Goal: Task Accomplishment & Management: Use online tool/utility

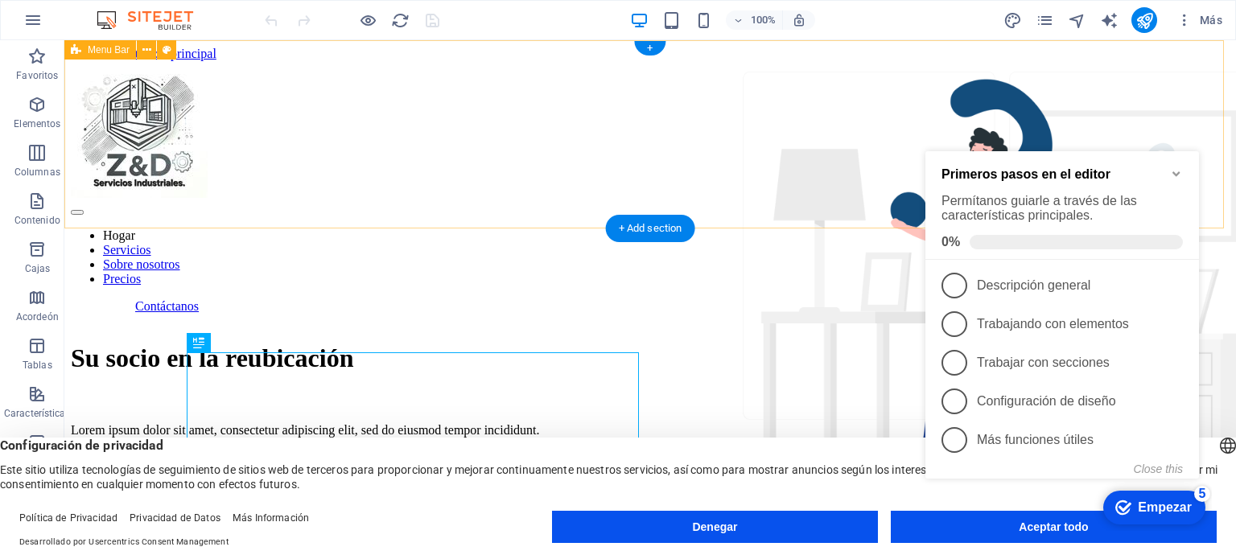
drag, startPoint x: 64, startPoint y: 40, endPoint x: 1210, endPoint y: 126, distance: 1148.9
click at [1210, 126] on div "Hogar Servicios Sobre nosotros Precios Contáctanos" at bounding box center [650, 187] width 1159 height 253
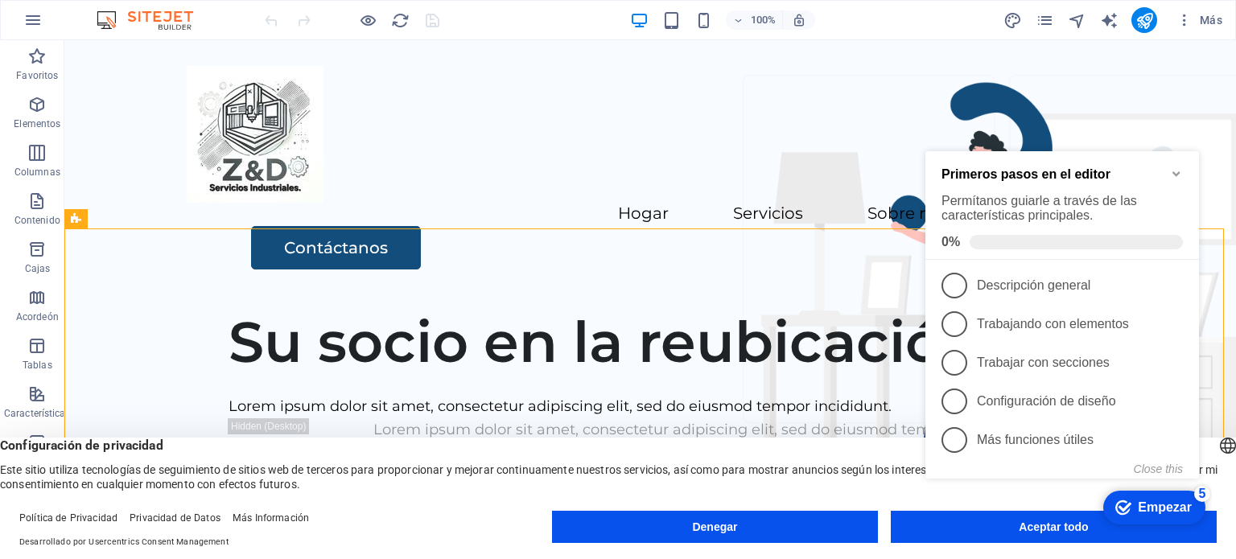
click at [1181, 174] on icon "Minimize checklist" at bounding box center [1176, 173] width 13 height 13
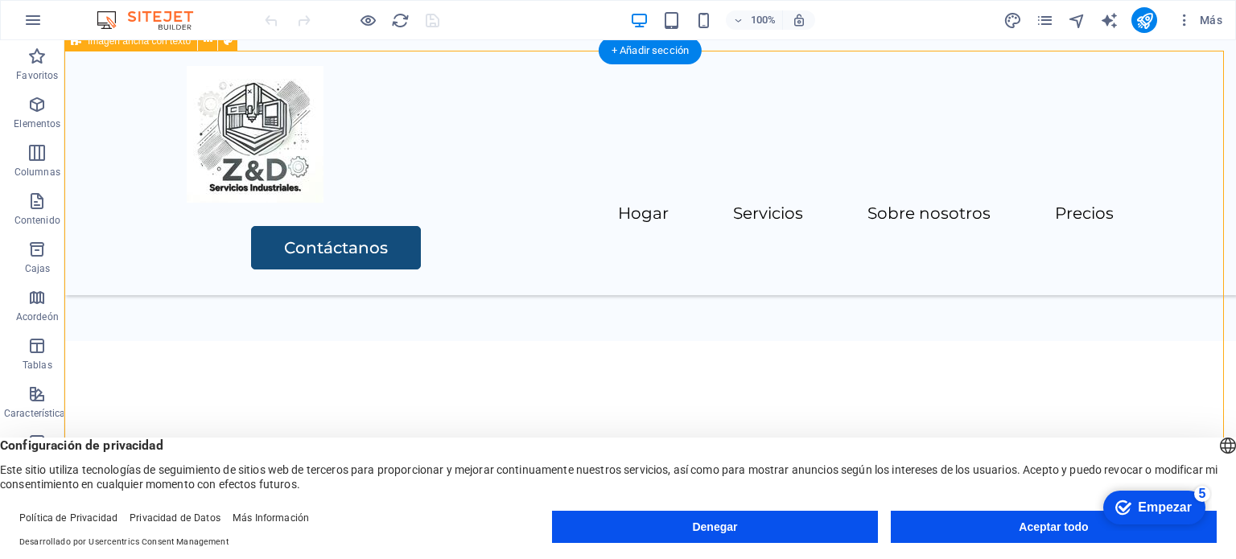
scroll to position [322, 0]
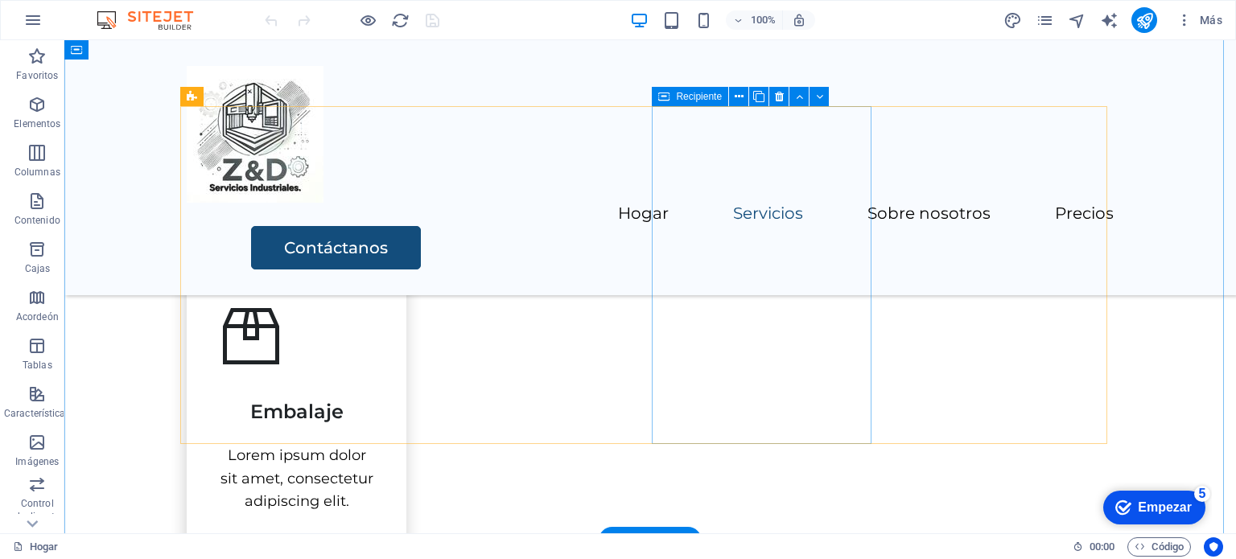
scroll to position [644, 0]
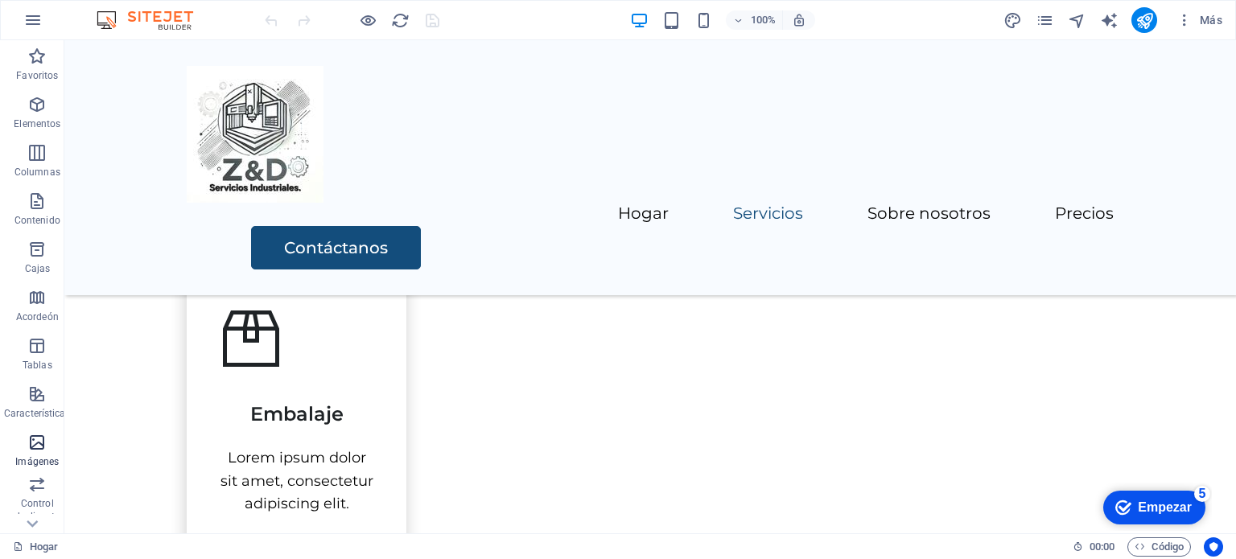
click at [43, 445] on icon "button" at bounding box center [36, 442] width 19 height 19
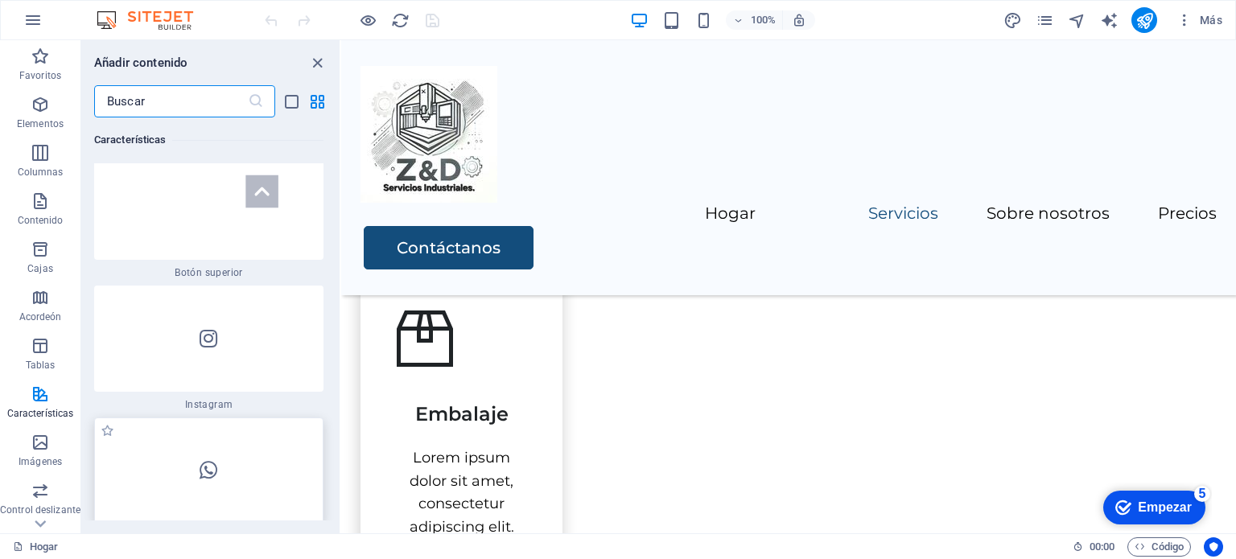
scroll to position [15462, 0]
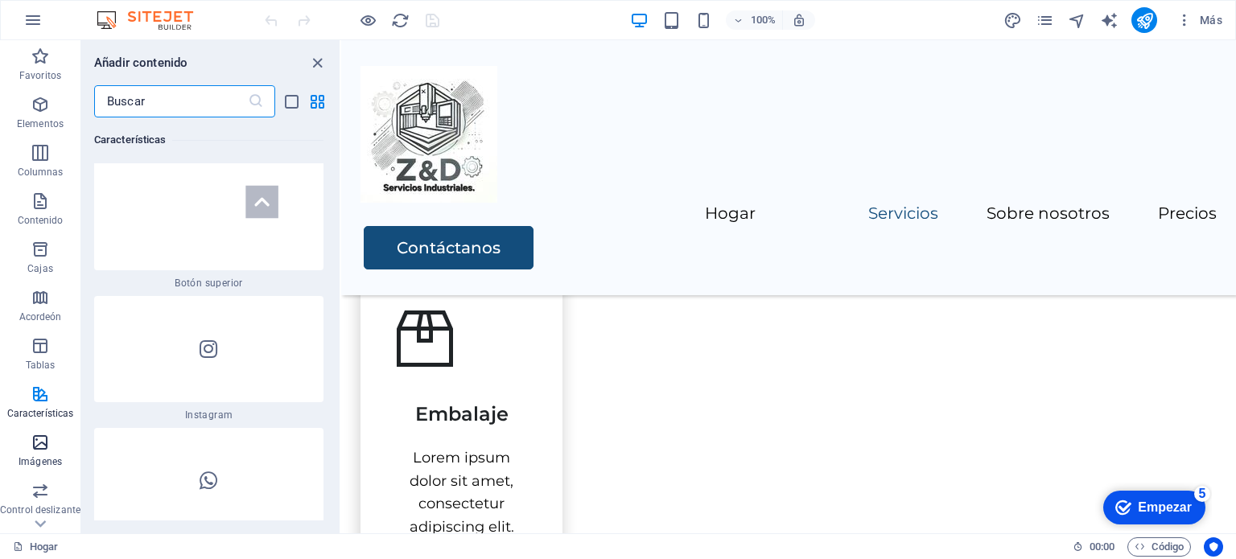
click at [39, 449] on icon "button" at bounding box center [40, 442] width 19 height 19
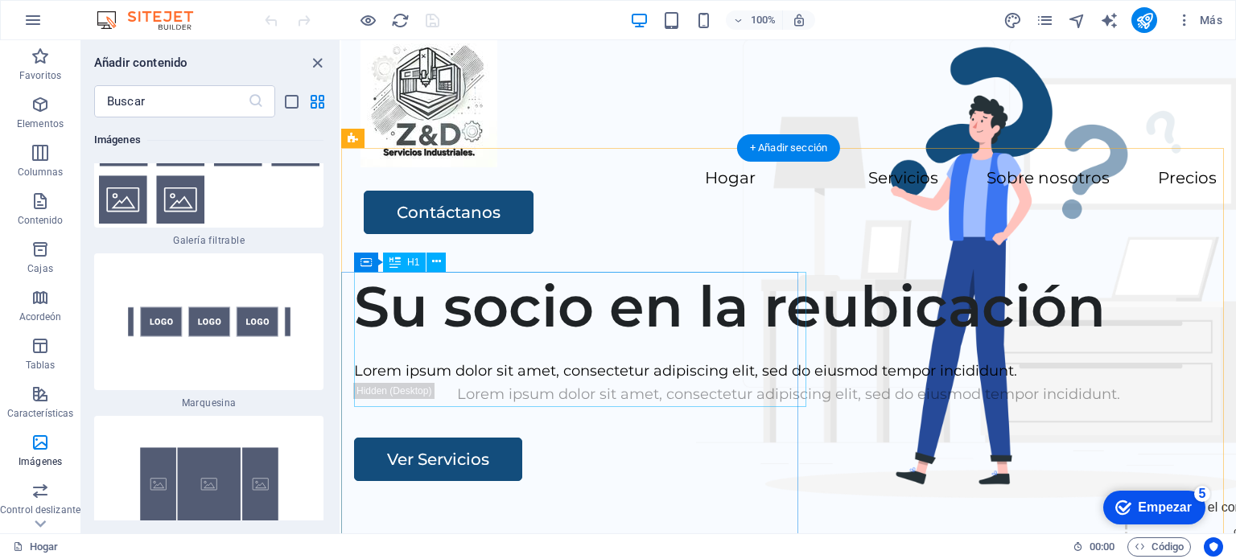
scroll to position [0, 0]
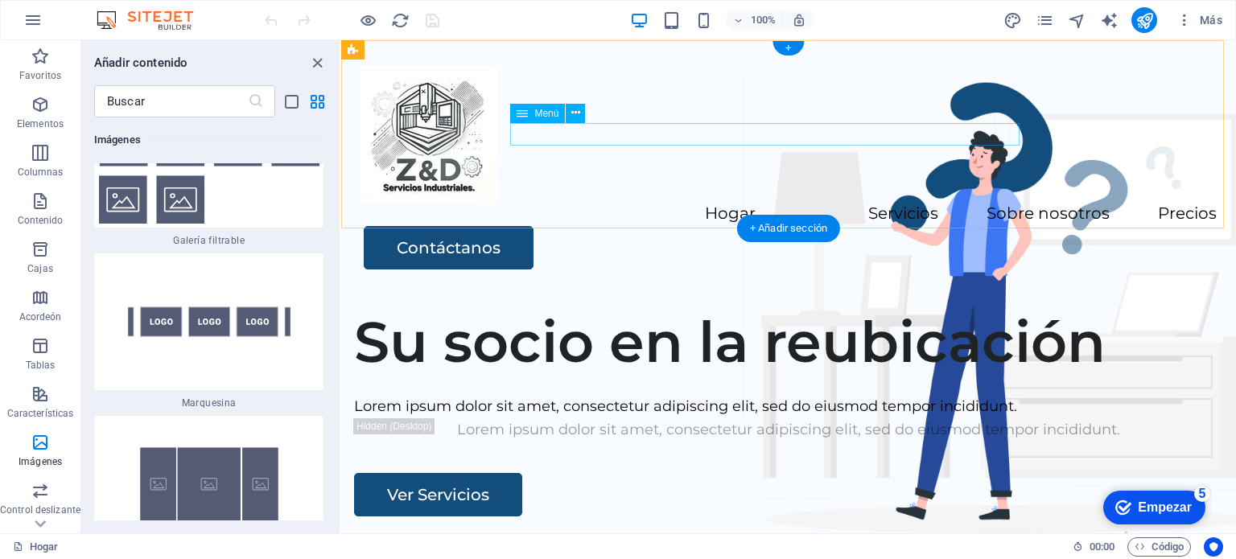
click at [547, 203] on nav "Hogar Servicios Sobre nosotros Precios" at bounding box center [788, 214] width 856 height 23
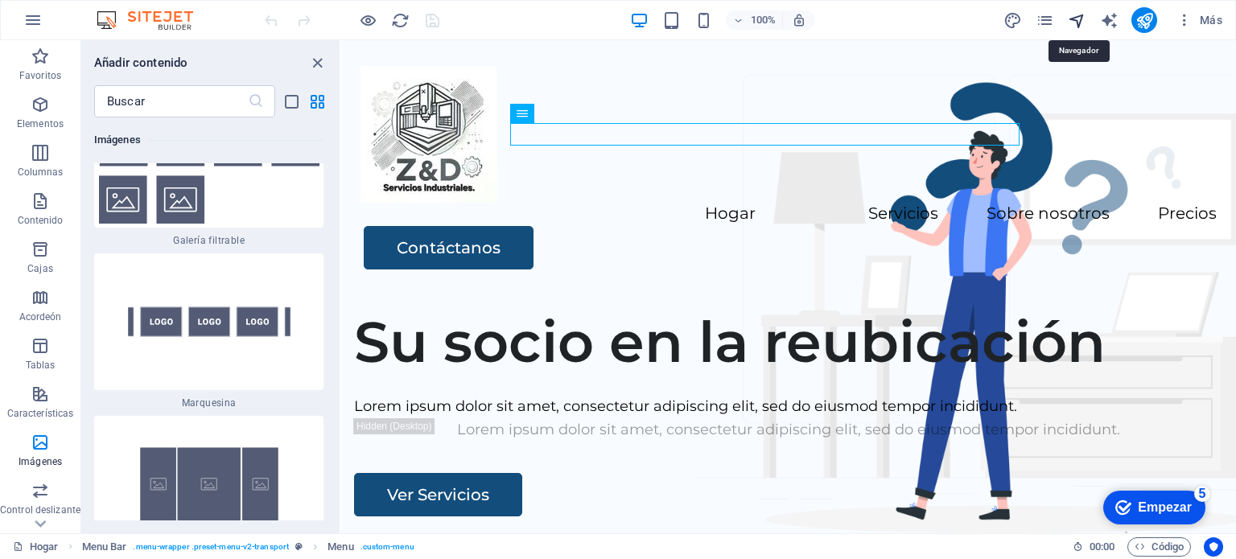
click at [1081, 23] on icon "navegador" at bounding box center [1077, 20] width 19 height 19
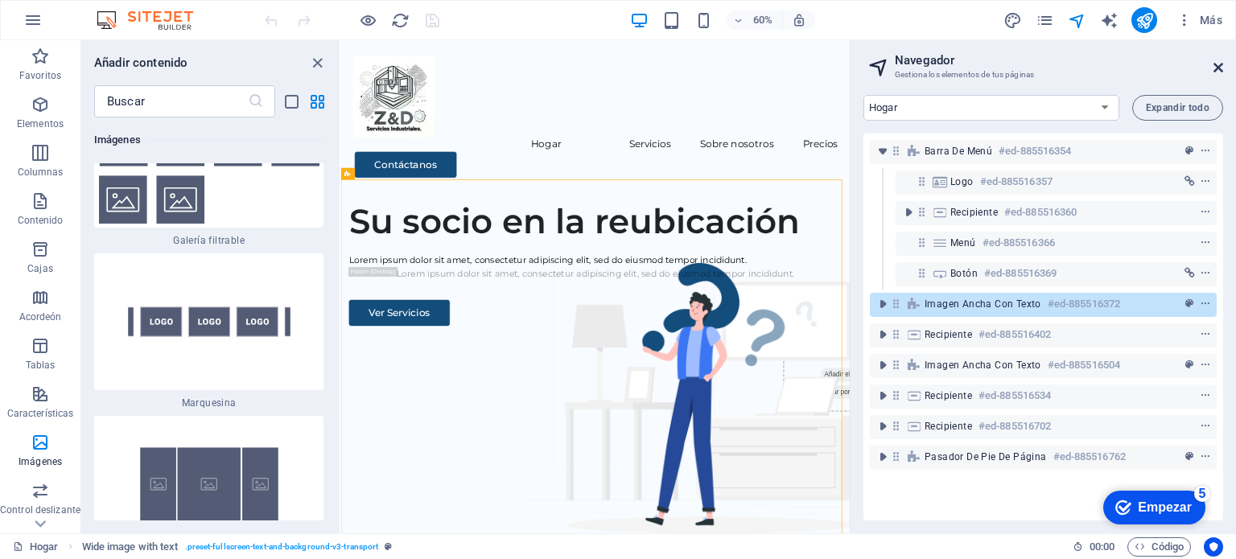
click at [1213, 63] on icon at bounding box center [1218, 67] width 10 height 13
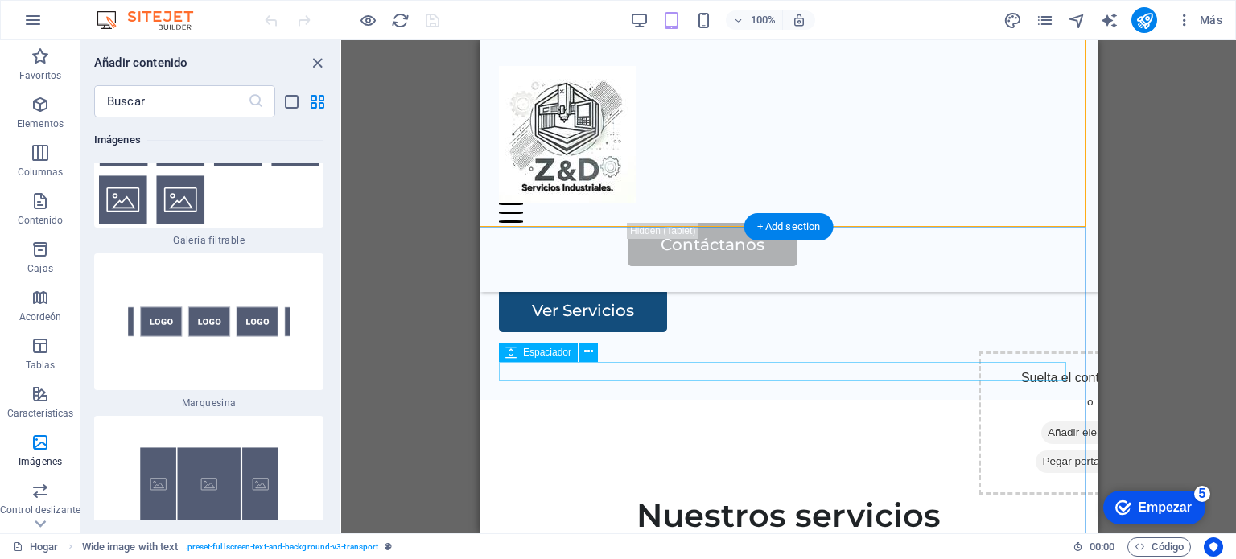
scroll to position [161, 0]
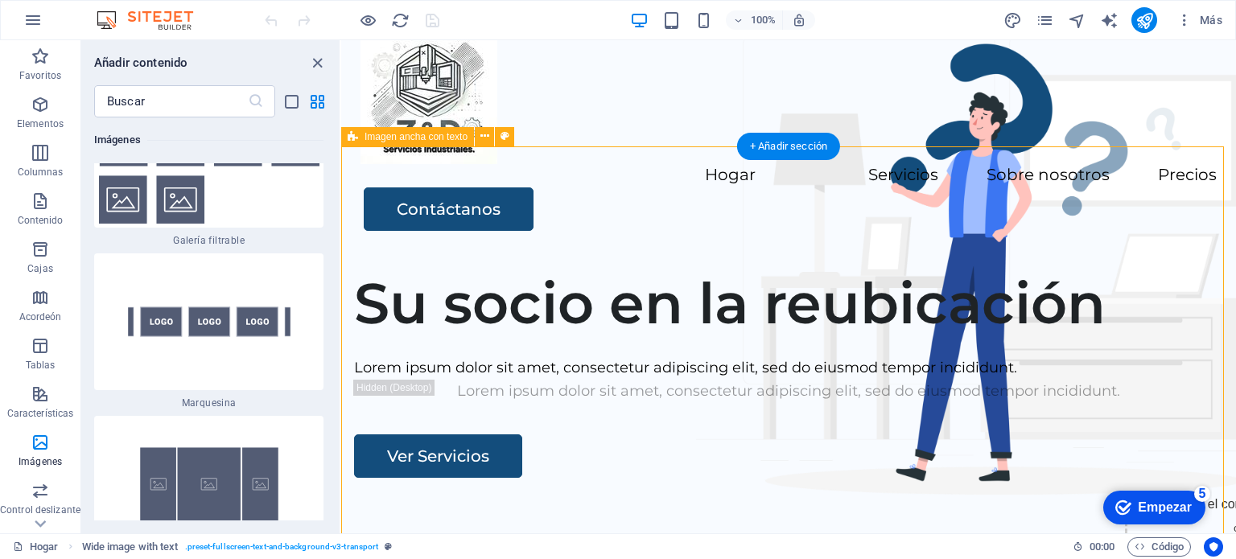
scroll to position [0, 0]
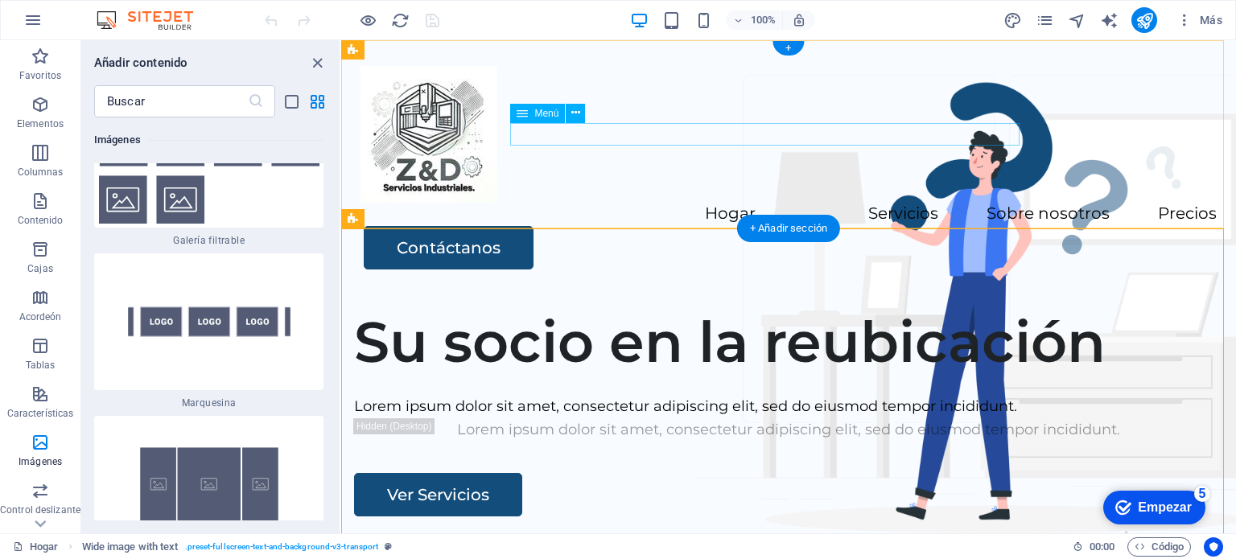
drag, startPoint x: 1091, startPoint y: 270, endPoint x: 805, endPoint y: 128, distance: 319.5
click at [665, 212] on div "Hogar Servicios Sobre nosotros Precios Contáctanos" at bounding box center [788, 167] width 895 height 255
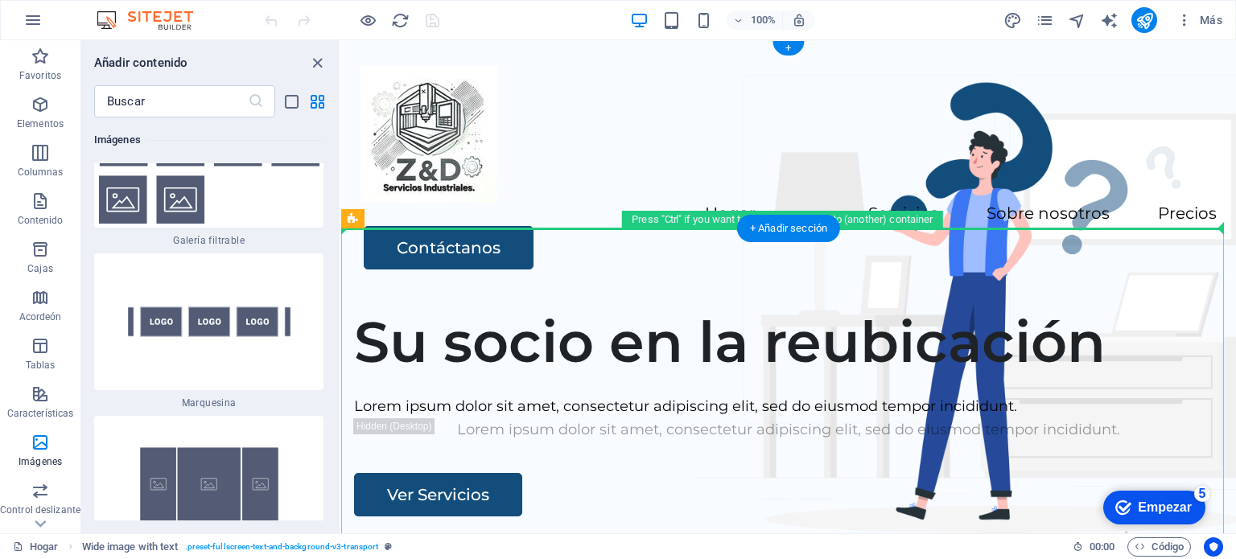
drag, startPoint x: 660, startPoint y: 234, endPoint x: 685, endPoint y: 176, distance: 63.1
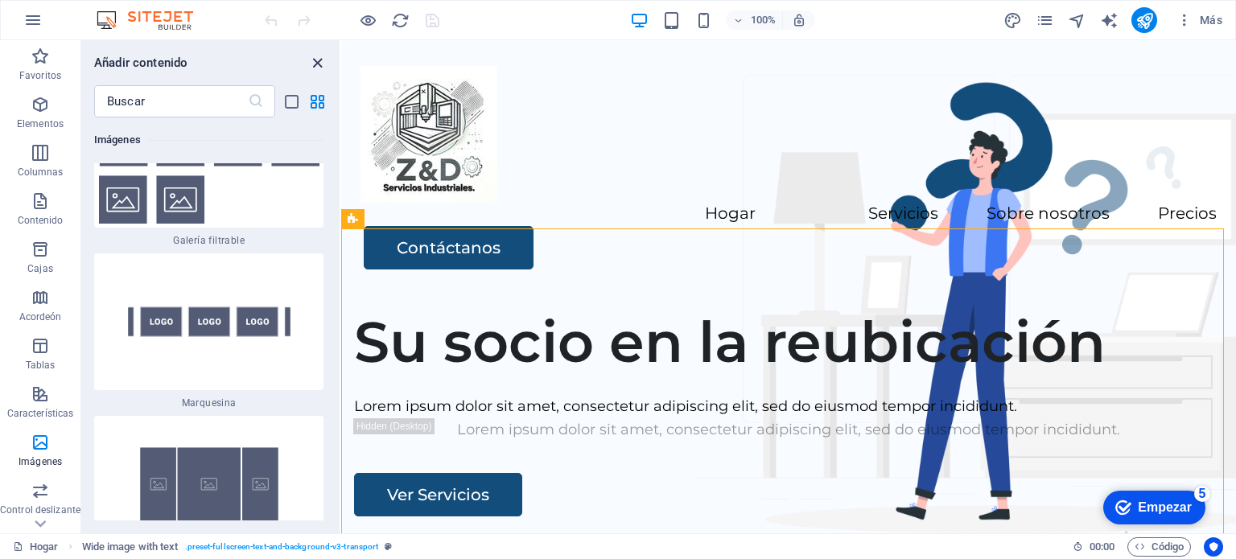
click at [321, 68] on icon "cerrar panel" at bounding box center [317, 63] width 19 height 19
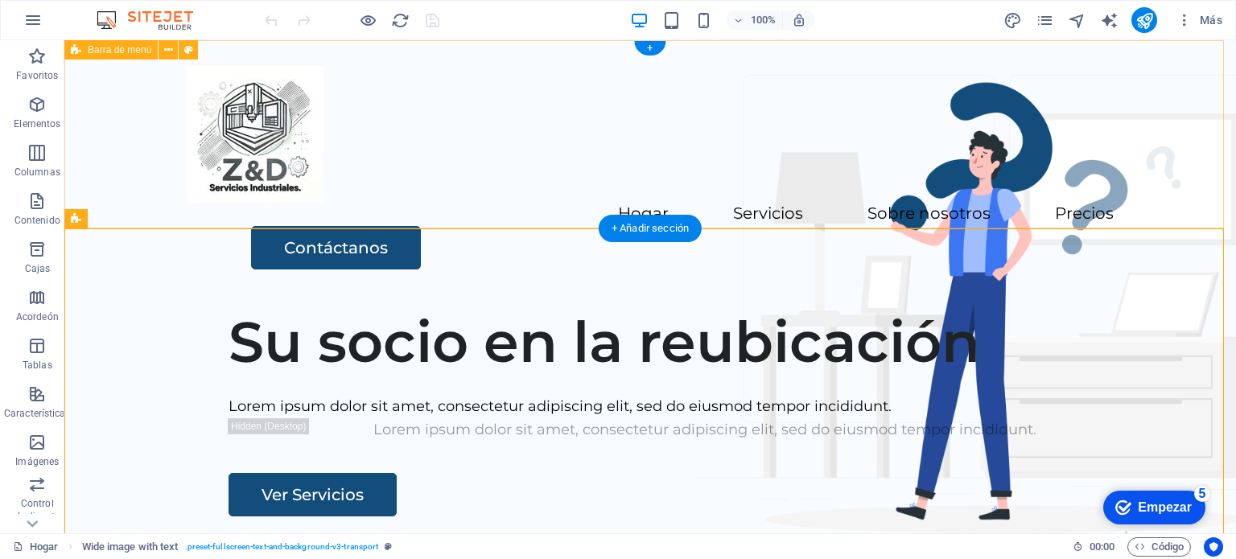
drag, startPoint x: 426, startPoint y: 224, endPoint x: 362, endPoint y: 228, distance: 63.7
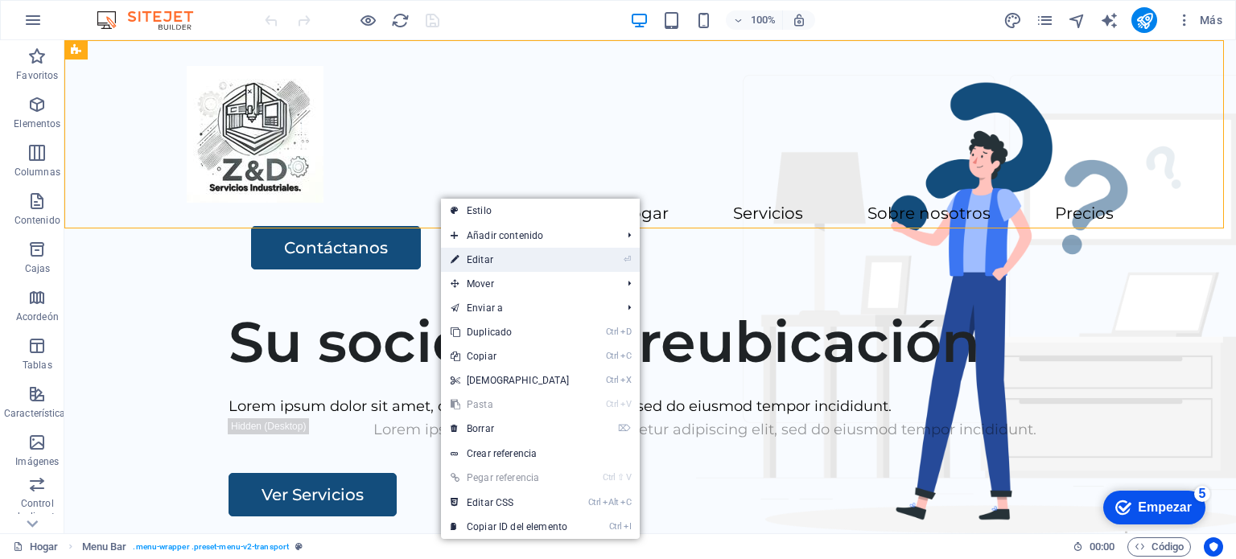
click at [478, 261] on font "Editar" at bounding box center [480, 259] width 27 height 11
select select "header"
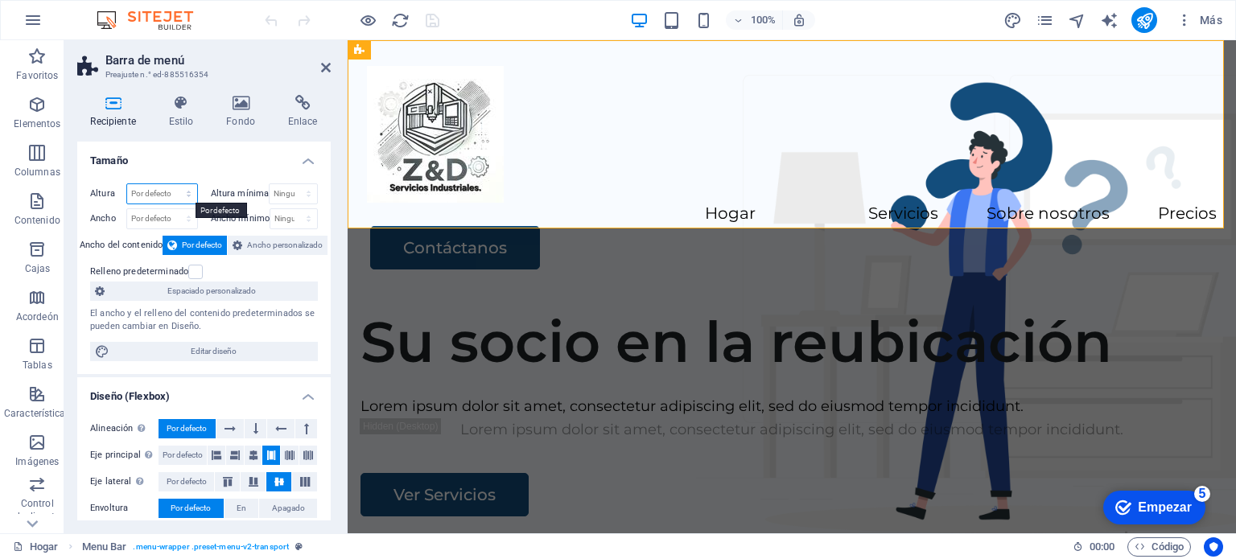
click at [183, 191] on select "Por defecto píxeles movimiento rápido del ojo % vh Volkswagen" at bounding box center [162, 193] width 70 height 19
click at [323, 65] on header "Barra de menú Preajuste n.° ed-885516354" at bounding box center [203, 61] width 253 height 42
drag, startPoint x: 321, startPoint y: 63, endPoint x: 257, endPoint y: 29, distance: 72.7
click at [321, 63] on icon at bounding box center [326, 67] width 10 height 13
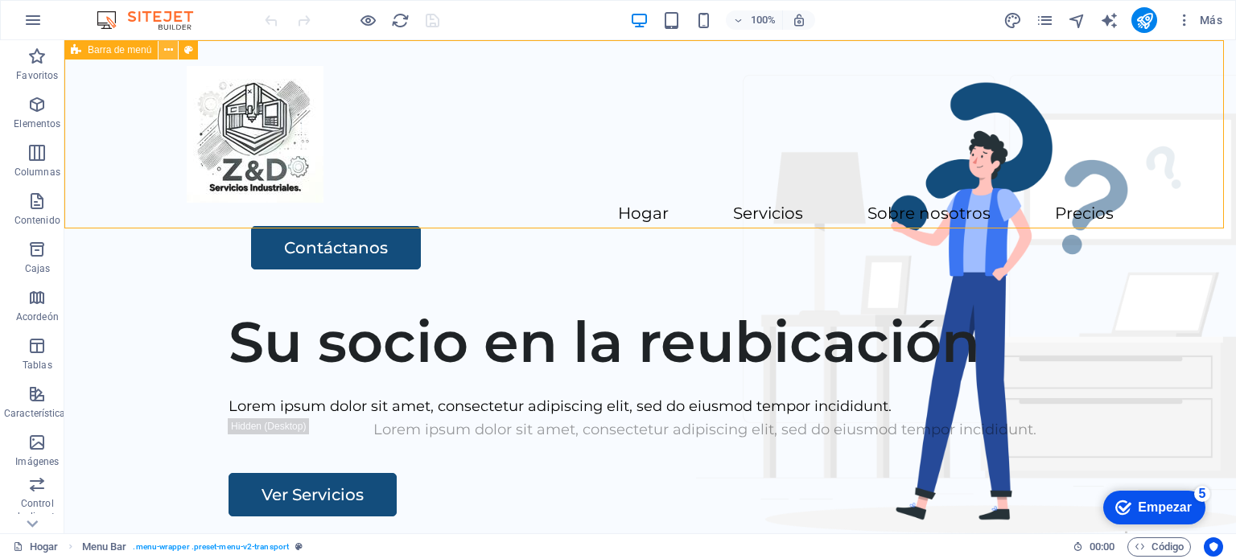
click at [171, 48] on icon at bounding box center [168, 50] width 9 height 17
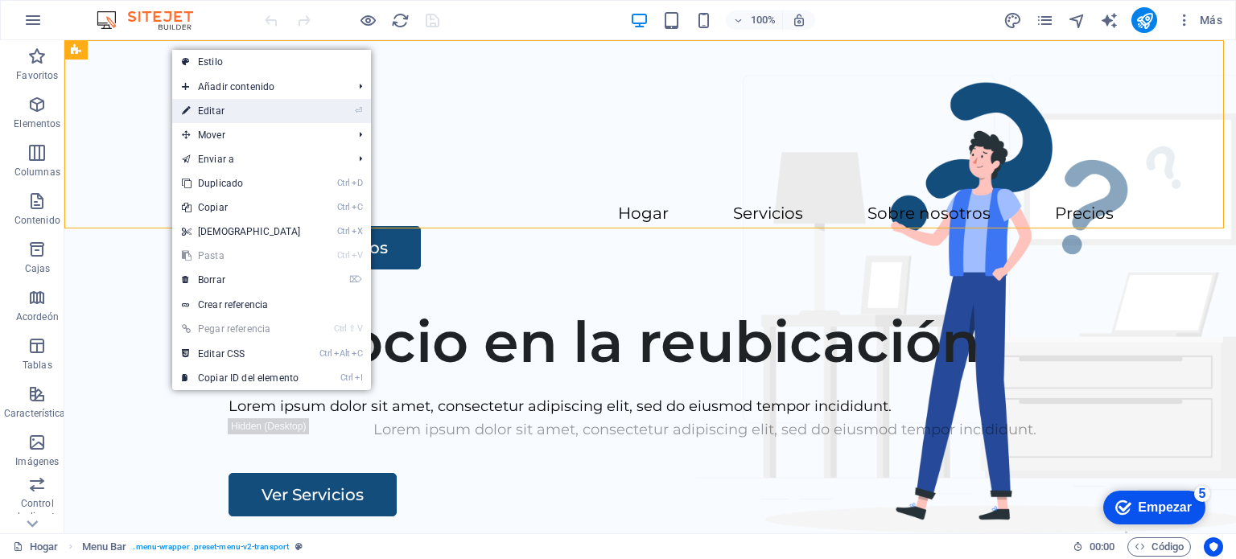
click at [209, 106] on font "Editar" at bounding box center [211, 110] width 27 height 11
select select "header"
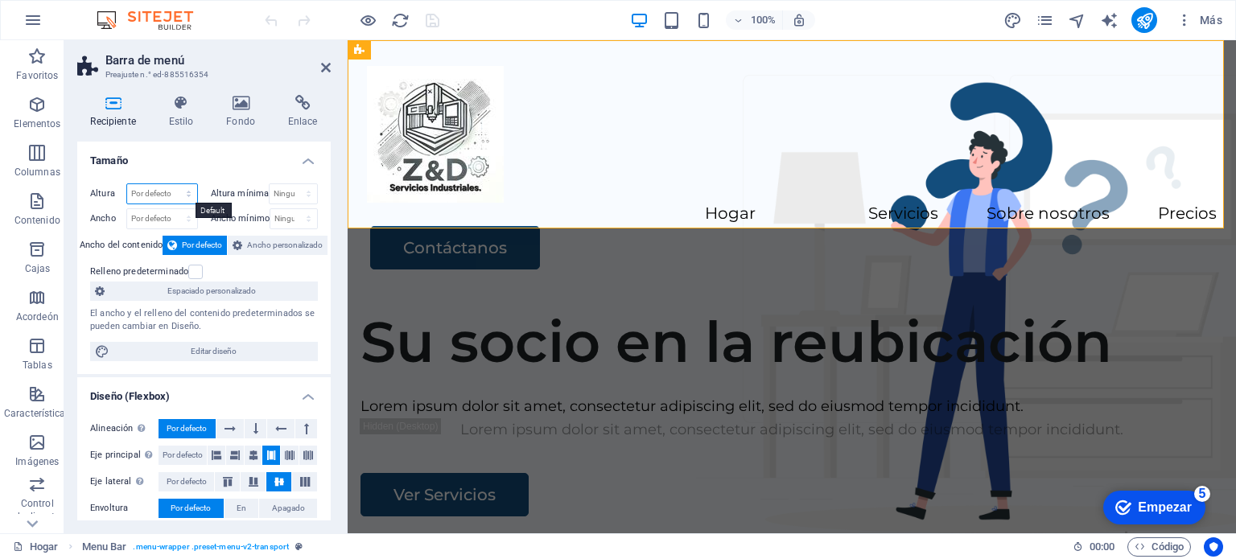
click at [183, 191] on select "Por defecto píxeles movimiento rápido del ojo % vh Volkswagen" at bounding box center [162, 193] width 70 height 19
click at [228, 171] on div "Altura Por defecto píxeles movimiento rápido del ojo % vh Volkswagen Altura mín…" at bounding box center [203, 273] width 253 height 204
click at [290, 192] on select "Ninguno píxeles movimiento rápido del ojo % vh Volkswagen" at bounding box center [293, 193] width 47 height 19
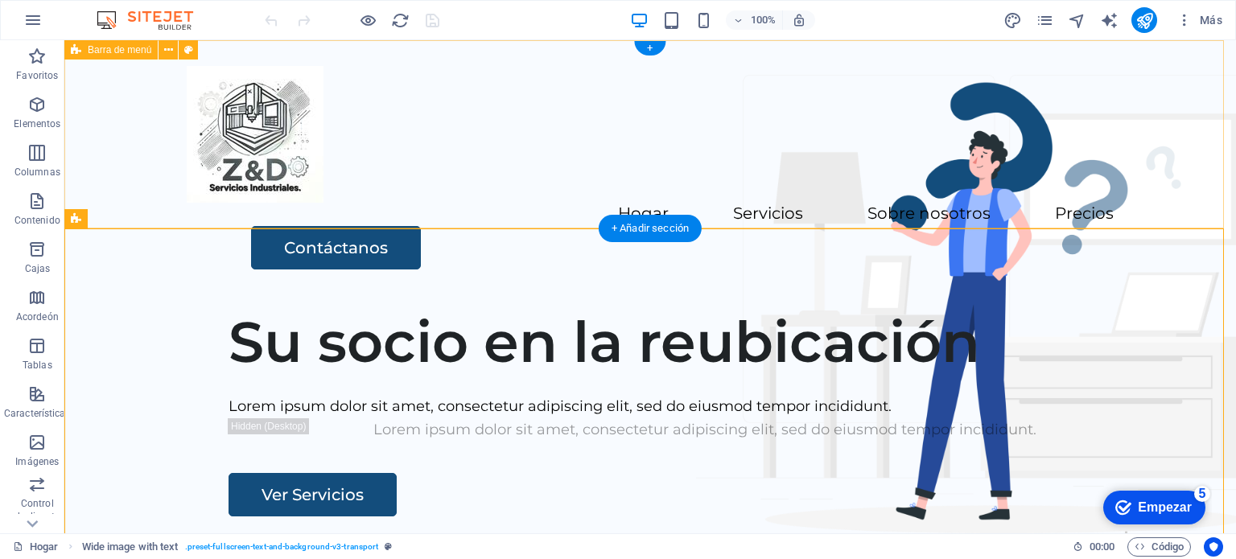
click at [413, 180] on div "Hogar Servicios Sobre nosotros Precios Contáctanos" at bounding box center [649, 167] width 1171 height 255
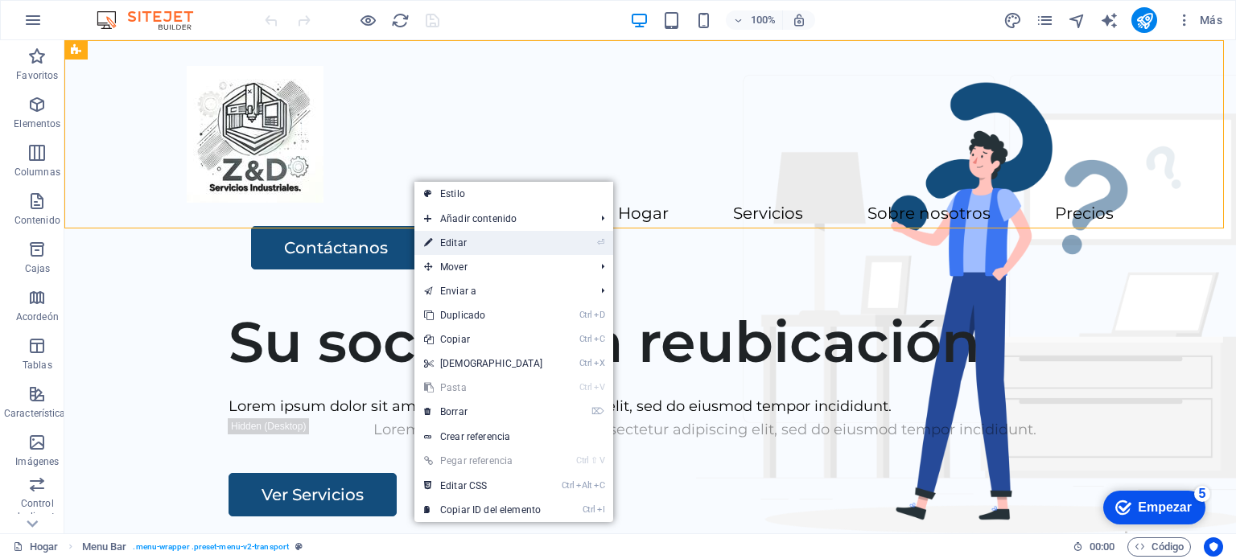
click at [468, 245] on link "⏎ Editar" at bounding box center [483, 243] width 138 height 24
select select "header"
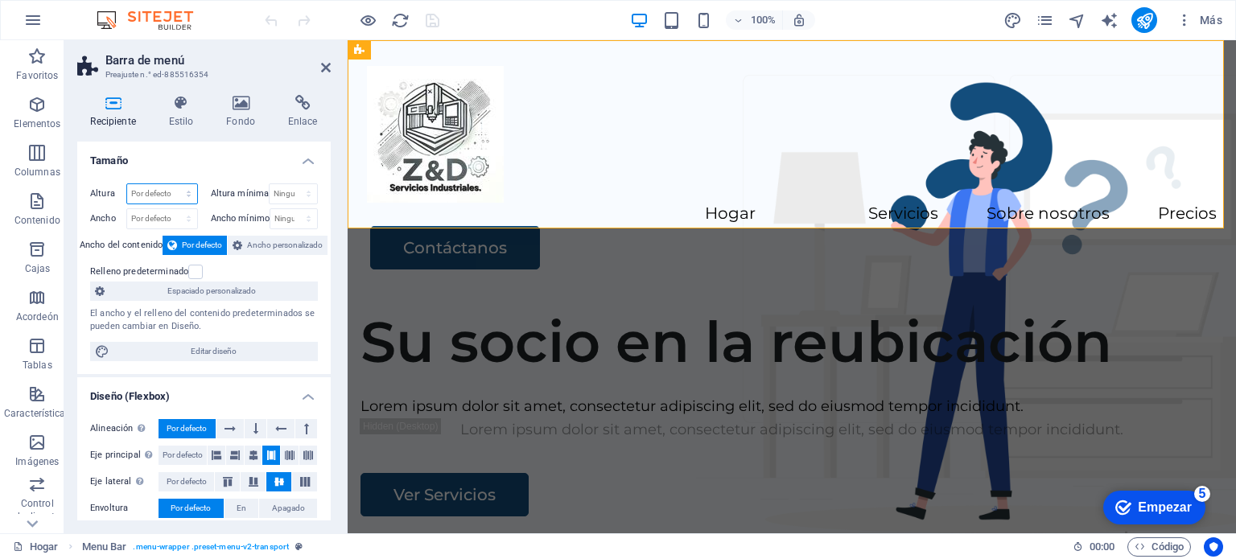
click at [171, 189] on select "Por defecto píxeles movimiento rápido del ojo % vh Volkswagen" at bounding box center [162, 193] width 70 height 19
select select "px"
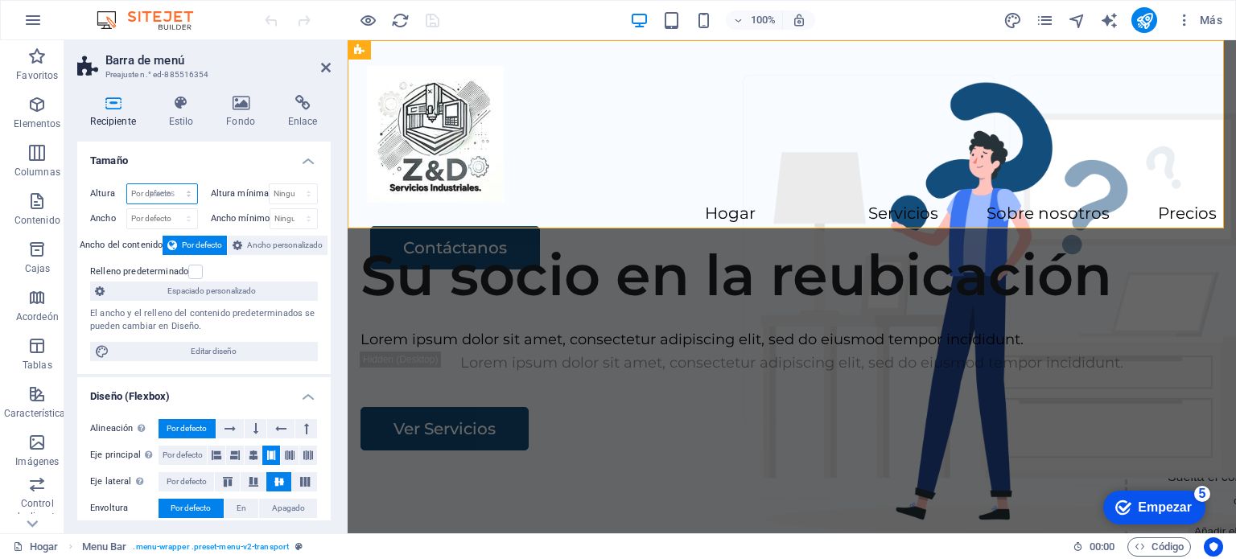
click at [172, 184] on select "Por defecto píxeles movimiento rápido del ojo % vh Volkswagen" at bounding box center [162, 193] width 70 height 19
click at [154, 191] on input "234" at bounding box center [162, 193] width 70 height 19
type input "2"
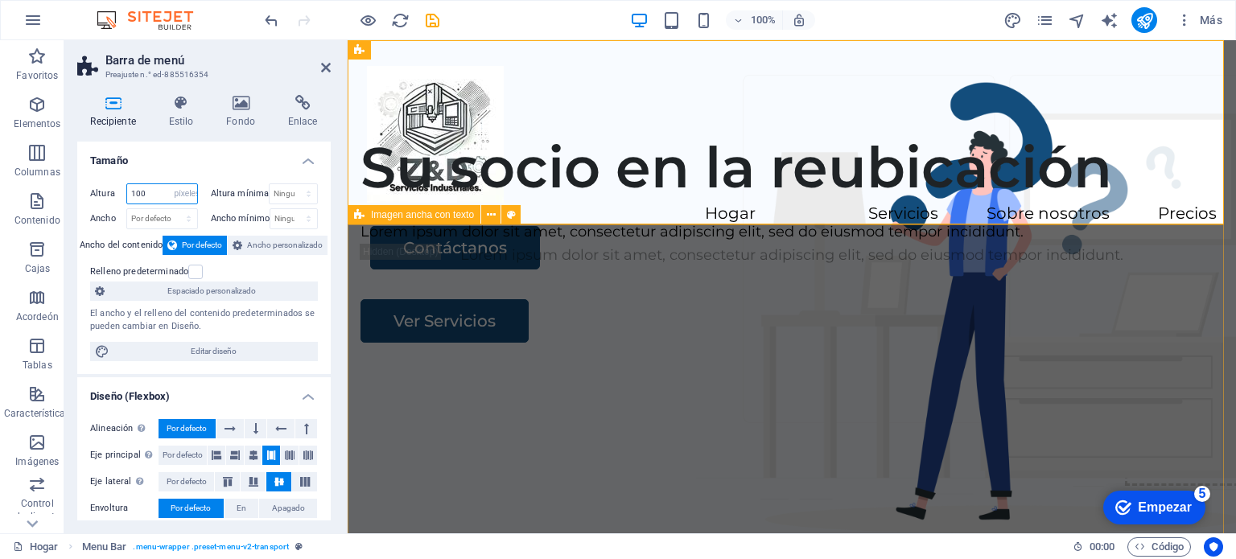
type input "100"
click at [715, 201] on div "Su socio en la reubicación" at bounding box center [791, 168] width 862 height 68
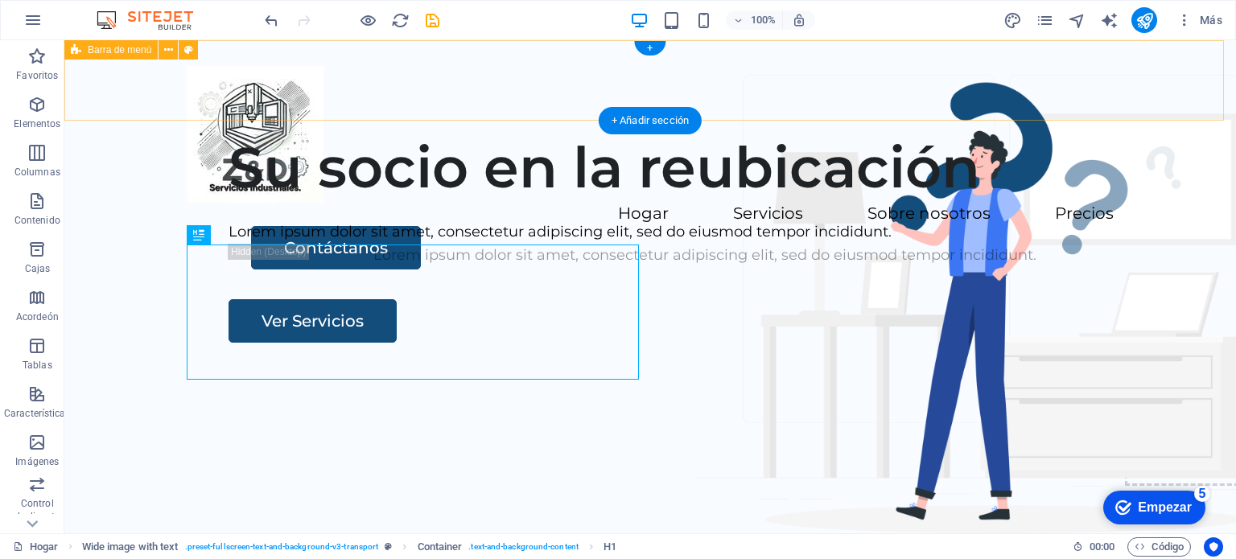
click at [373, 80] on div "Hogar Servicios Sobre nosotros Precios Contáctanos" at bounding box center [649, 80] width 1171 height 80
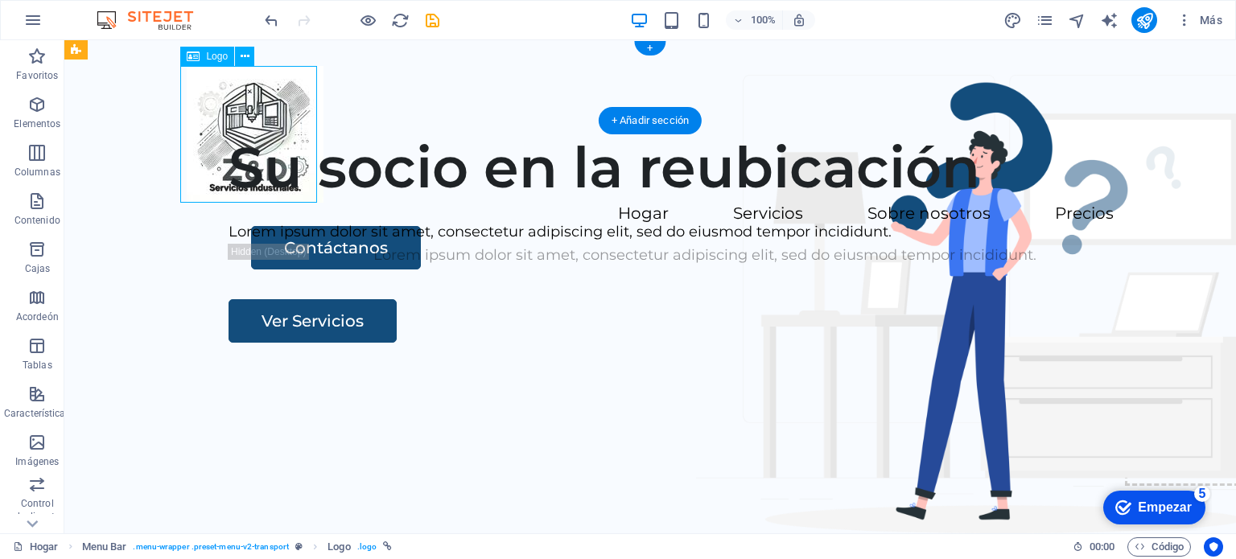
drag, startPoint x: 218, startPoint y: 177, endPoint x: 220, endPoint y: 146, distance: 31.5
click at [220, 146] on div at bounding box center [650, 134] width 927 height 137
click at [259, 174] on div at bounding box center [650, 134] width 927 height 137
click at [360, 83] on div "Hogar Servicios Sobre nosotros Precios Contáctanos" at bounding box center [649, 80] width 1171 height 80
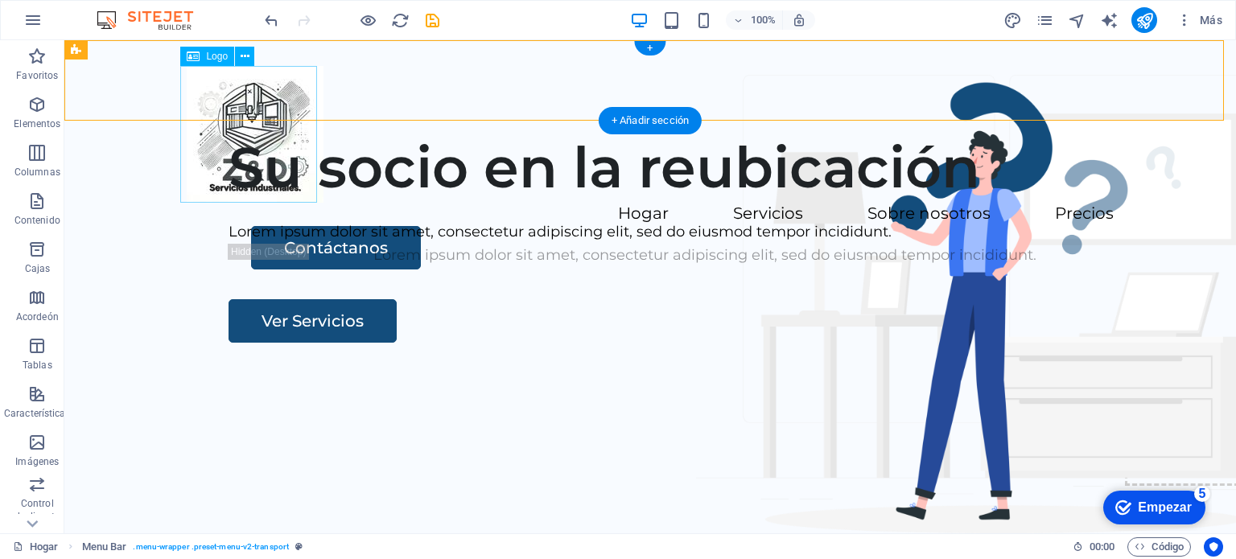
click at [257, 141] on div at bounding box center [650, 134] width 927 height 137
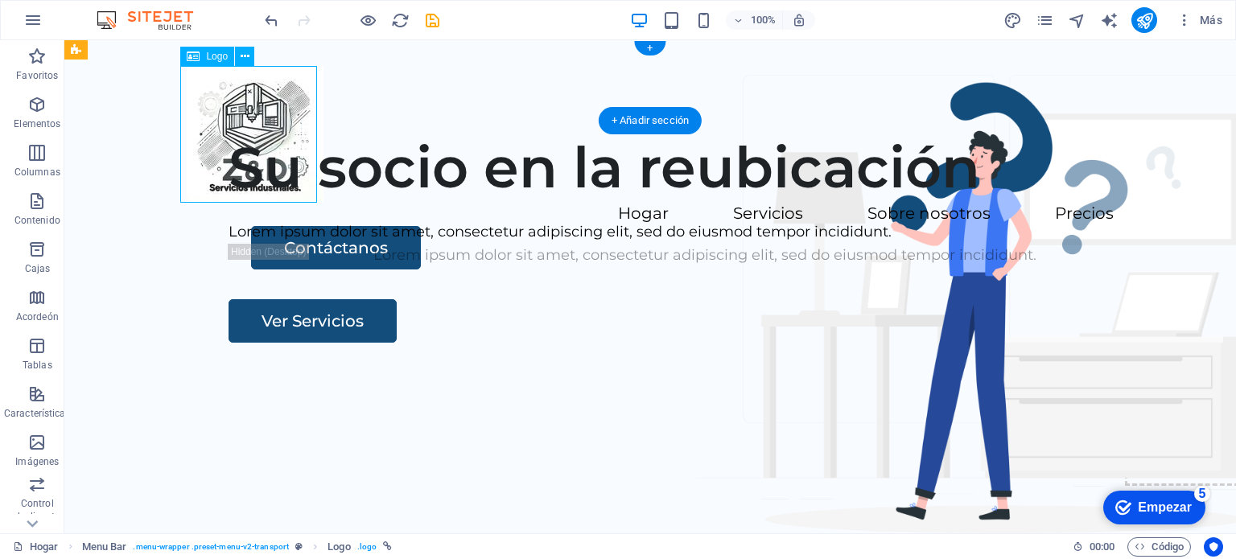
drag, startPoint x: 249, startPoint y: 165, endPoint x: 260, endPoint y: 118, distance: 47.8
click at [258, 121] on div at bounding box center [650, 134] width 927 height 137
click at [271, 117] on div at bounding box center [650, 134] width 927 height 137
click at [348, 62] on div "Hogar Servicios Sobre nosotros Precios Contáctanos" at bounding box center [649, 80] width 1171 height 80
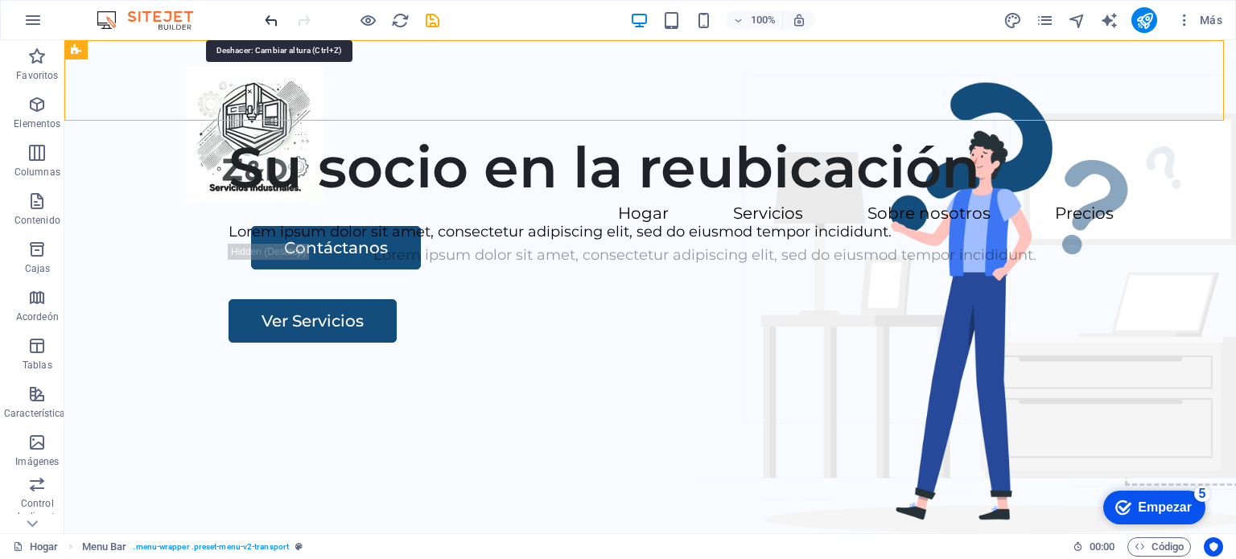
click at [270, 21] on icon "deshacer" at bounding box center [271, 20] width 19 height 19
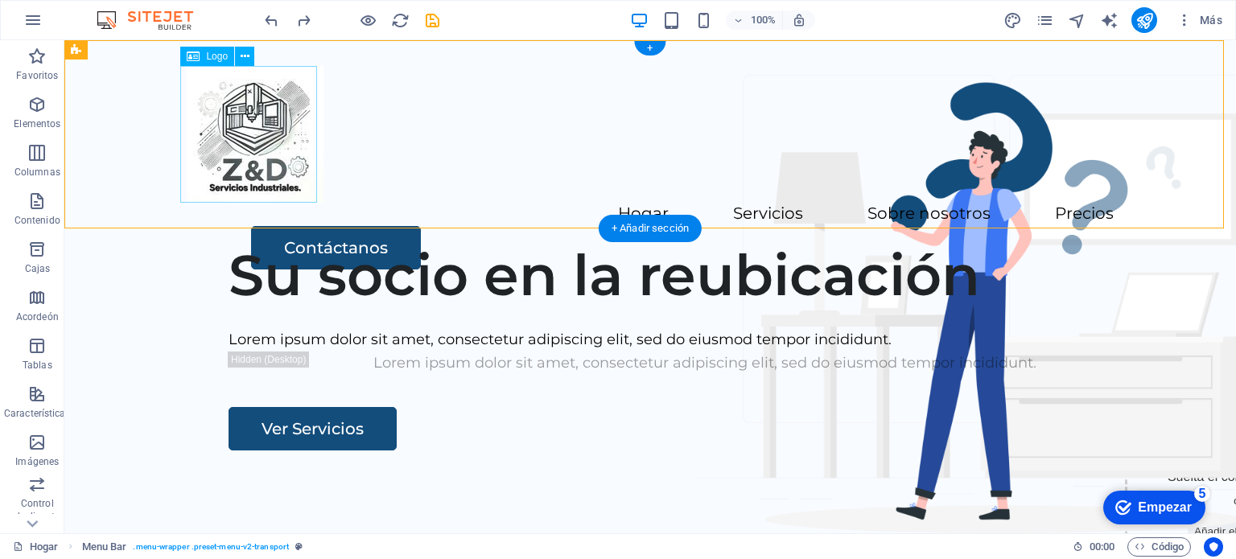
click at [267, 157] on div at bounding box center [650, 134] width 927 height 137
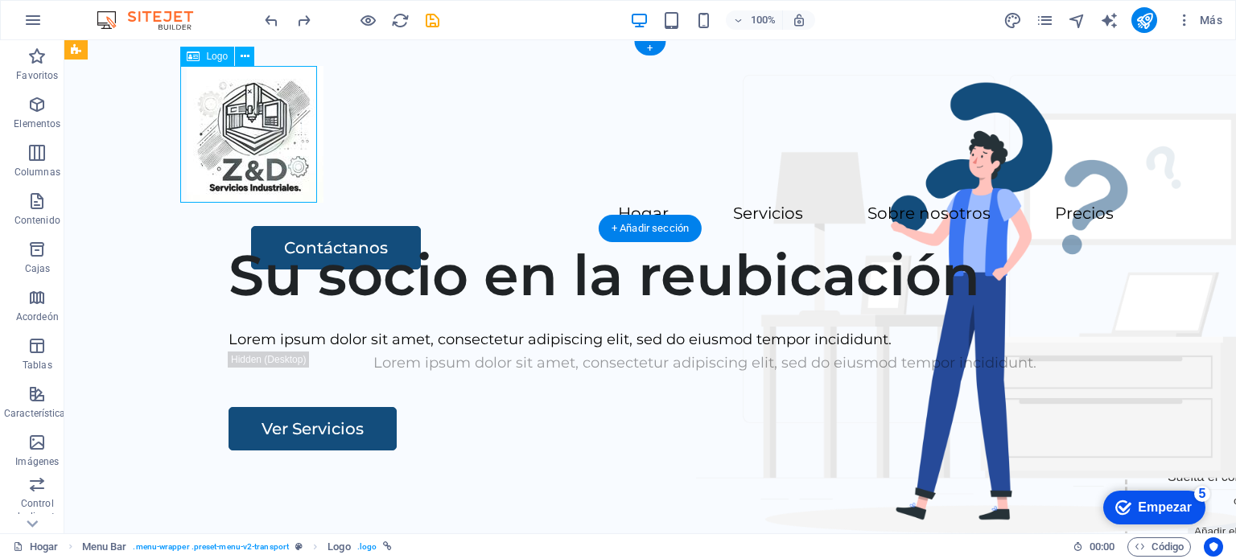
click at [298, 187] on div at bounding box center [650, 134] width 927 height 137
click at [290, 170] on div at bounding box center [650, 134] width 927 height 137
select select "px"
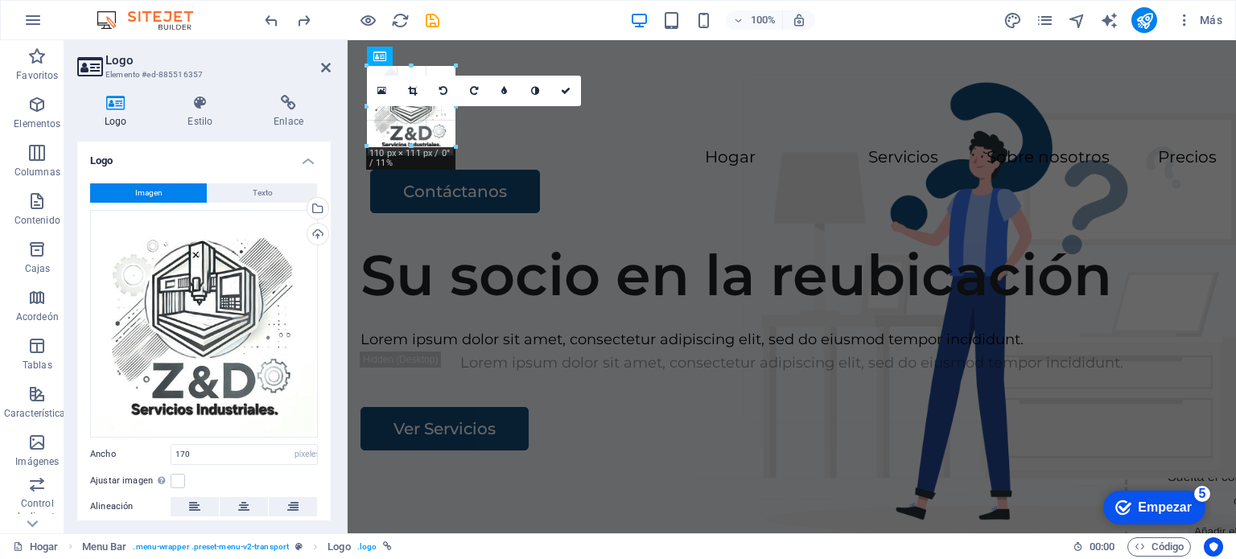
drag, startPoint x: 507, startPoint y: 203, endPoint x: 450, endPoint y: 142, distance: 83.1
type input "99"
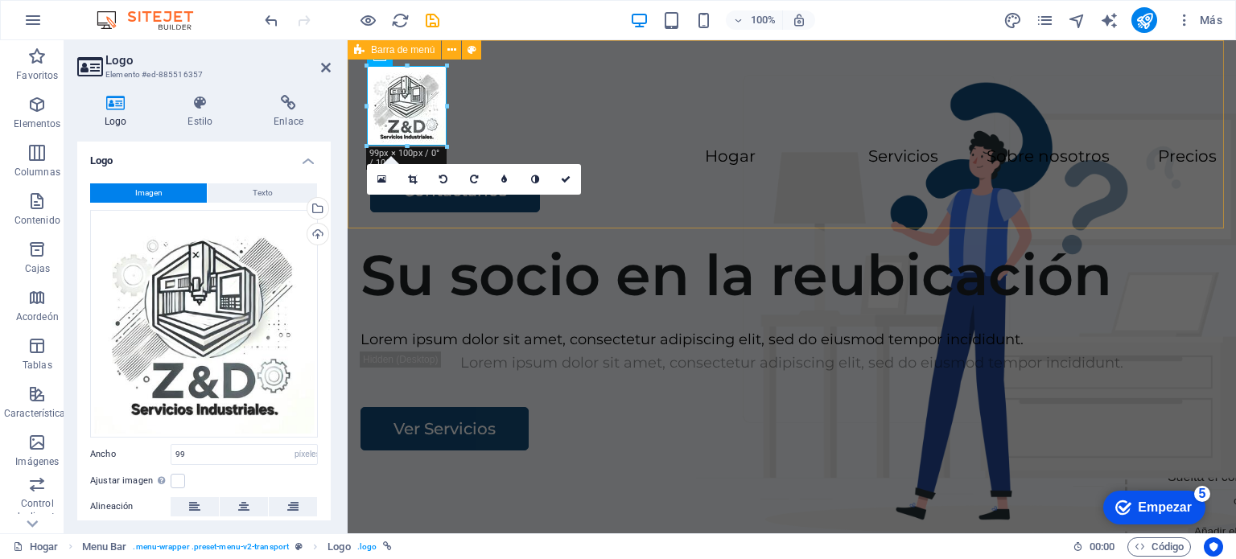
click at [747, 161] on div "Hogar Servicios Sobre nosotros Precios Contáctanos" at bounding box center [792, 134] width 888 height 188
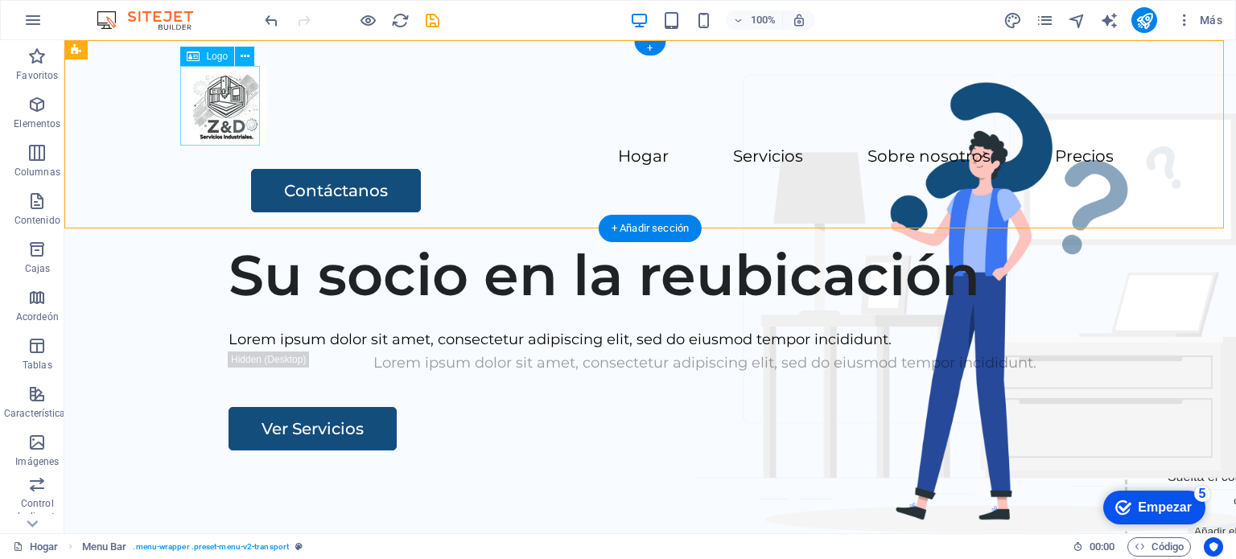
click at [225, 105] on div at bounding box center [650, 106] width 927 height 80
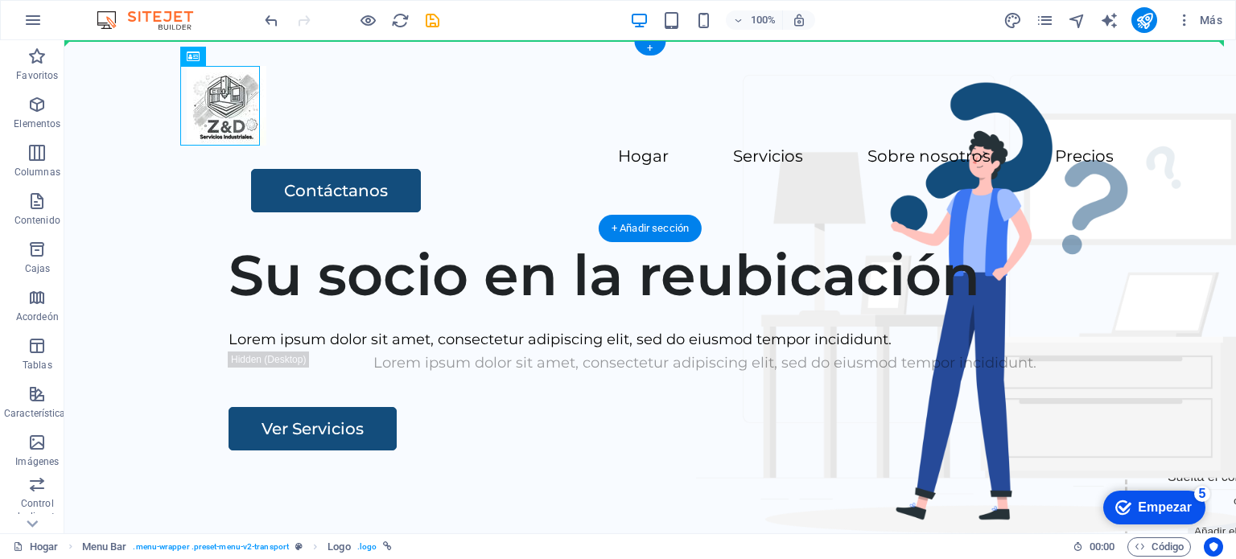
drag, startPoint x: 225, startPoint y: 105, endPoint x: 161, endPoint y: 109, distance: 64.5
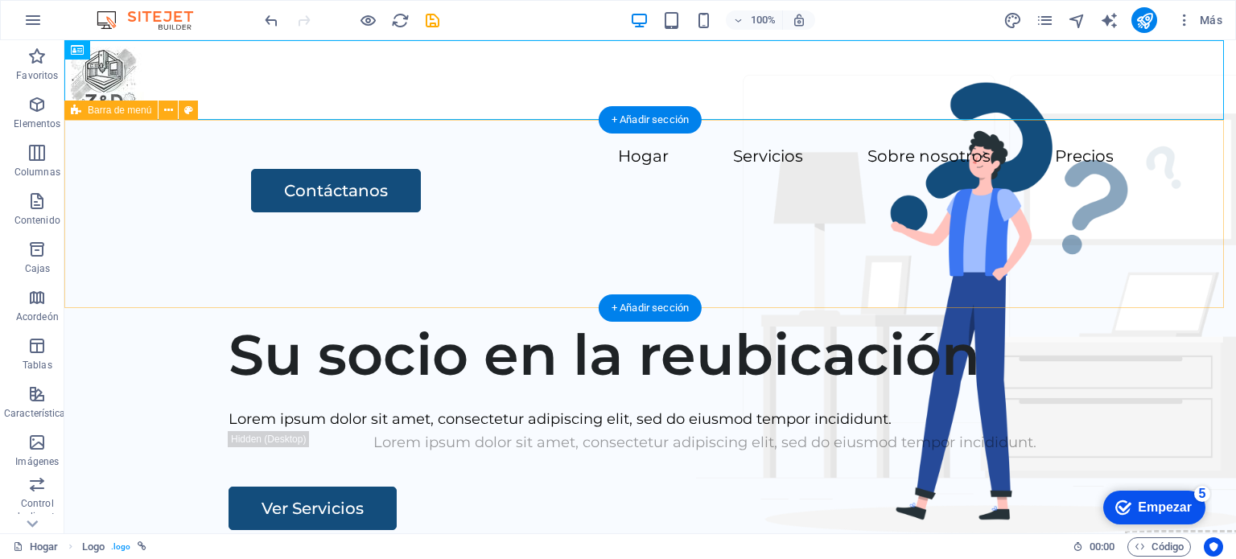
click at [303, 218] on div "Hogar Servicios Sobre nosotros Precios Contáctanos" at bounding box center [649, 214] width 1171 height 188
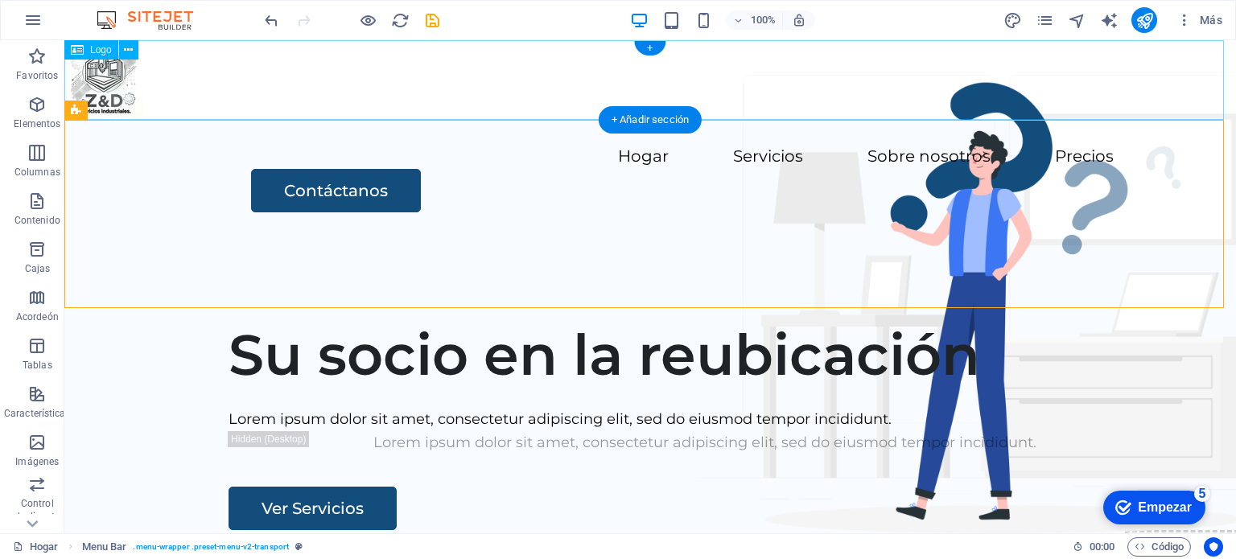
drag, startPoint x: 261, startPoint y: 84, endPoint x: 320, endPoint y: 176, distance: 110.0
click at [261, 84] on div at bounding box center [649, 80] width 1171 height 80
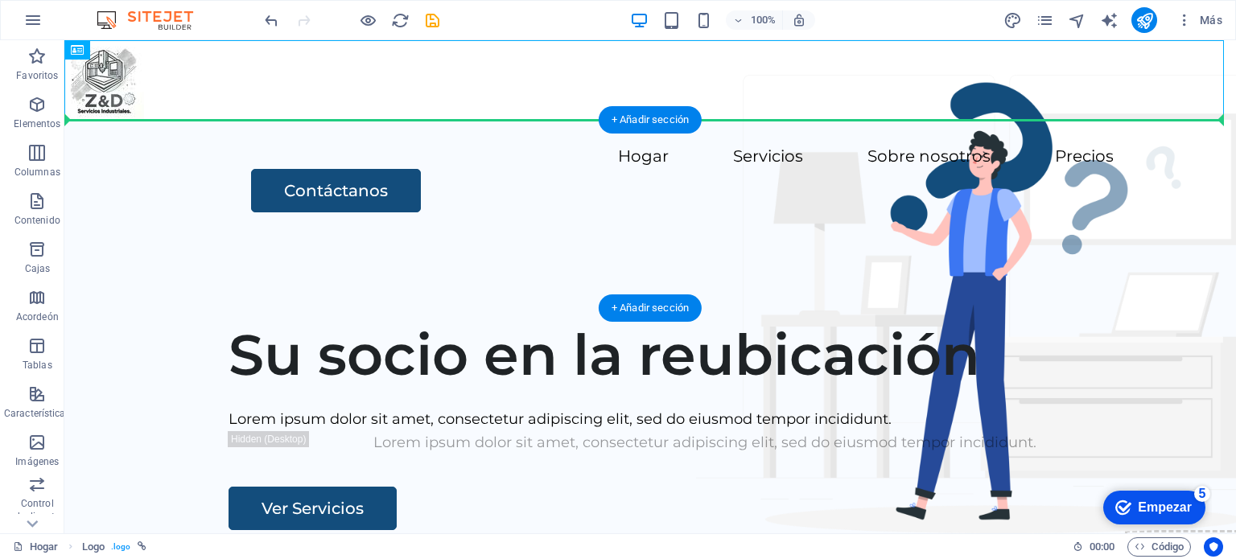
drag, startPoint x: 102, startPoint y: 89, endPoint x: 109, endPoint y: 183, distance: 93.5
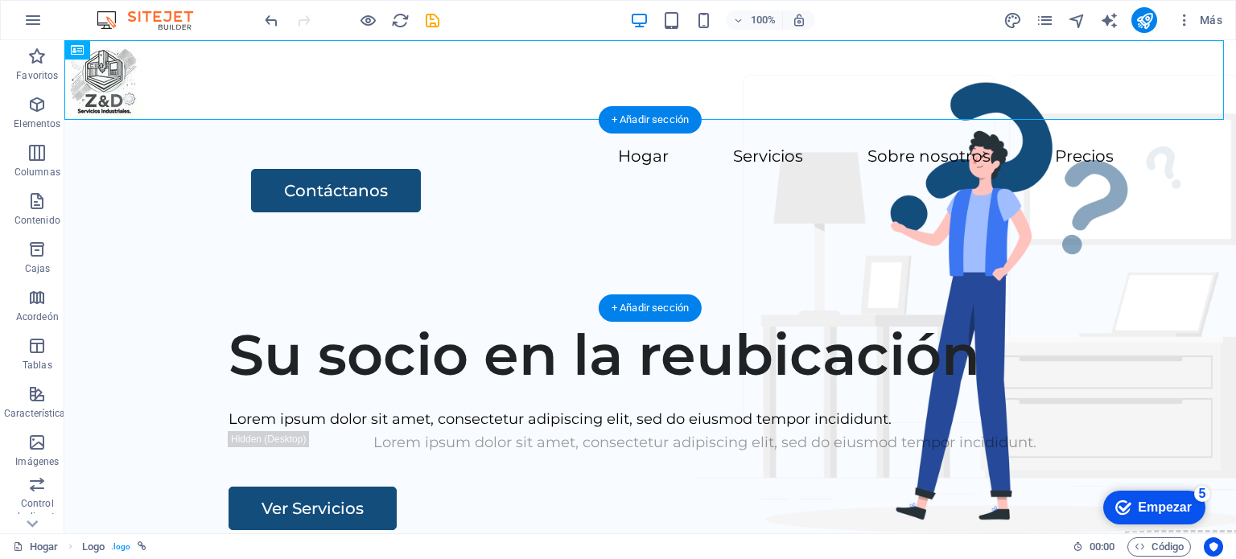
click at [237, 167] on nav "Hogar Servicios Sobre nosotros Precios" at bounding box center [650, 157] width 927 height 23
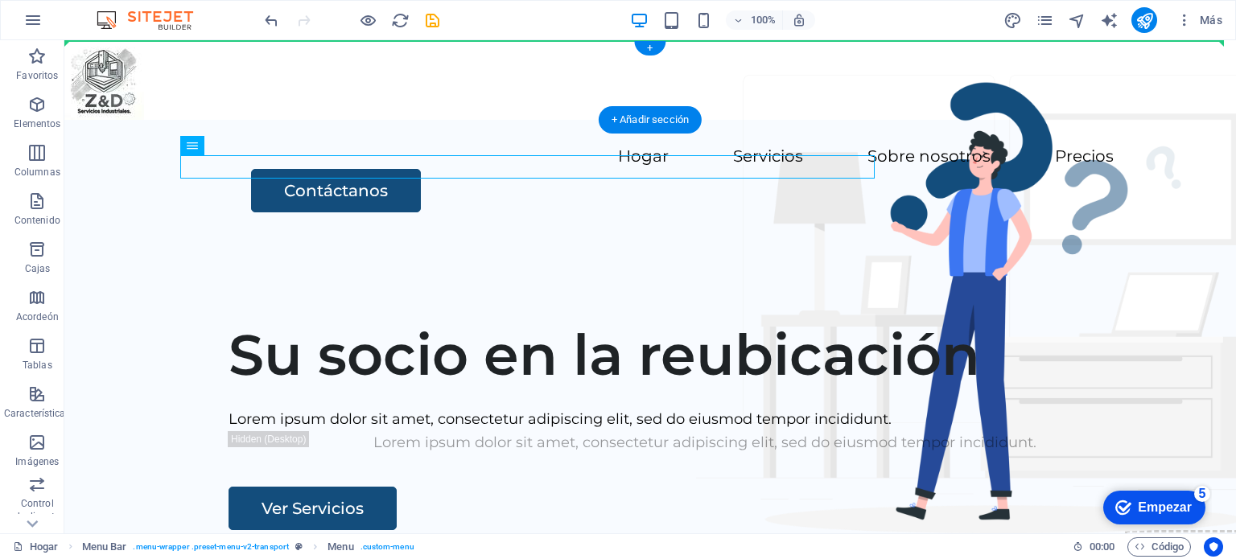
drag, startPoint x: 467, startPoint y: 168, endPoint x: 496, endPoint y: 80, distance: 93.1
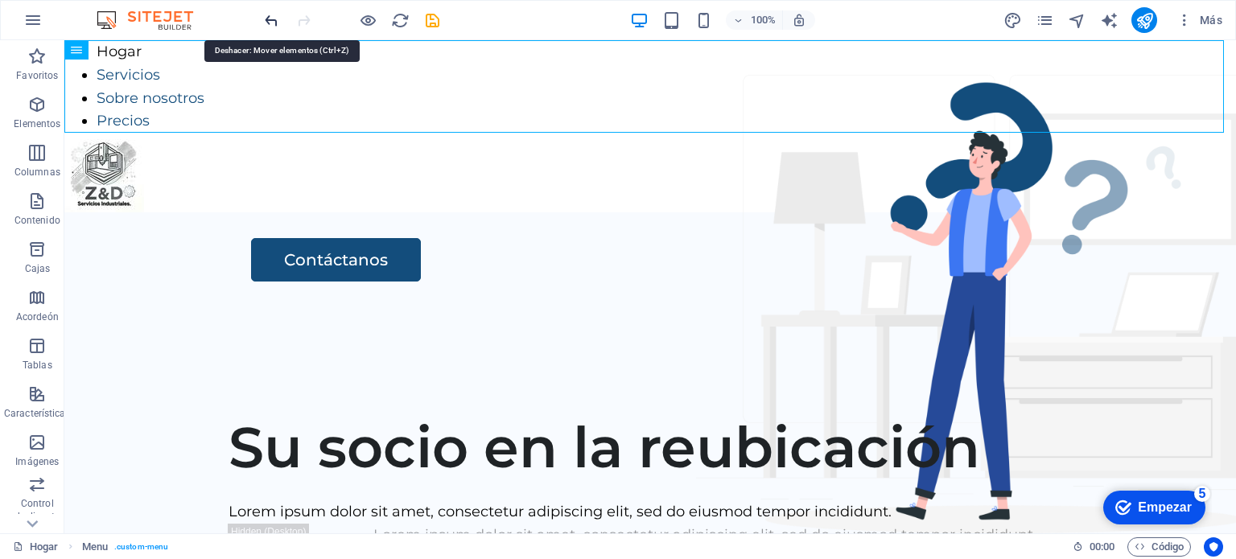
click at [264, 27] on icon "deshacer" at bounding box center [271, 20] width 19 height 19
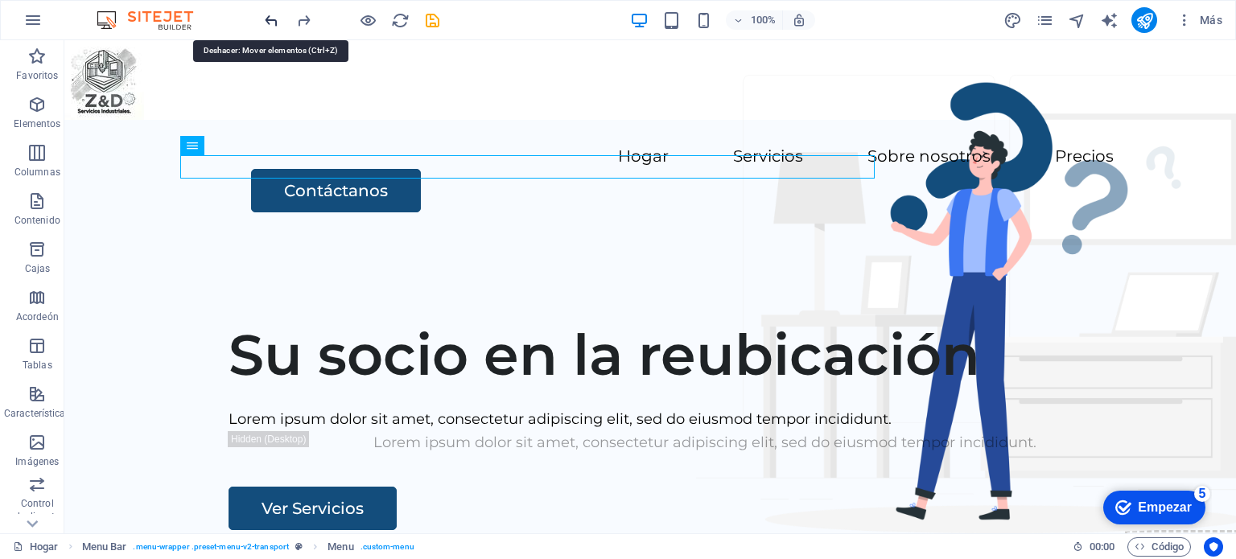
click at [270, 16] on icon "deshacer" at bounding box center [271, 20] width 19 height 19
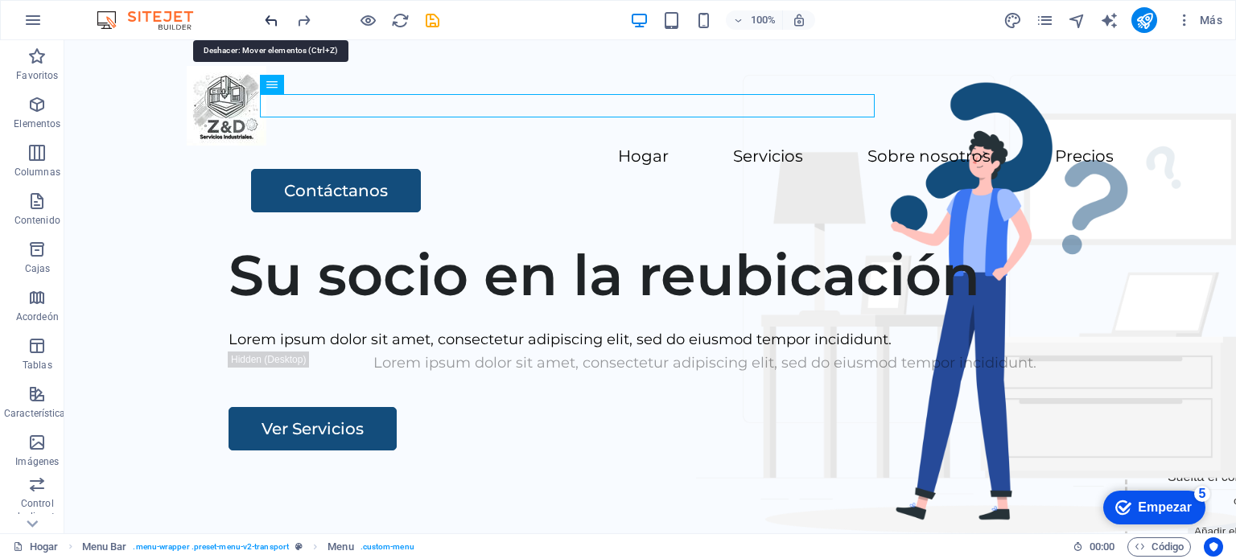
click at [270, 16] on icon "deshacer" at bounding box center [271, 20] width 19 height 19
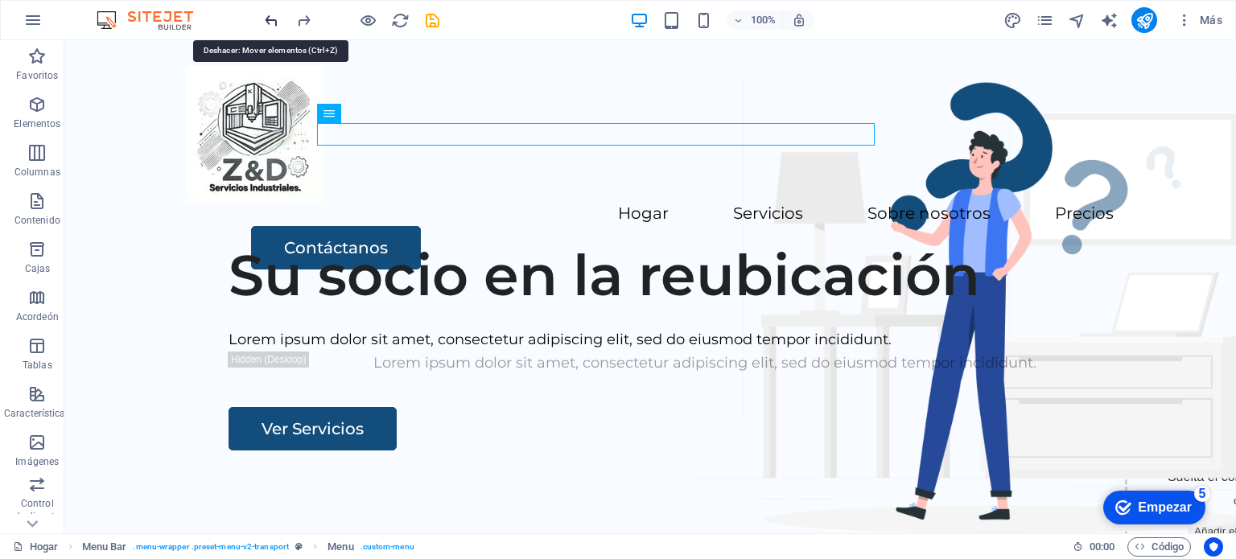
click at [270, 16] on icon "deshacer" at bounding box center [271, 20] width 19 height 19
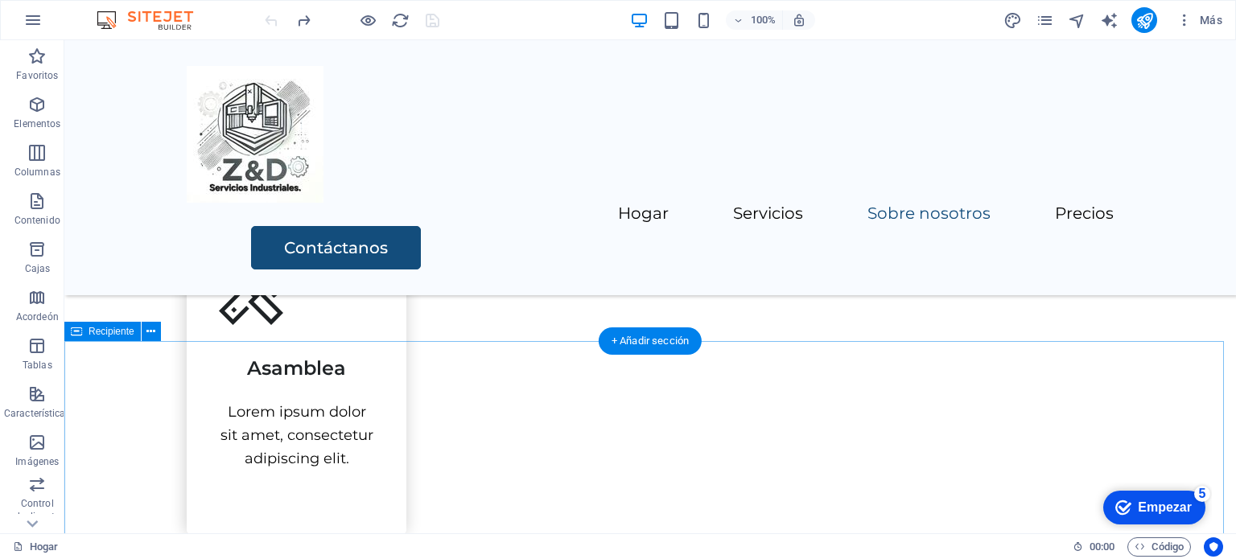
scroll to position [1770, 0]
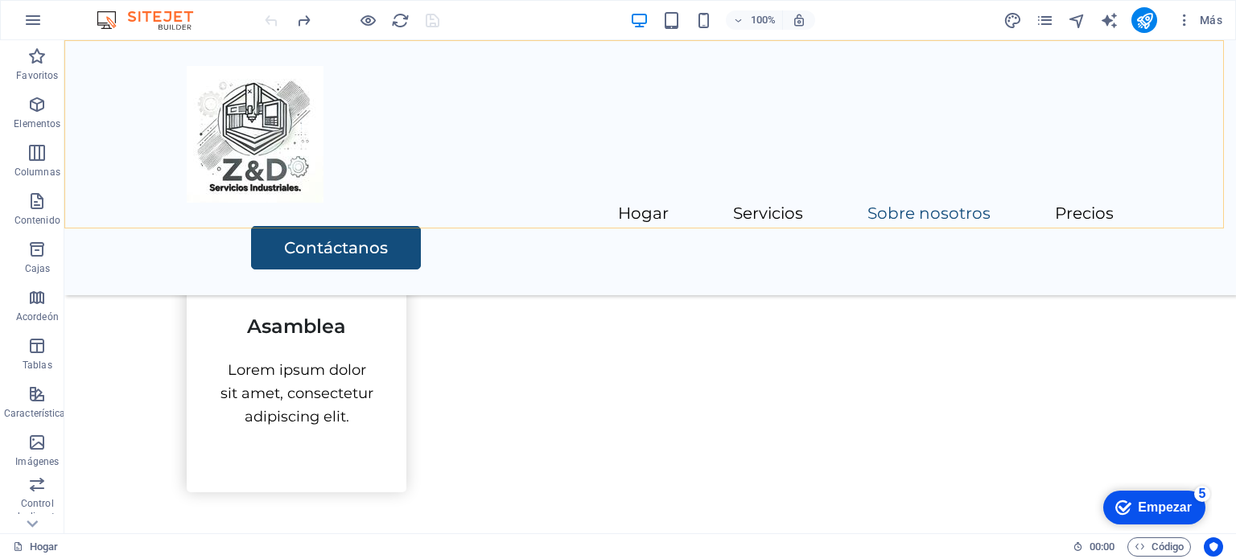
click at [357, 186] on div "Hogar Servicios Sobre nosotros Precios Contáctanos" at bounding box center [649, 167] width 1171 height 255
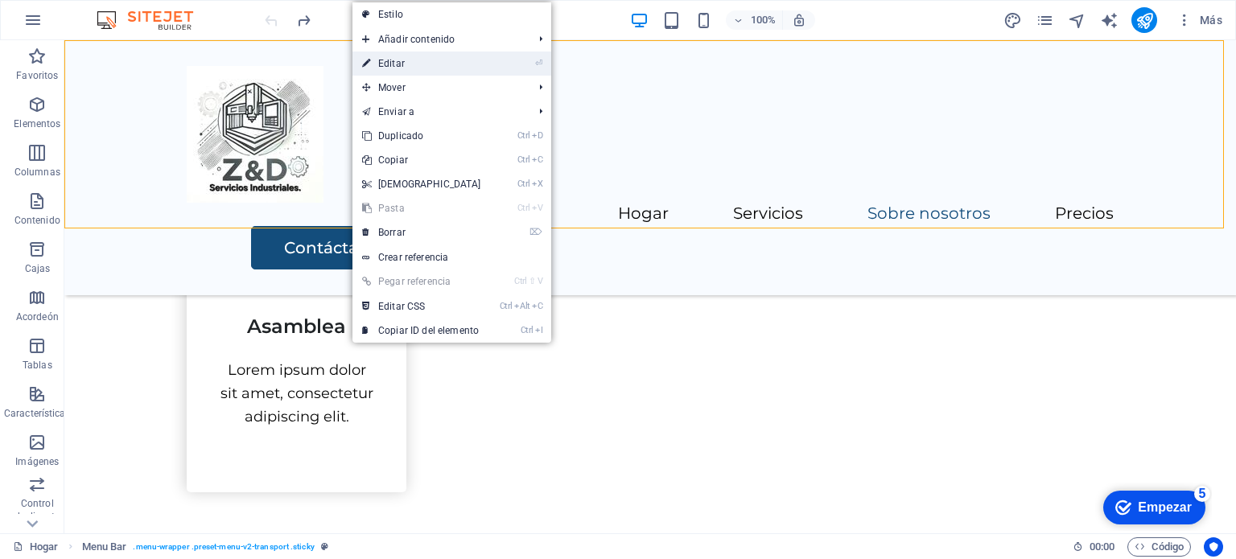
click at [424, 64] on link "⏎ Editar" at bounding box center [421, 63] width 138 height 24
select select "header"
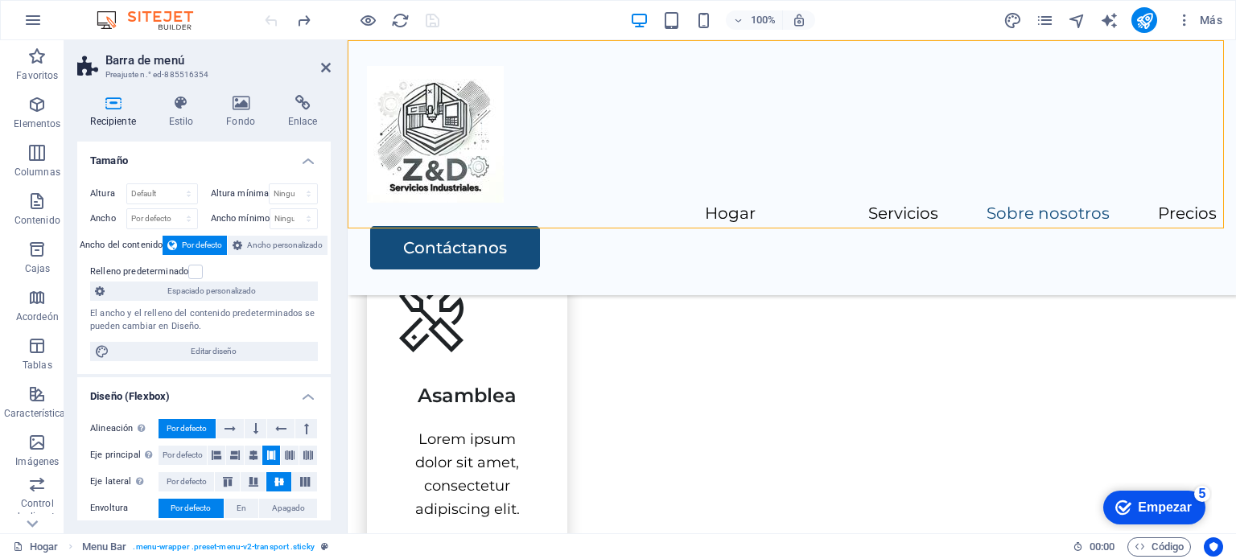
drag, startPoint x: 612, startPoint y: 228, endPoint x: 617, endPoint y: 200, distance: 27.8
click at [617, 200] on div "Hogar Servicios Sobre nosotros Precios Contáctanos" at bounding box center [792, 167] width 888 height 255
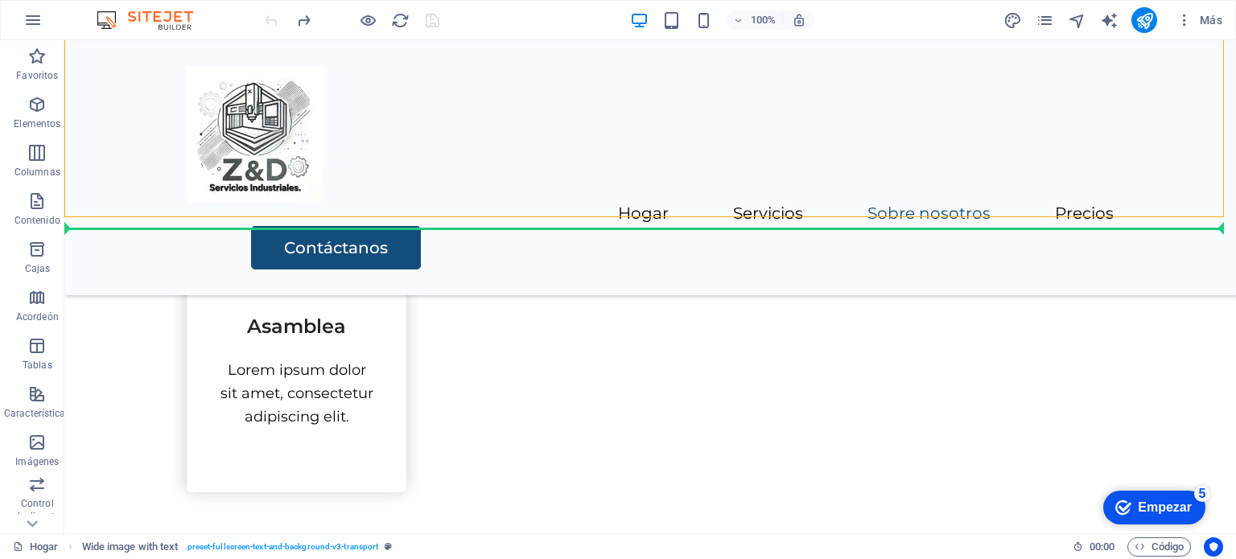
drag, startPoint x: 323, startPoint y: 232, endPoint x: 612, endPoint y: 178, distance: 293.8
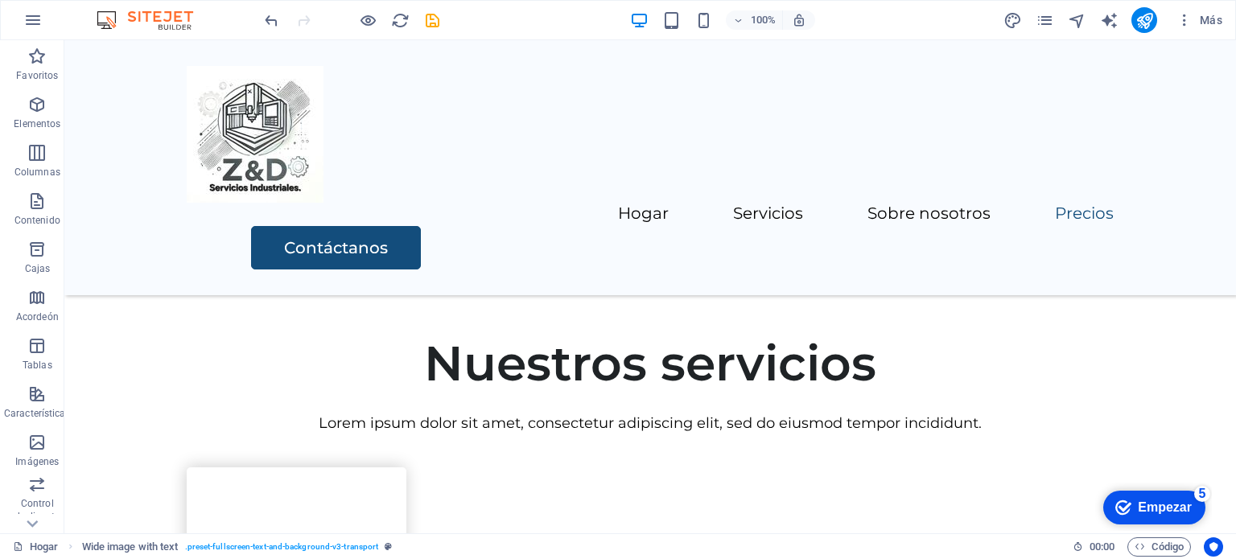
scroll to position [263, 0]
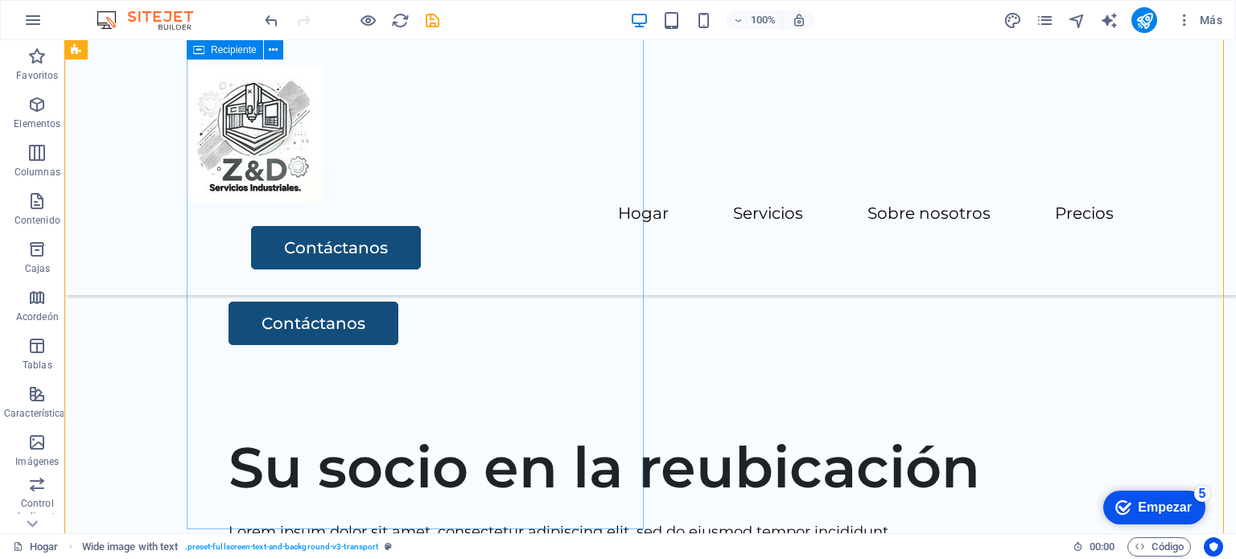
click at [607, 232] on div "Sobre nosotros En Z&D Servicios Industriales nos especializamos en la fabricaci…" at bounding box center [711, 187] width 1049 height 315
click at [709, 203] on div "Hogar Servicios Sobre nosotros Precios Contáctanos" at bounding box center [649, 167] width 1171 height 255
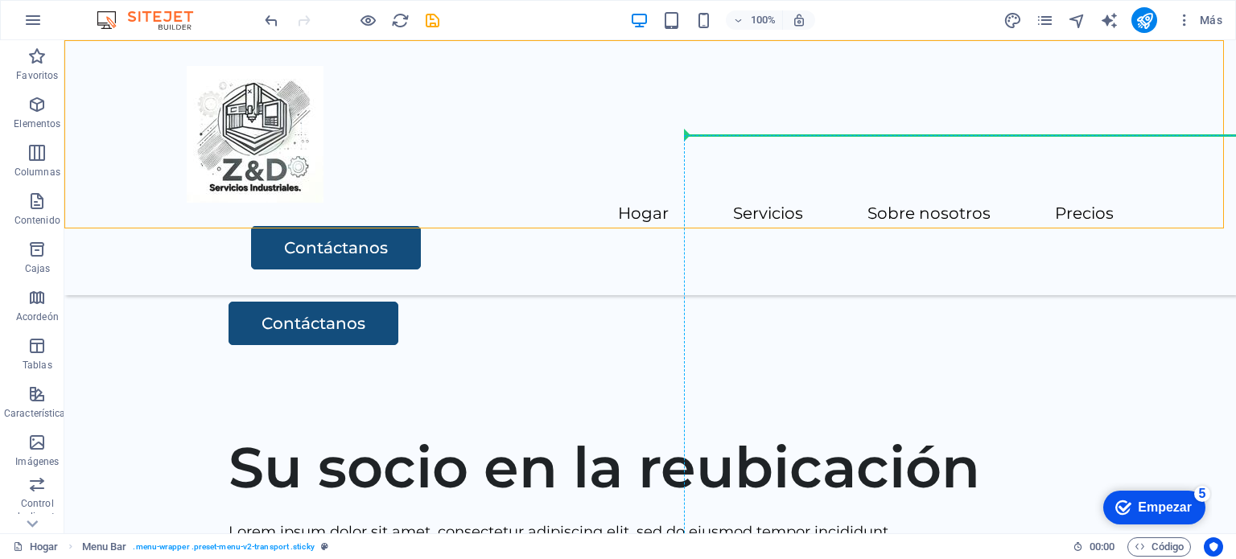
scroll to position [82, 0]
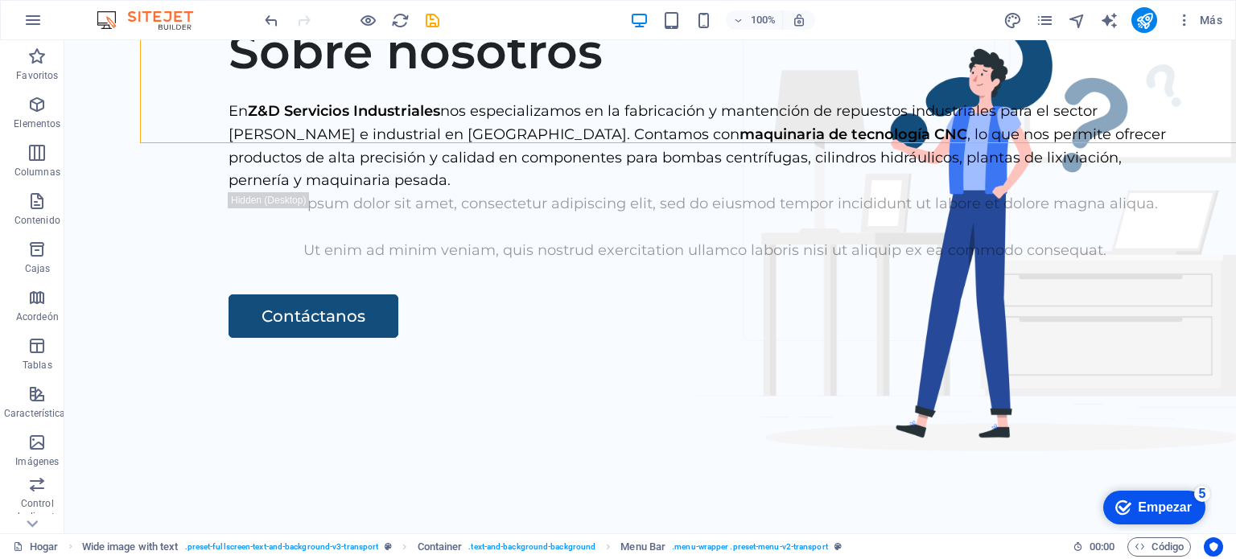
click at [273, 13] on icon "deshacer" at bounding box center [271, 20] width 19 height 19
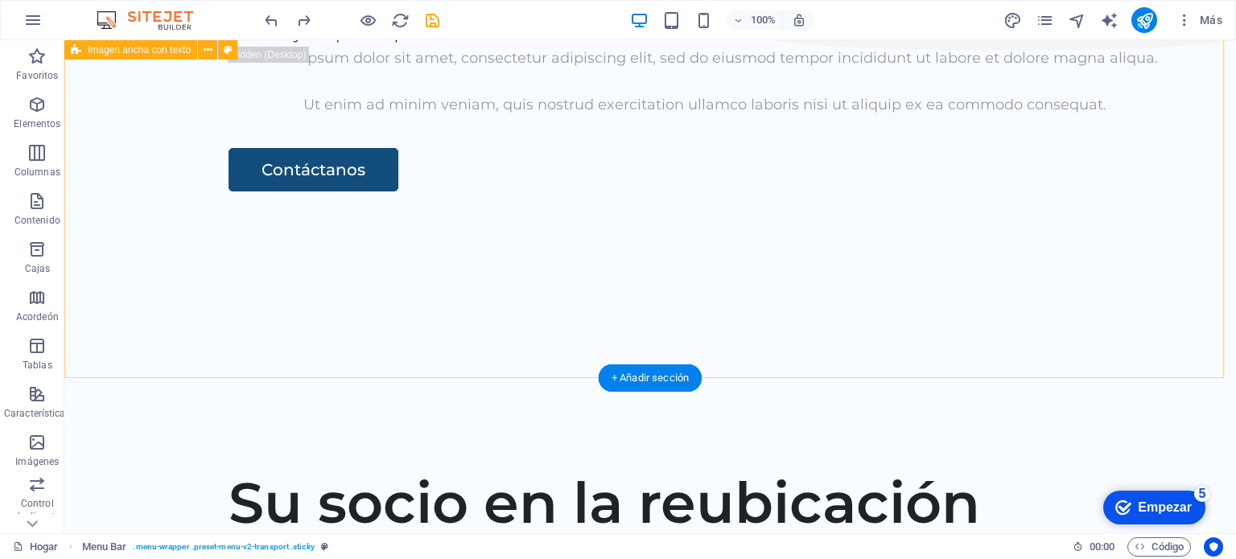
scroll to position [0, 0]
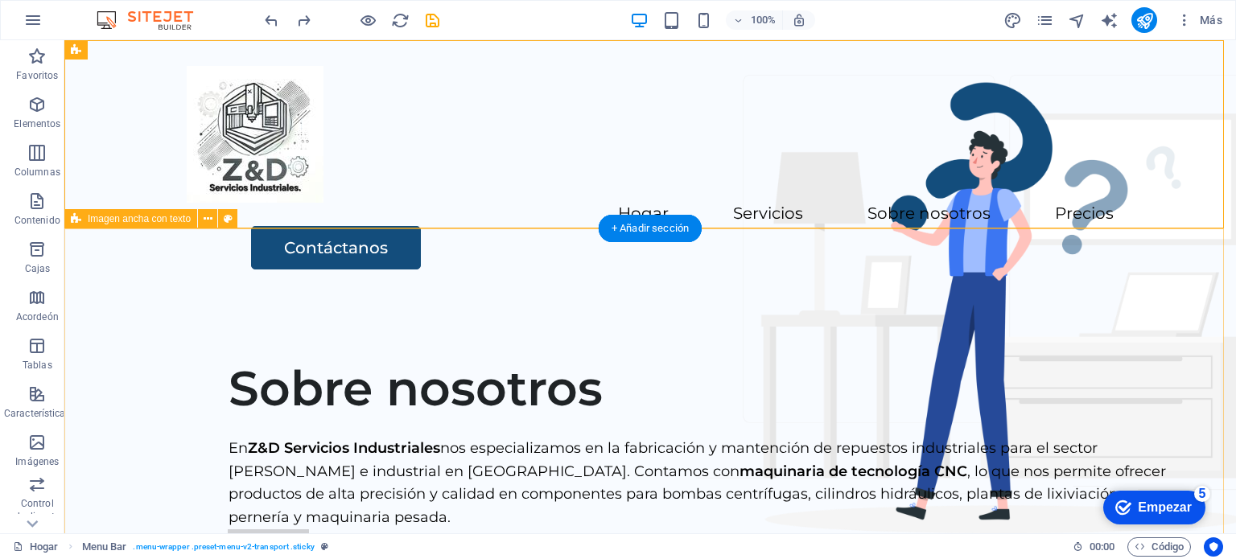
drag, startPoint x: 987, startPoint y: 301, endPoint x: 980, endPoint y: 294, distance: 10.2
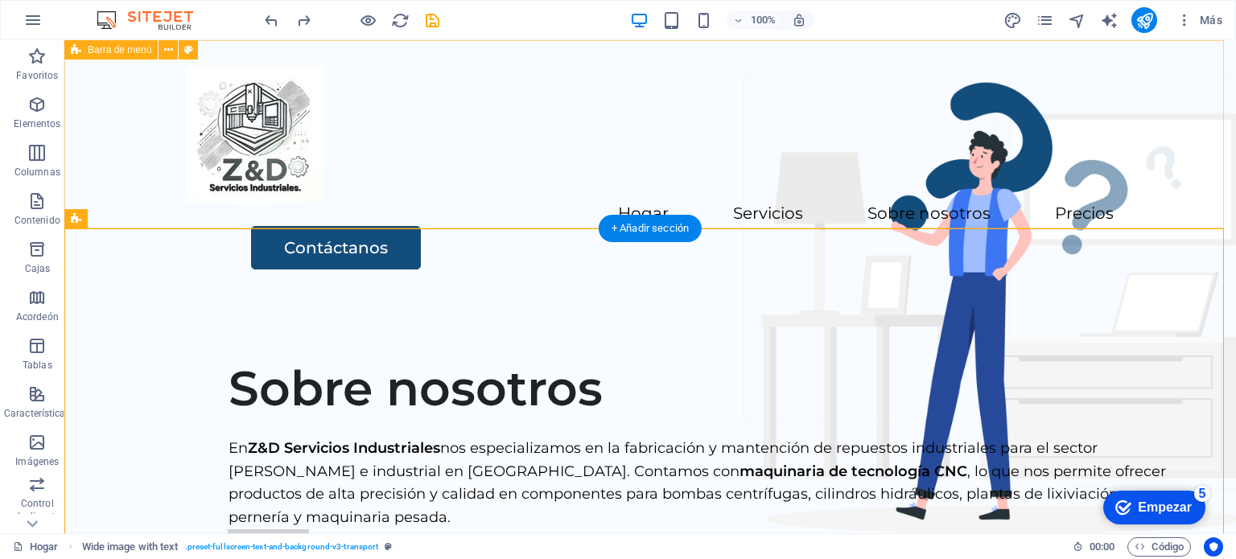
click at [726, 188] on div "Hogar Servicios Sobre nosotros Precios Contáctanos" at bounding box center [649, 167] width 1171 height 255
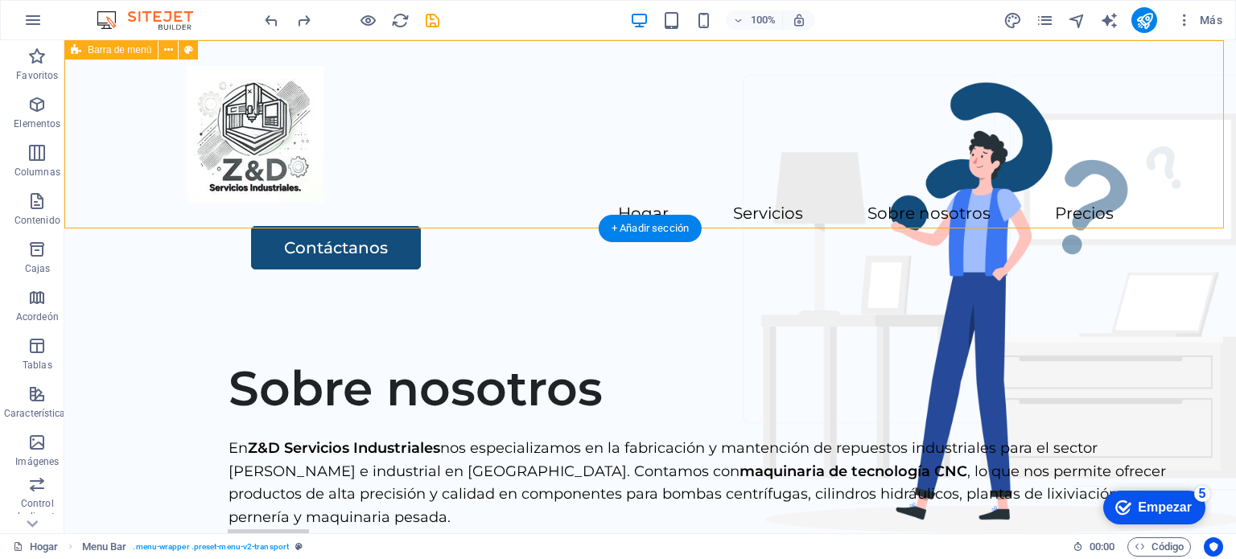
drag, startPoint x: 751, startPoint y: 227, endPoint x: 753, endPoint y: 210, distance: 17.1
click at [753, 210] on div "Hogar Servicios Sobre nosotros Precios Contáctanos" at bounding box center [649, 167] width 1171 height 255
drag, startPoint x: 764, startPoint y: 229, endPoint x: 764, endPoint y: 205, distance: 24.1
drag, startPoint x: 747, startPoint y: 221, endPoint x: 740, endPoint y: 186, distance: 36.1
click at [740, 186] on div "Hogar Servicios Sobre nosotros Precios Contáctanos" at bounding box center [649, 167] width 1171 height 255
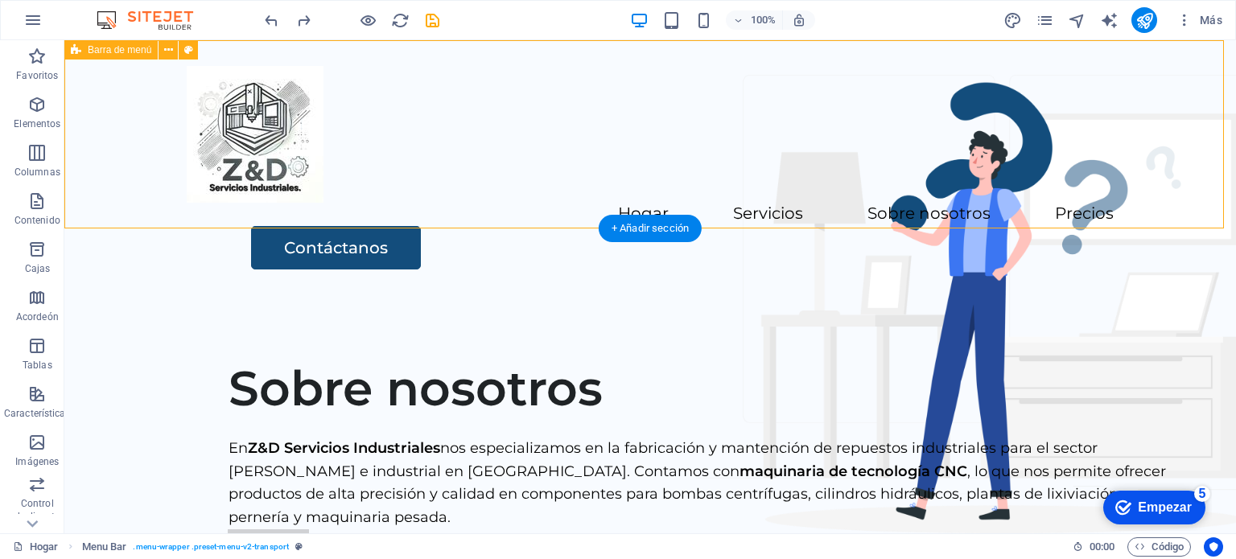
drag, startPoint x: 747, startPoint y: 228, endPoint x: 742, endPoint y: 200, distance: 28.6
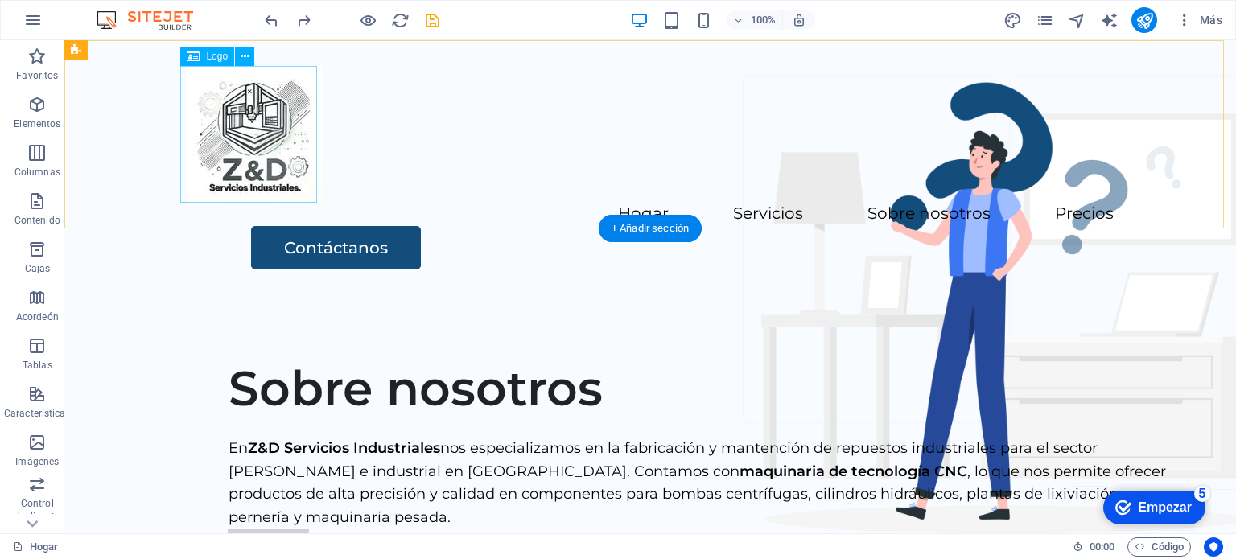
click at [237, 109] on div at bounding box center [650, 134] width 927 height 137
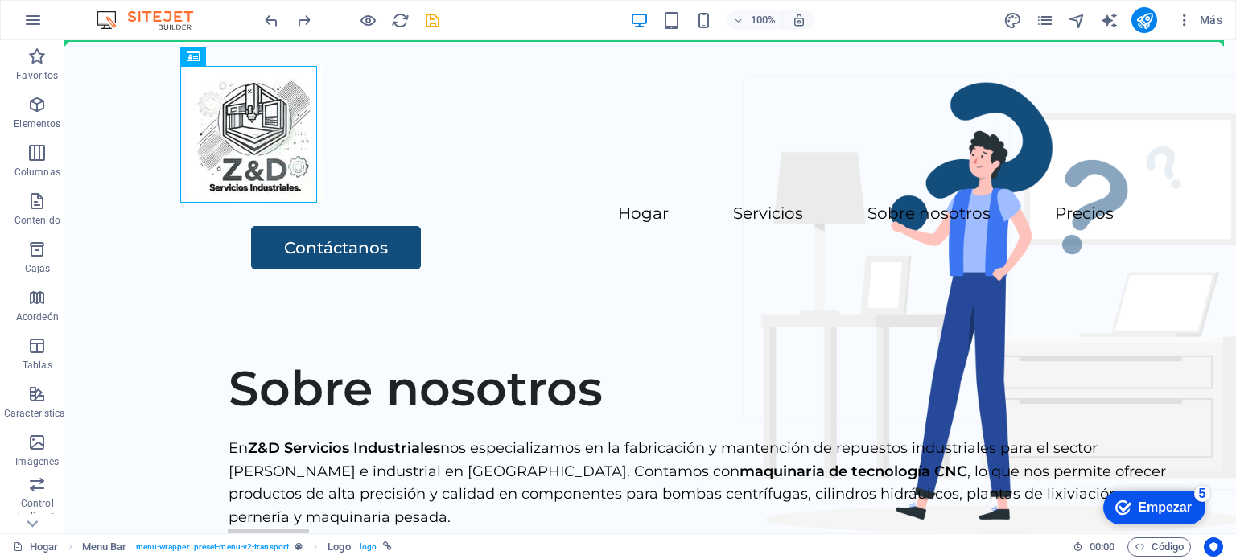
drag, startPoint x: 237, startPoint y: 112, endPoint x: 131, endPoint y: 117, distance: 105.5
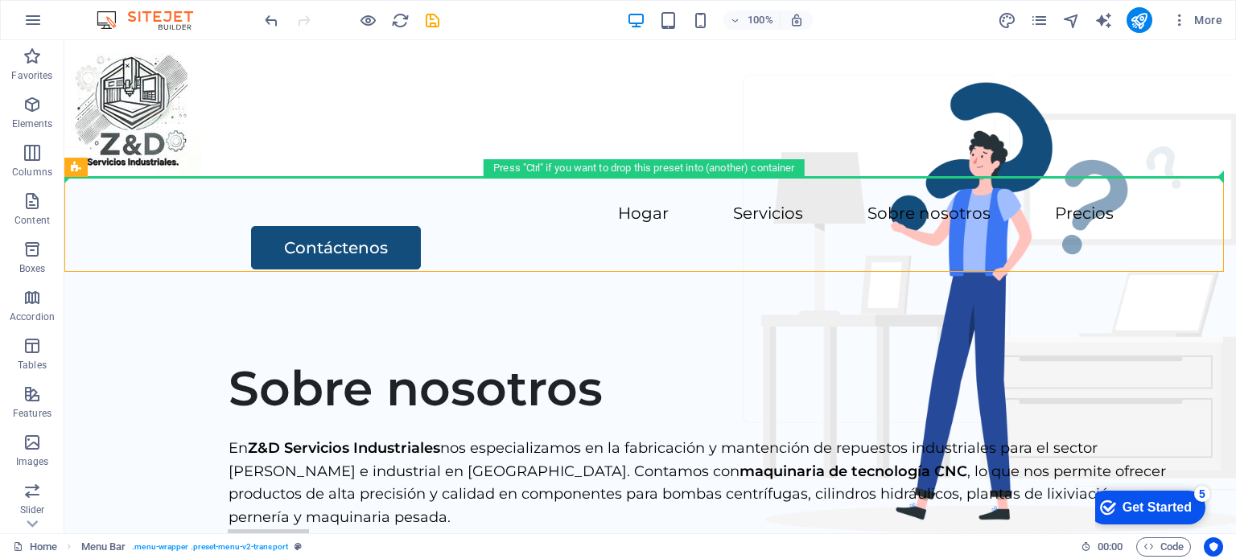
drag, startPoint x: 274, startPoint y: 257, endPoint x: 549, endPoint y: 121, distance: 306.9
drag, startPoint x: 463, startPoint y: 243, endPoint x: 569, endPoint y: 122, distance: 160.2
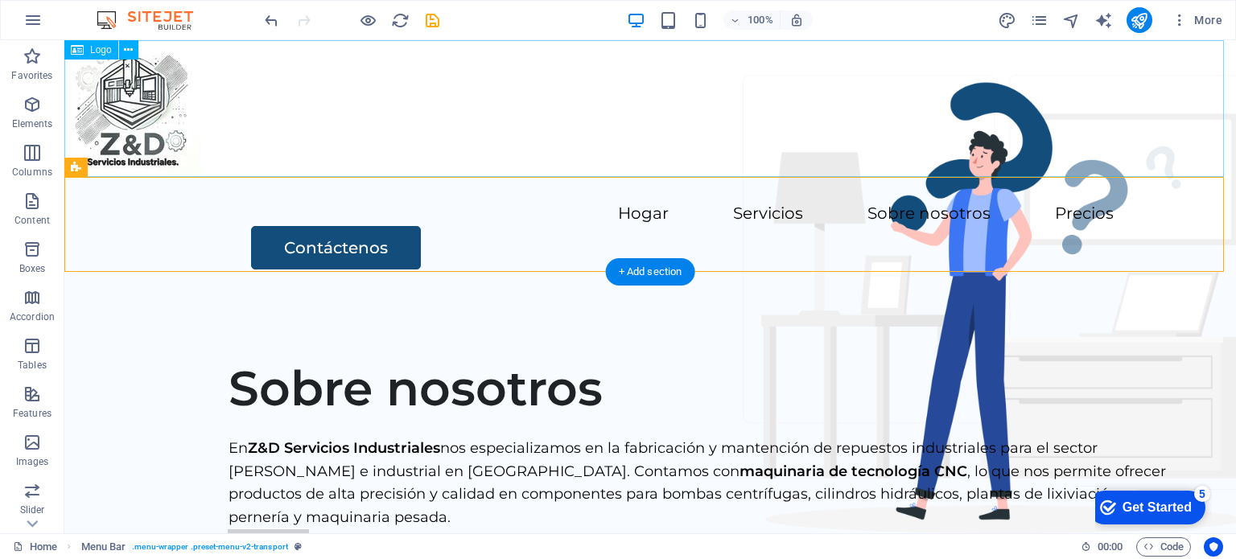
drag, startPoint x: 685, startPoint y: 311, endPoint x: 743, endPoint y: 110, distance: 208.5
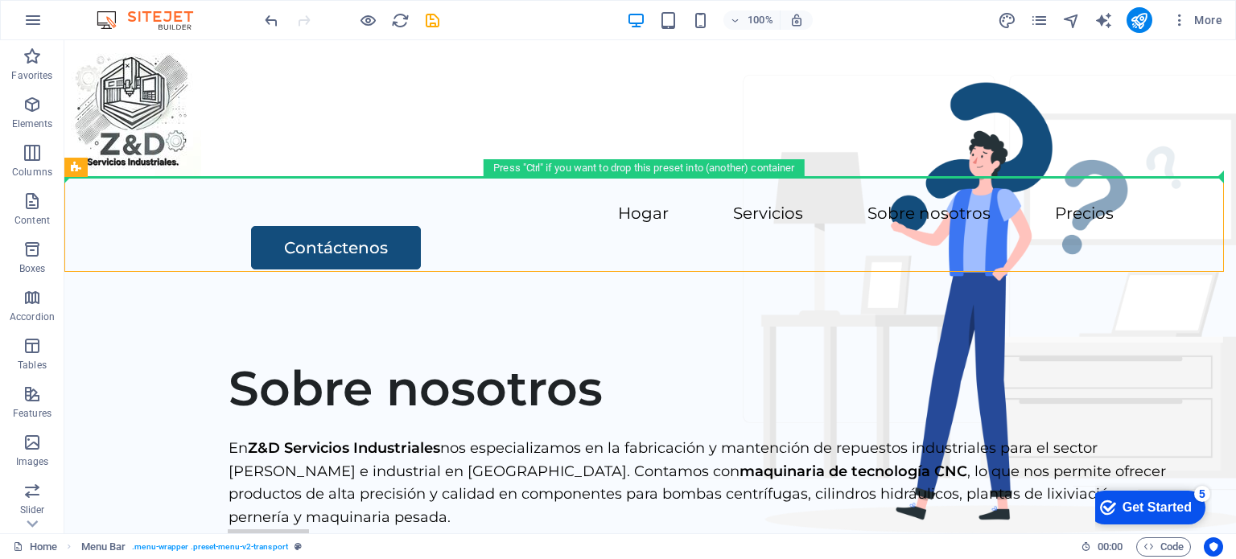
drag, startPoint x: 152, startPoint y: 258, endPoint x: 436, endPoint y: 133, distance: 310.5
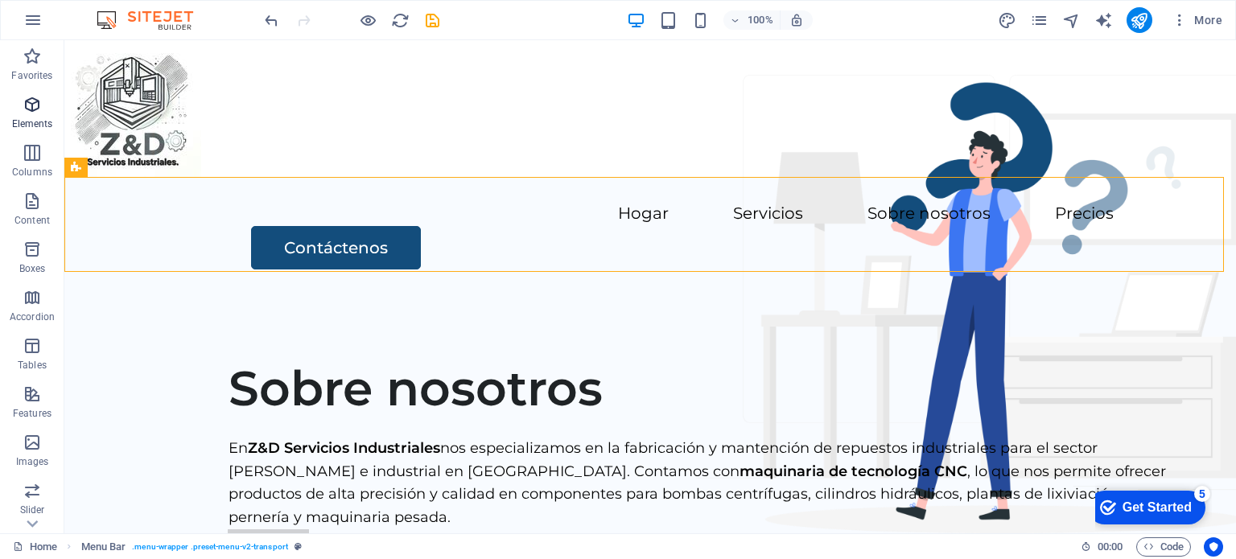
click at [27, 115] on span "Elements" at bounding box center [32, 114] width 64 height 39
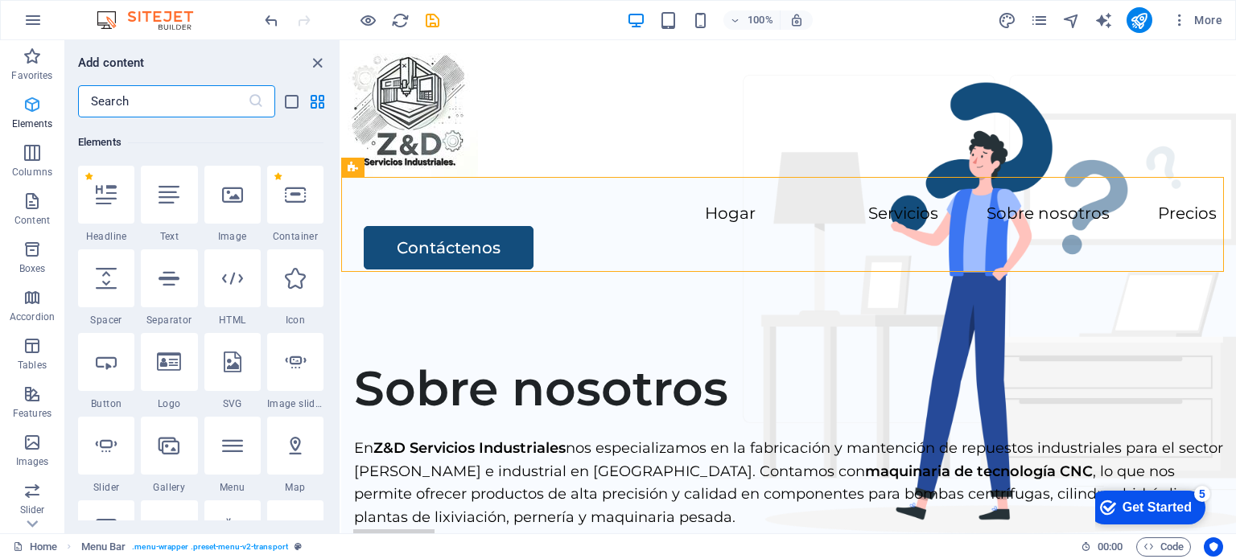
scroll to position [171, 0]
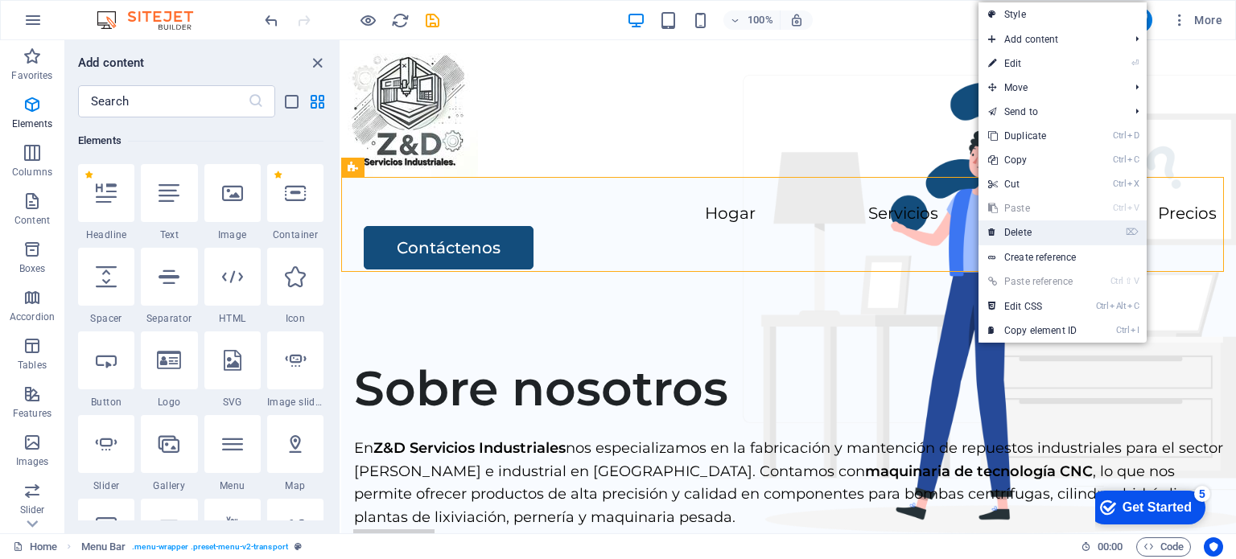
click at [1023, 233] on link "⌦ Delete" at bounding box center [1032, 232] width 108 height 24
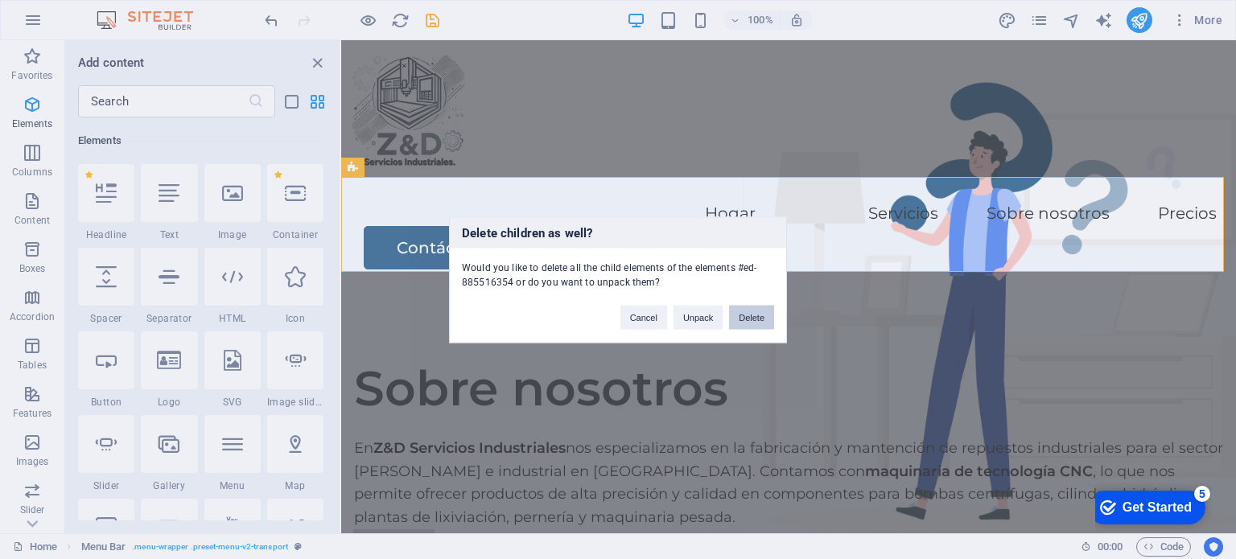
click at [747, 308] on button "Delete" at bounding box center [751, 317] width 45 height 24
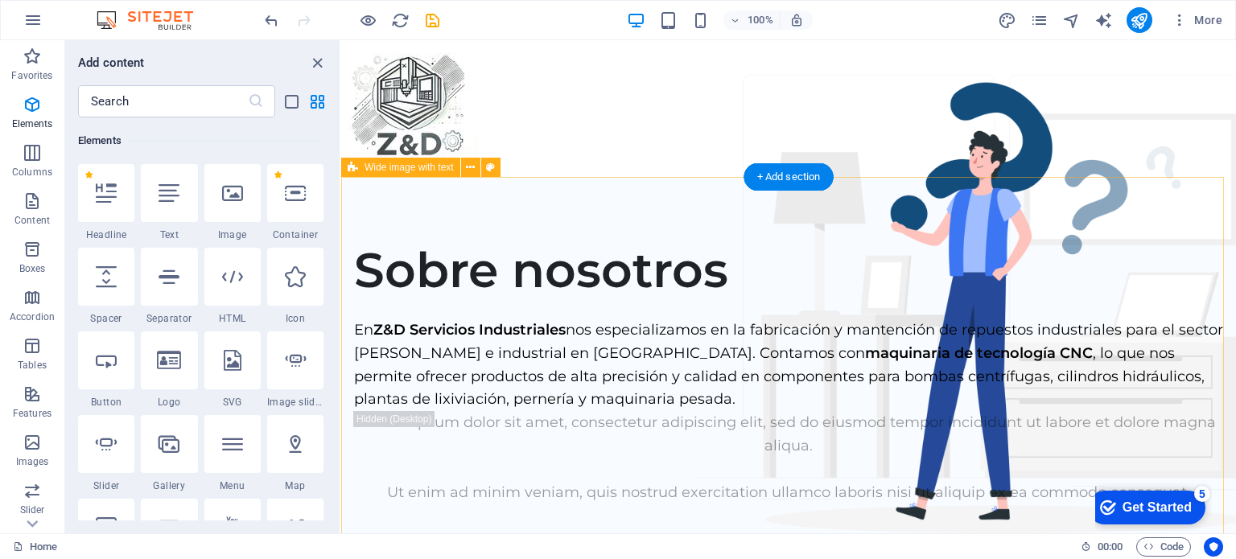
click at [971, 279] on div "Sobre nosotros En Z&D Servicios Industriales nos especializamos en la fabricaci…" at bounding box center [788, 499] width 895 height 644
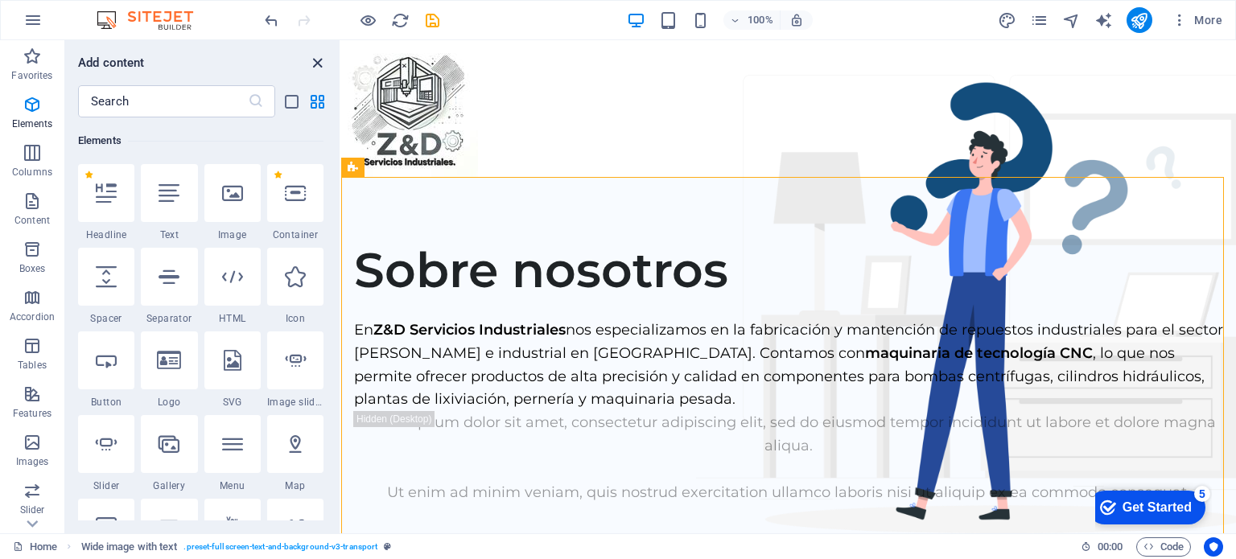
click at [313, 62] on icon "close panel" at bounding box center [317, 63] width 19 height 19
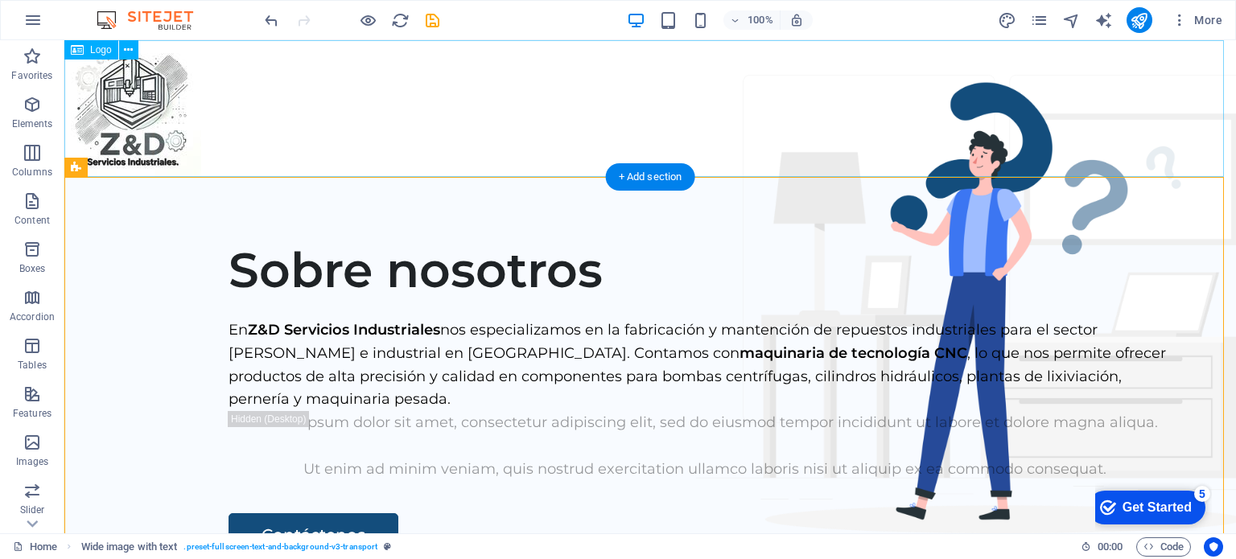
click at [361, 117] on div at bounding box center [649, 108] width 1171 height 137
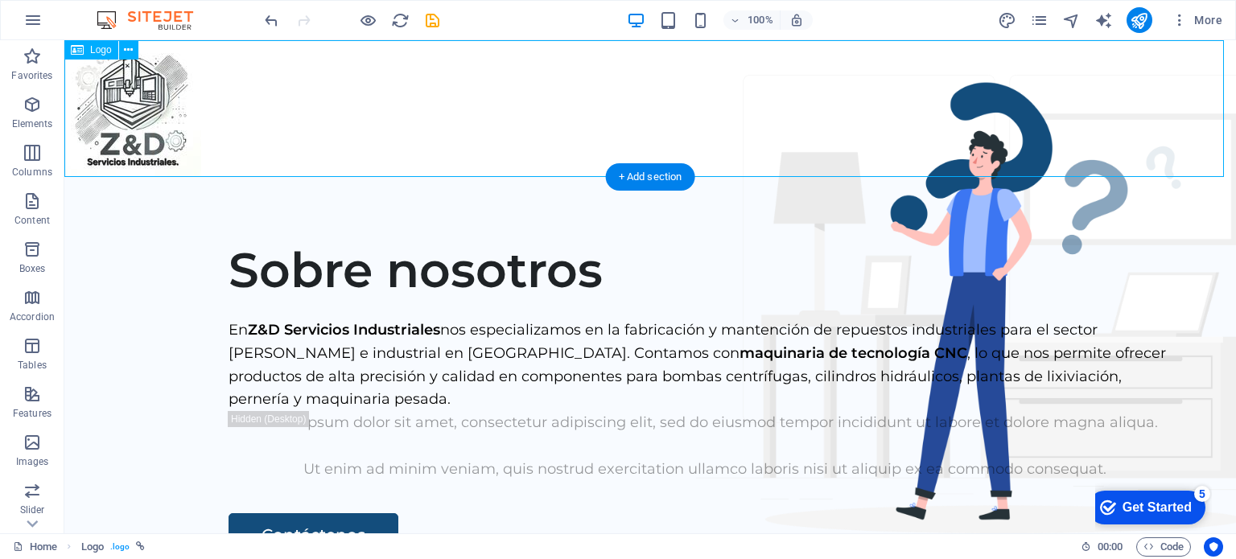
click at [361, 117] on div at bounding box center [649, 108] width 1171 height 137
click at [78, 117] on div at bounding box center [649, 108] width 1171 height 137
select select "px"
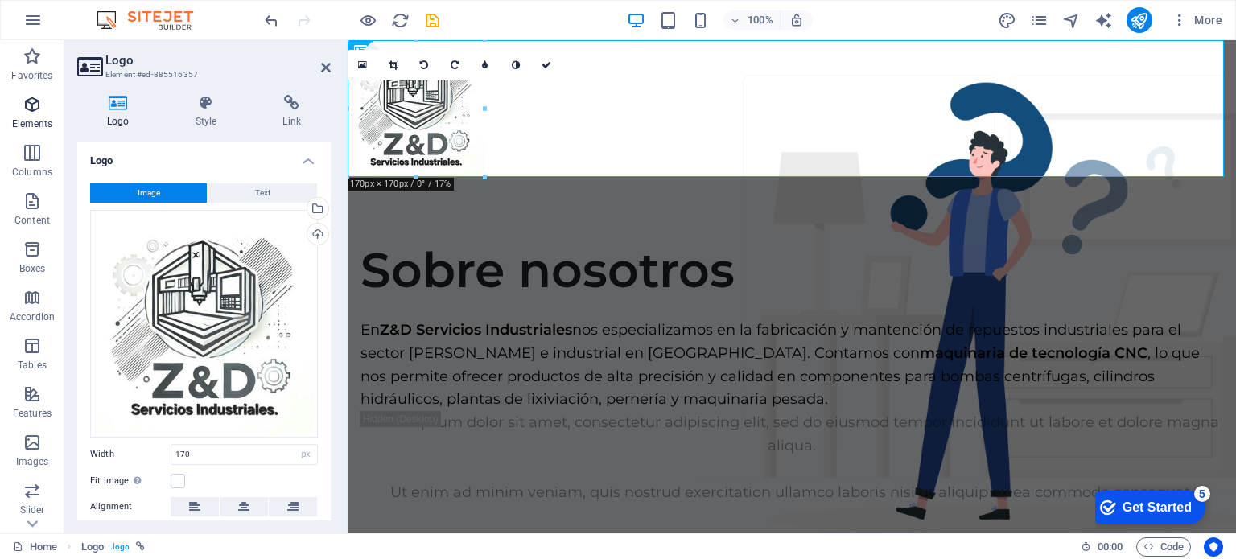
click at [35, 116] on span "Elements" at bounding box center [32, 114] width 64 height 39
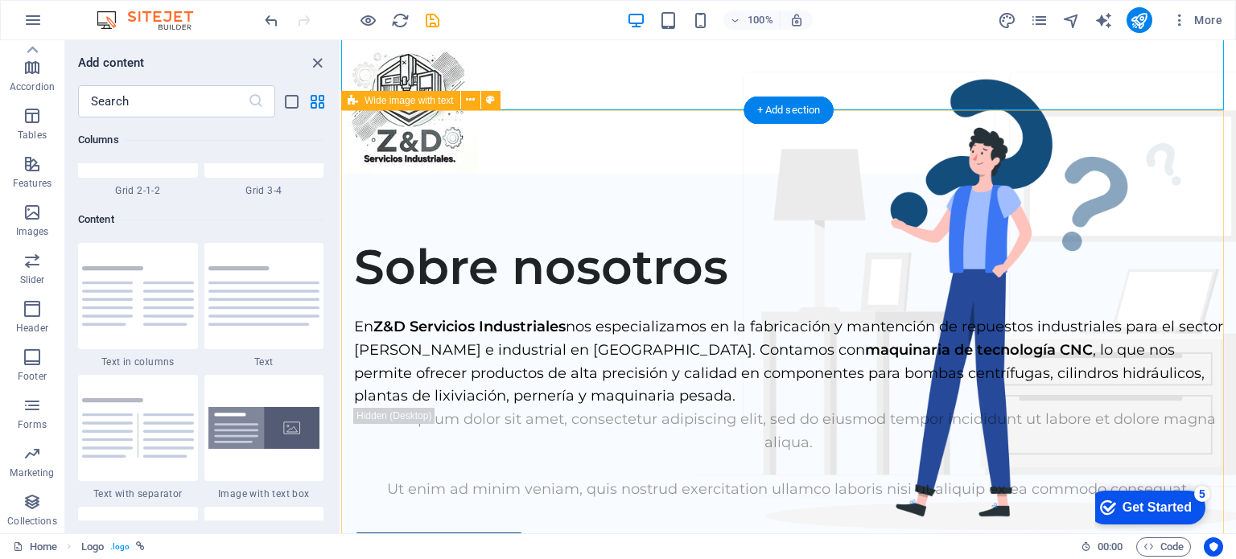
scroll to position [0, 0]
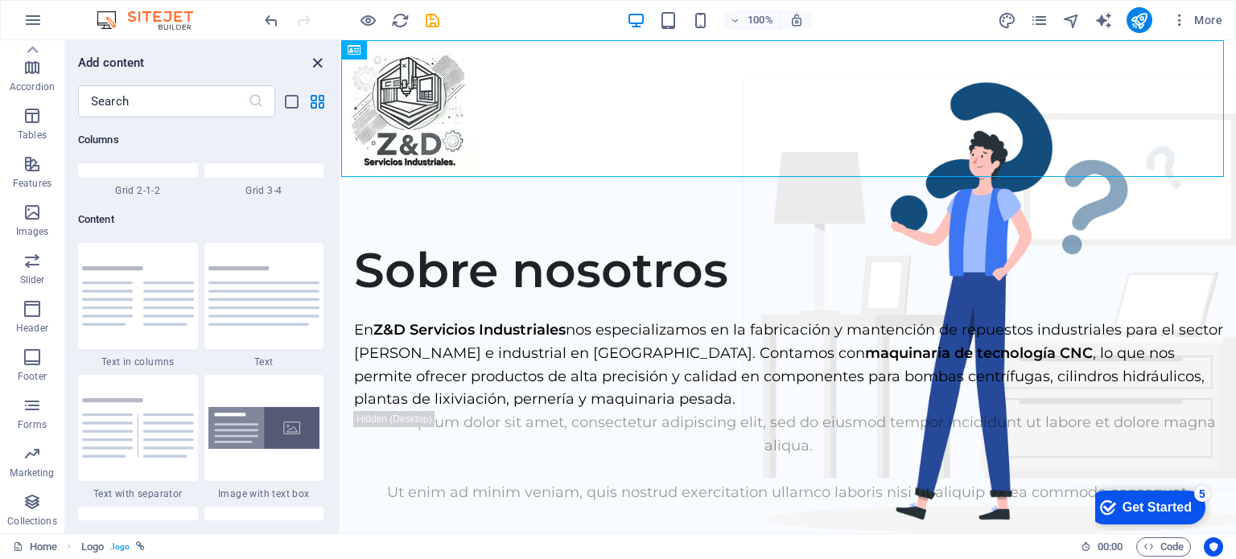
click at [312, 70] on icon "close panel" at bounding box center [317, 63] width 19 height 19
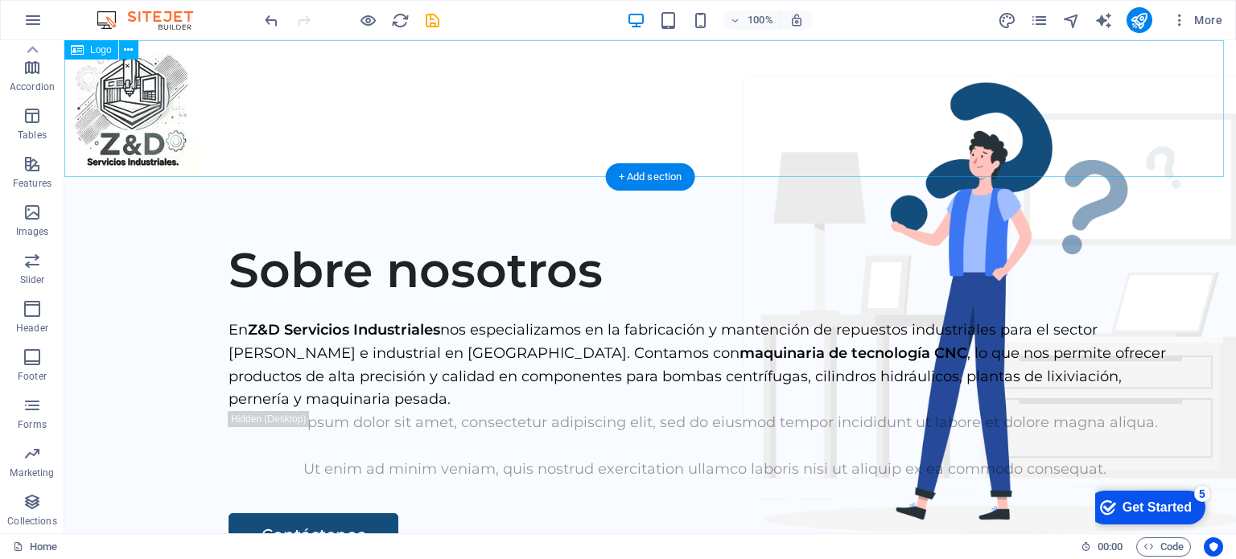
click at [395, 112] on div at bounding box center [649, 108] width 1171 height 137
click at [380, 124] on div at bounding box center [649, 108] width 1171 height 137
click at [280, 25] on icon "undo" at bounding box center [271, 20] width 19 height 19
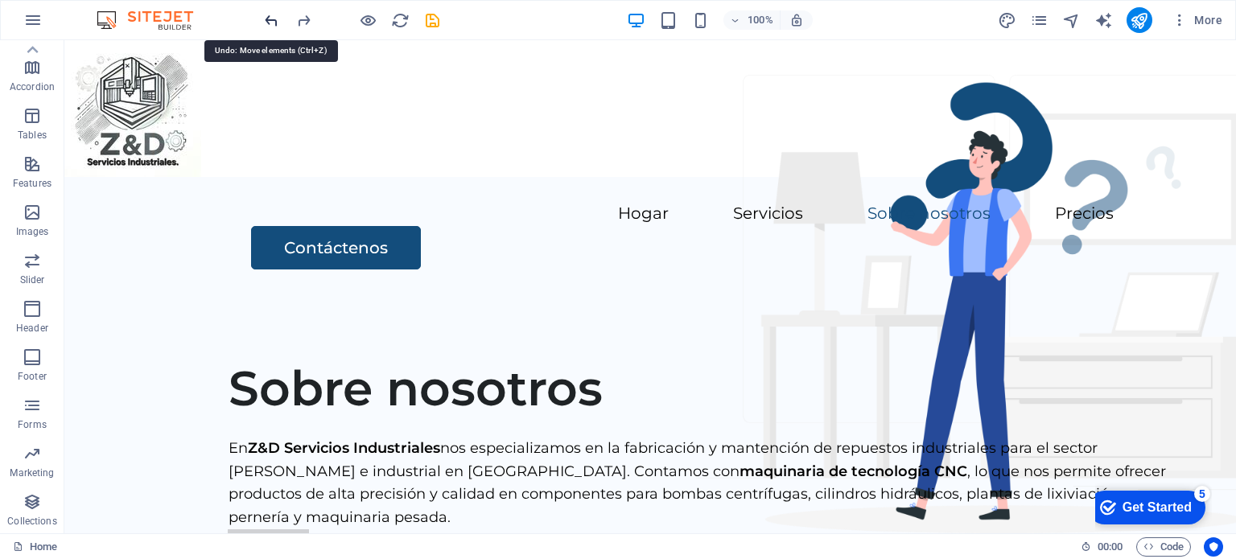
click at [275, 22] on icon "undo" at bounding box center [271, 20] width 19 height 19
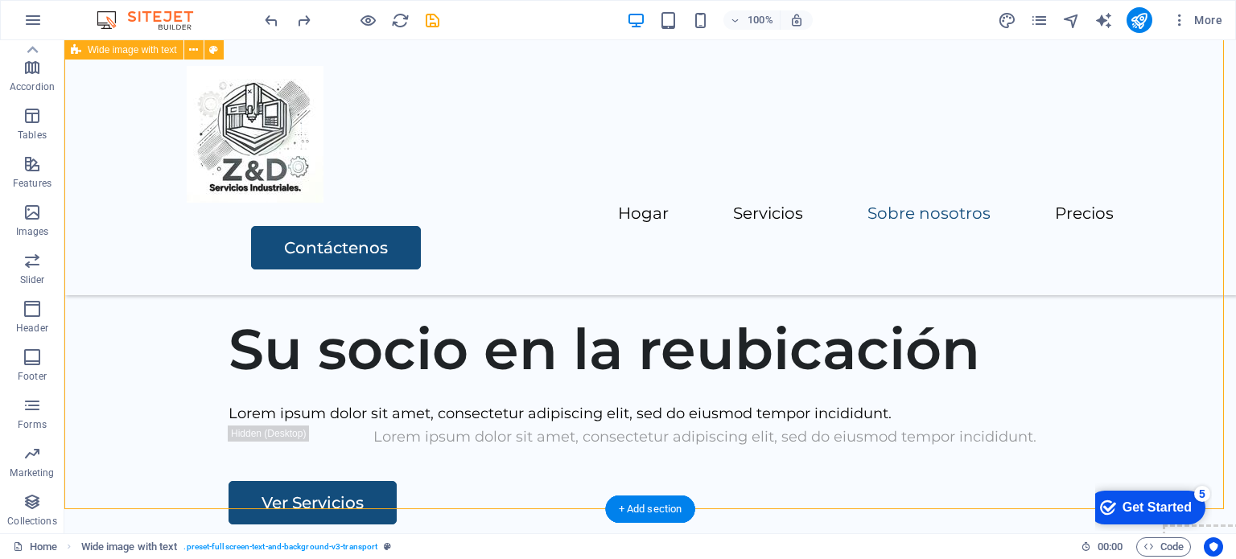
scroll to position [402, 0]
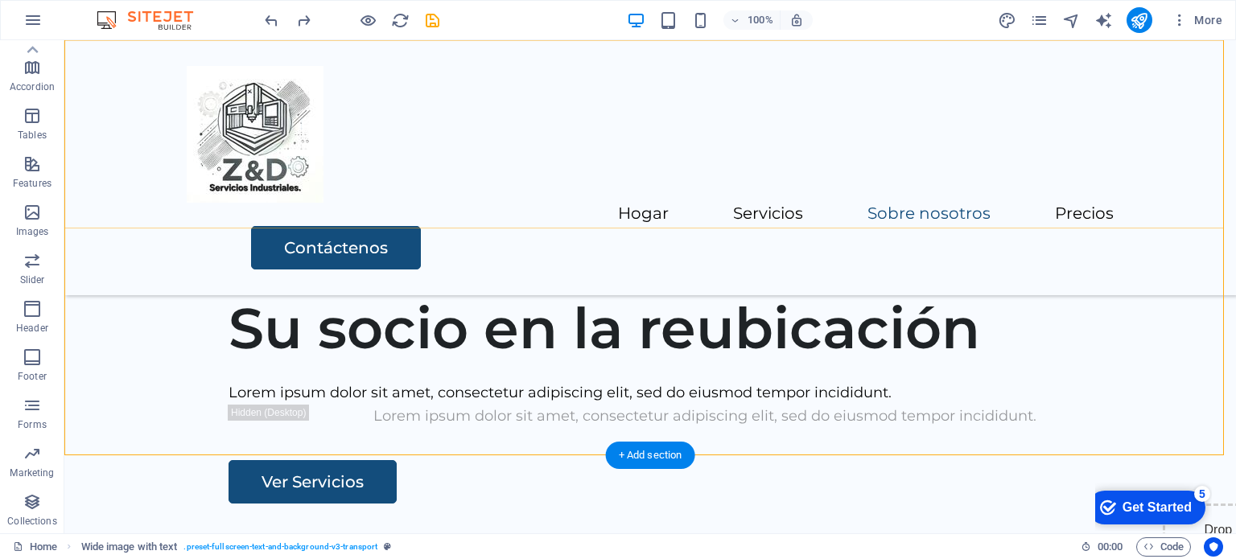
click at [635, 183] on div "Hogar Servicios Sobre nosotros Precios Contáctenos" at bounding box center [649, 167] width 1171 height 255
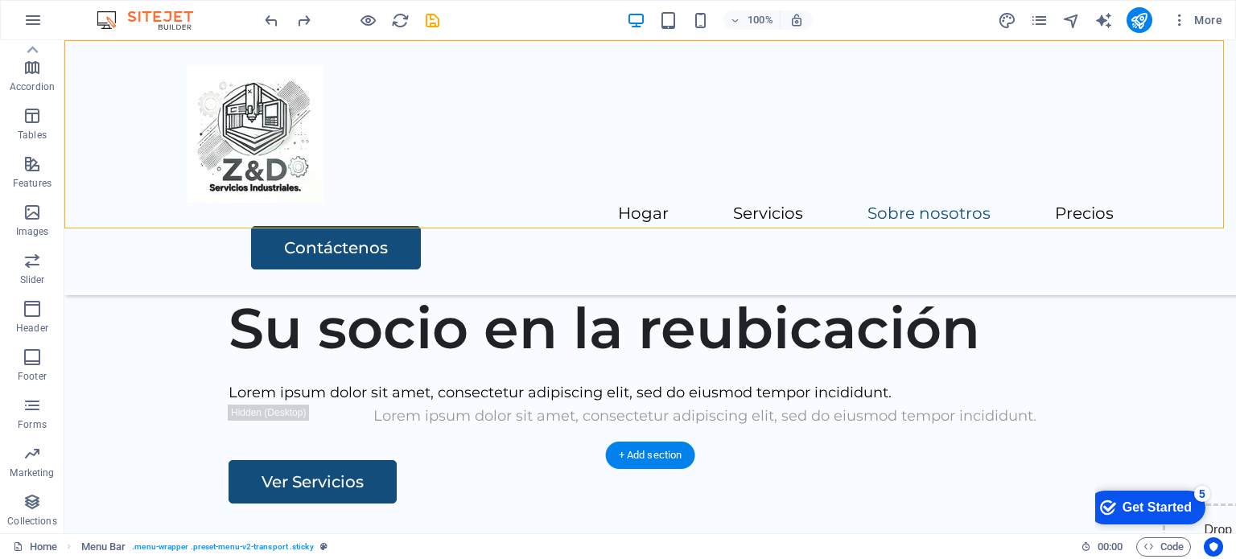
click at [612, 215] on div "Hogar Servicios Sobre nosotros Precios Contáctenos" at bounding box center [649, 167] width 1171 height 255
drag, startPoint x: 676, startPoint y: 227, endPoint x: 677, endPoint y: 212, distance: 15.4
click at [677, 212] on div "Hogar Servicios Sobre nosotros Precios Contáctenos" at bounding box center [649, 167] width 1171 height 255
drag, startPoint x: 683, startPoint y: 225, endPoint x: 694, endPoint y: 192, distance: 34.9
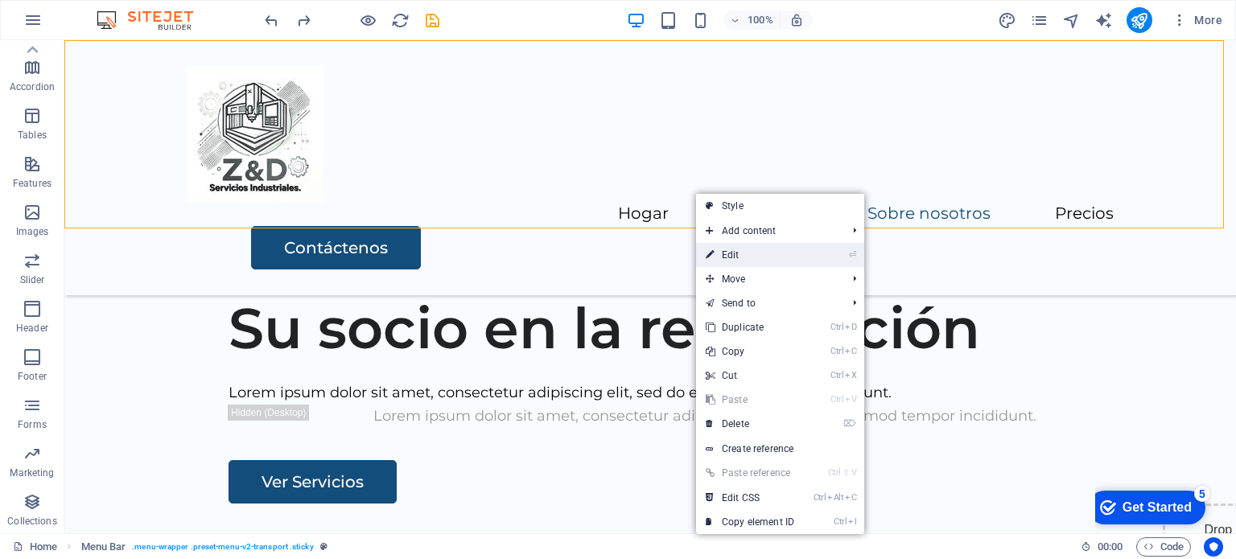
click at [768, 263] on link "⏎ Edit" at bounding box center [750, 255] width 108 height 24
select select "header"
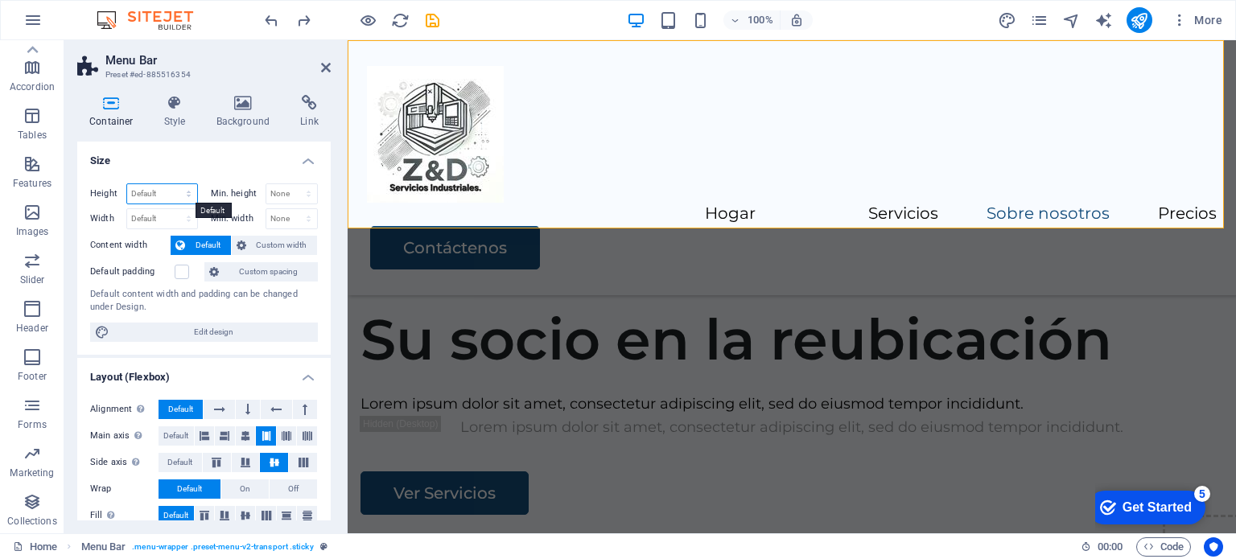
click at [182, 191] on select "Default px rem % vh vw" at bounding box center [162, 193] width 70 height 19
select select "%"
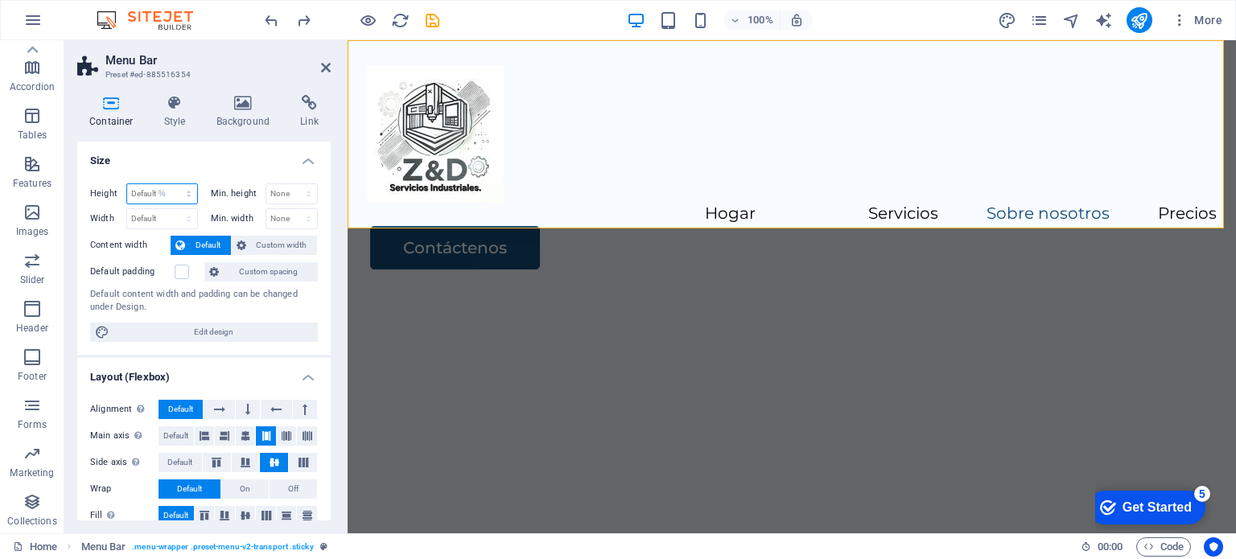
click at [172, 184] on select "Default px rem % vh vw" at bounding box center [162, 193] width 70 height 19
type input "100"
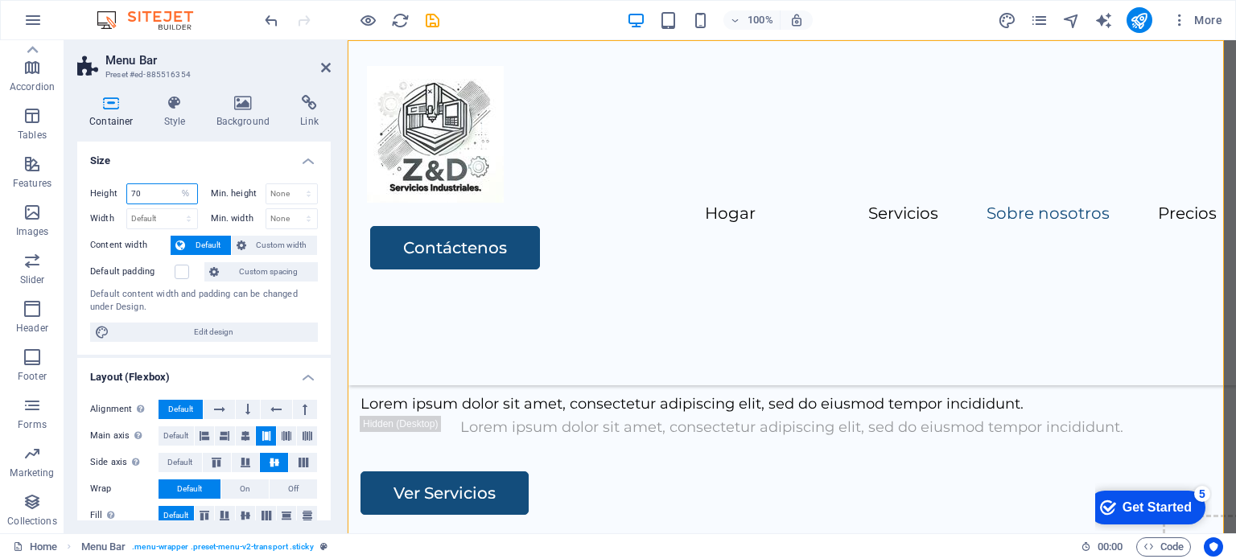
type input "70"
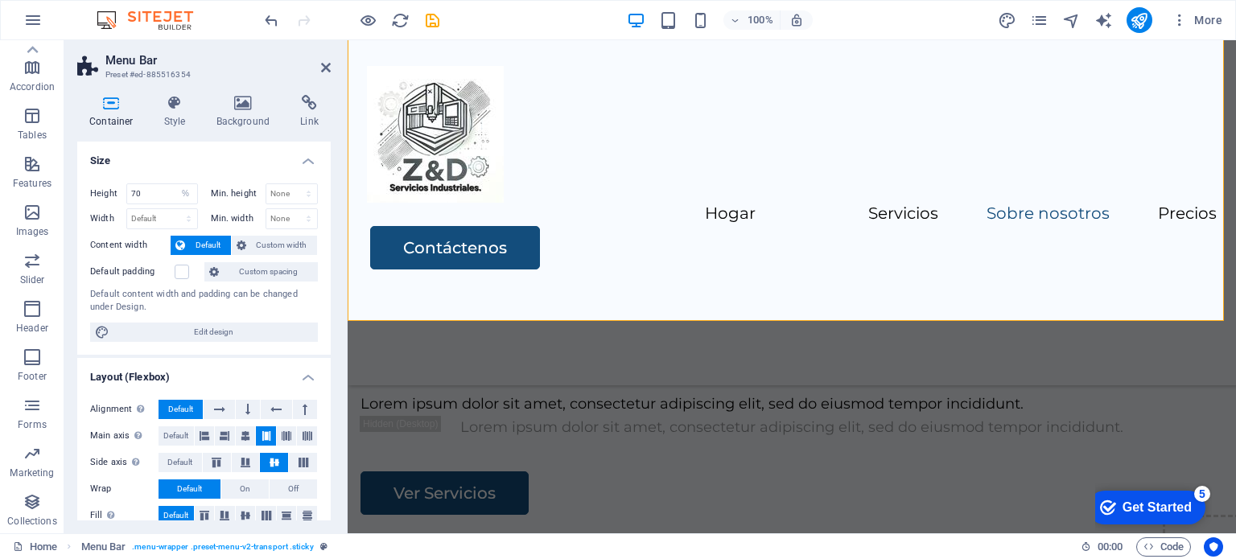
click at [672, 332] on div "Hogar Servicios Sobre nosotros Precios Contáctenos" at bounding box center [792, 212] width 888 height 345
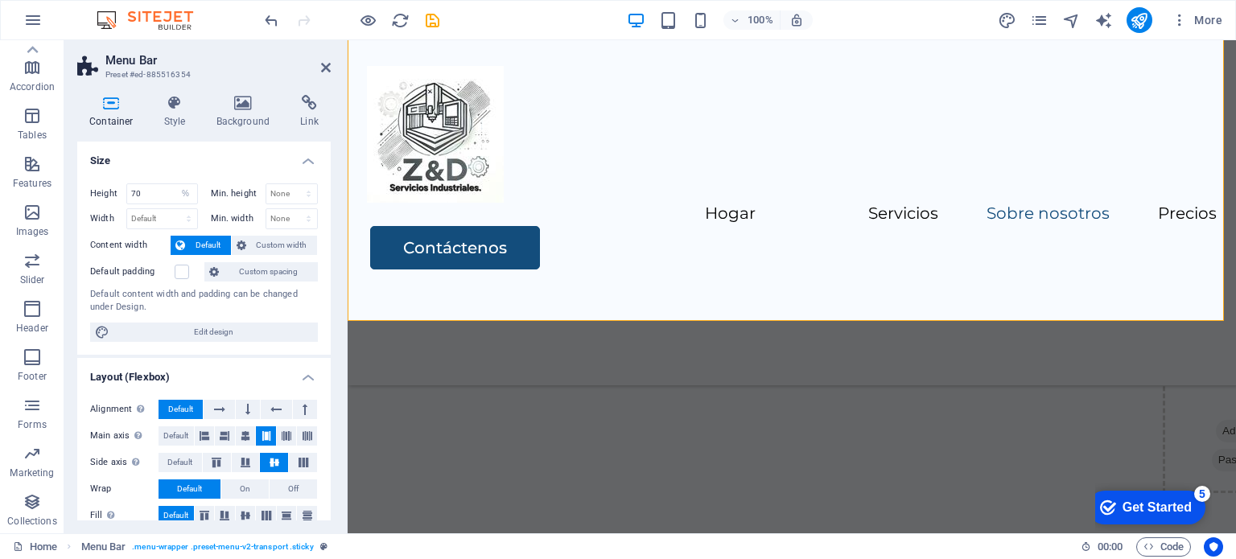
scroll to position [559, 0]
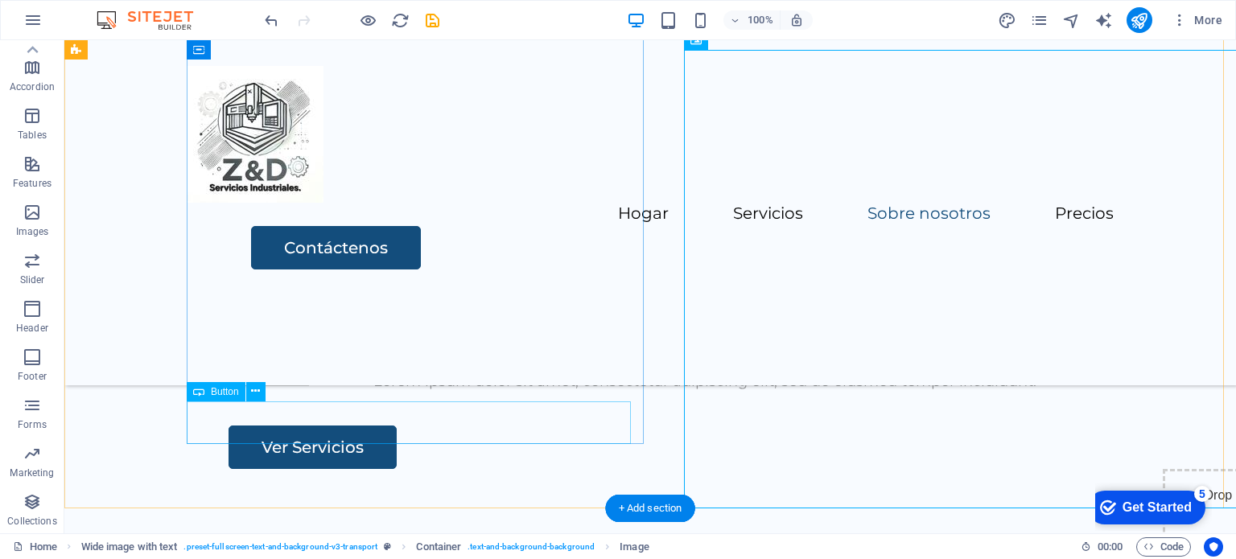
scroll to position [479, 0]
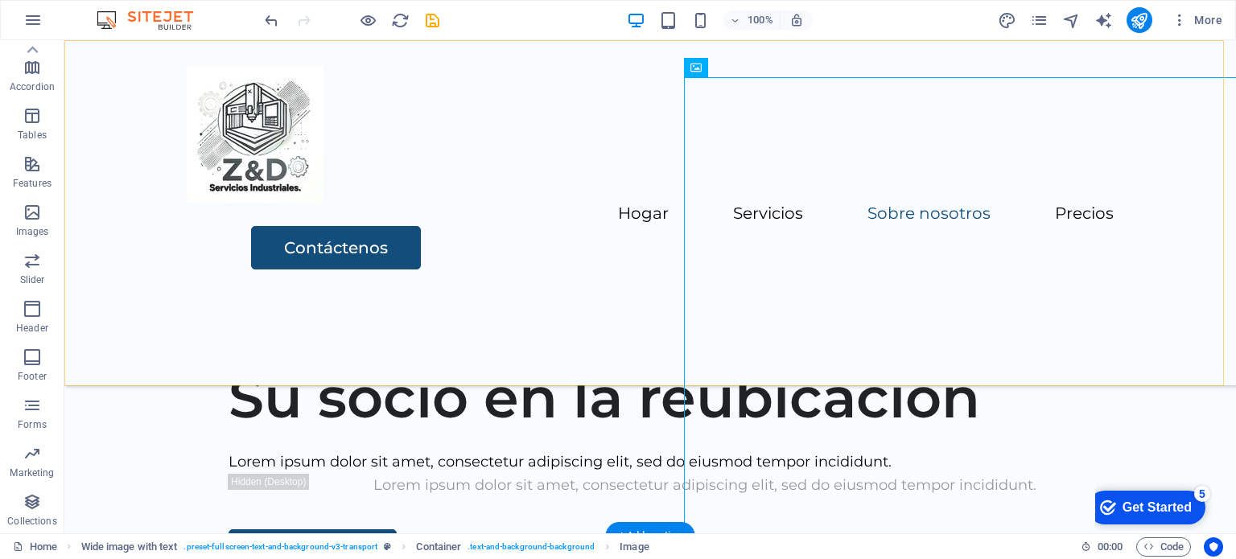
click at [463, 277] on div "Hogar Servicios Sobre nosotros Precios Contáctenos" at bounding box center [649, 212] width 1171 height 345
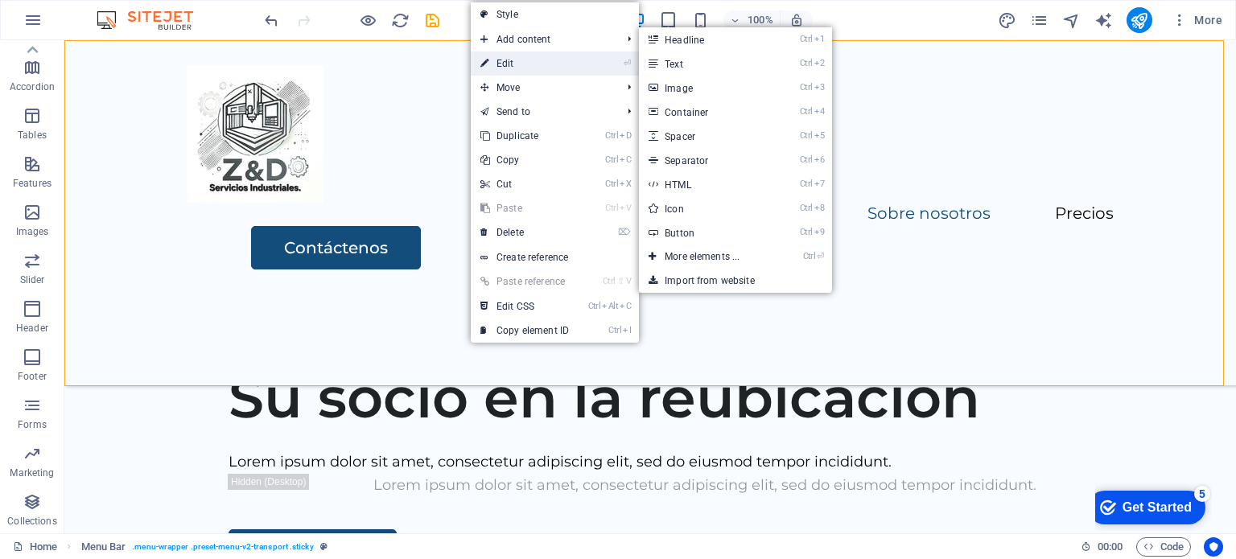
click at [515, 60] on link "⏎ Edit" at bounding box center [525, 63] width 108 height 24
select select "%"
select select "header"
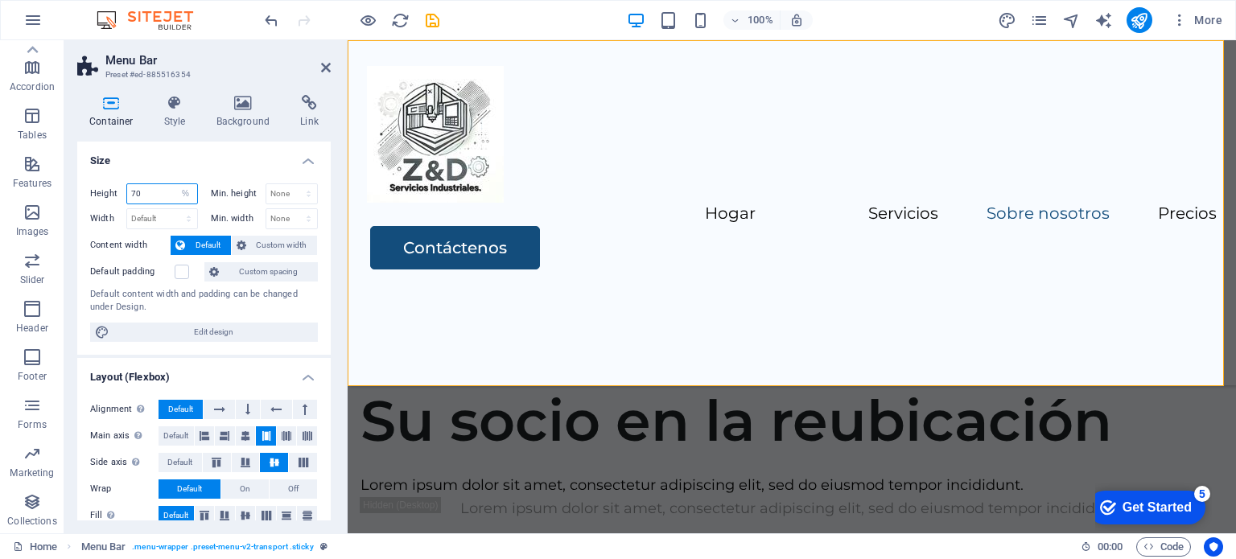
click at [149, 195] on input "70" at bounding box center [162, 193] width 70 height 19
type input "7"
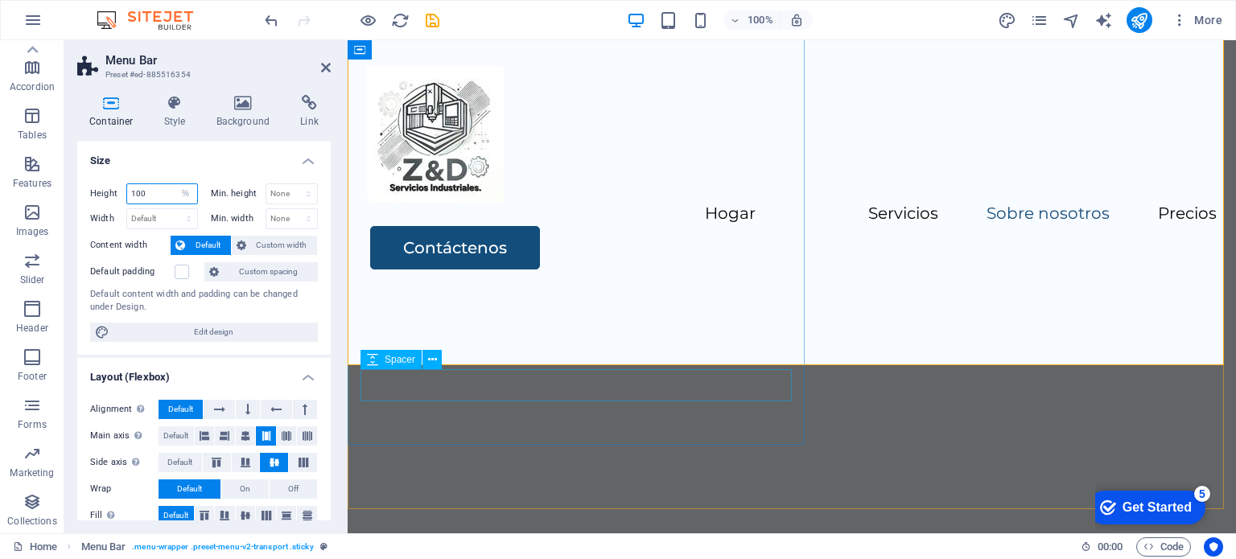
type input "100"
click at [657, 423] on div "Hogar Servicios Sobre nosotros Precios Contáctenos" at bounding box center [792, 286] width 888 height 493
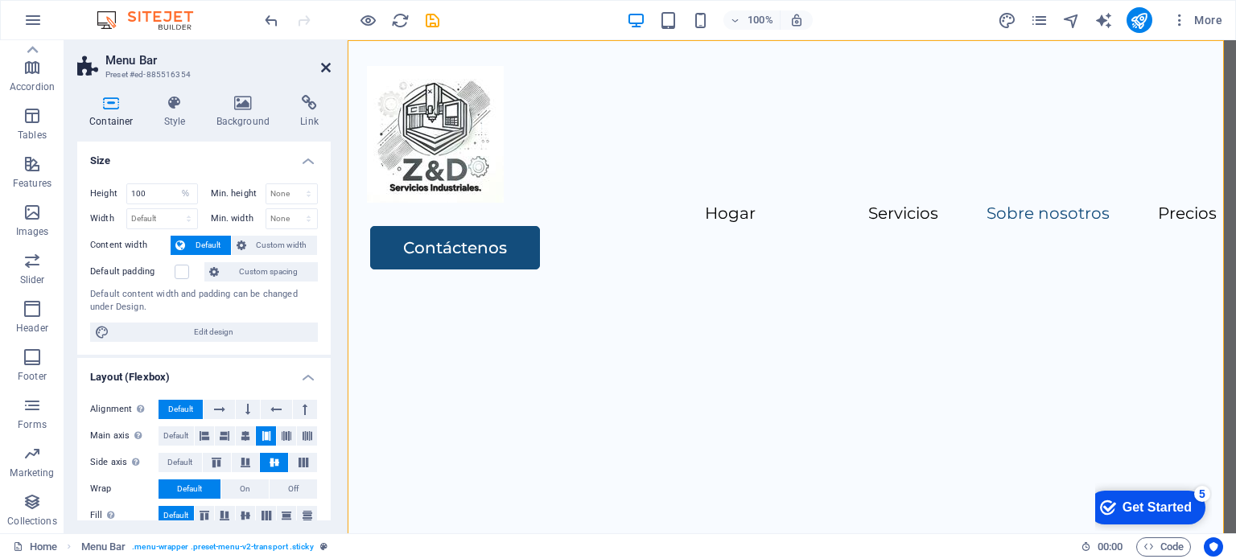
drag, startPoint x: 328, startPoint y: 68, endPoint x: 455, endPoint y: 181, distance: 169.2
click at [328, 68] on icon at bounding box center [326, 67] width 10 height 13
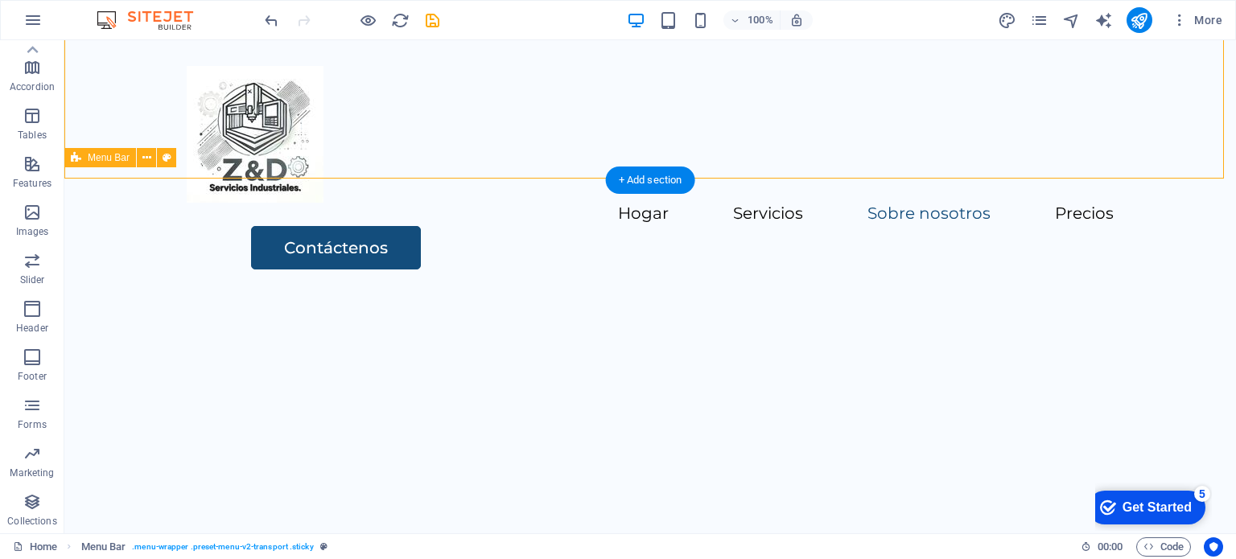
scroll to position [949, 0]
click at [615, 242] on div "Hogar Servicios Sobre nosotros Precios Contáctenos" at bounding box center [649, 286] width 1171 height 493
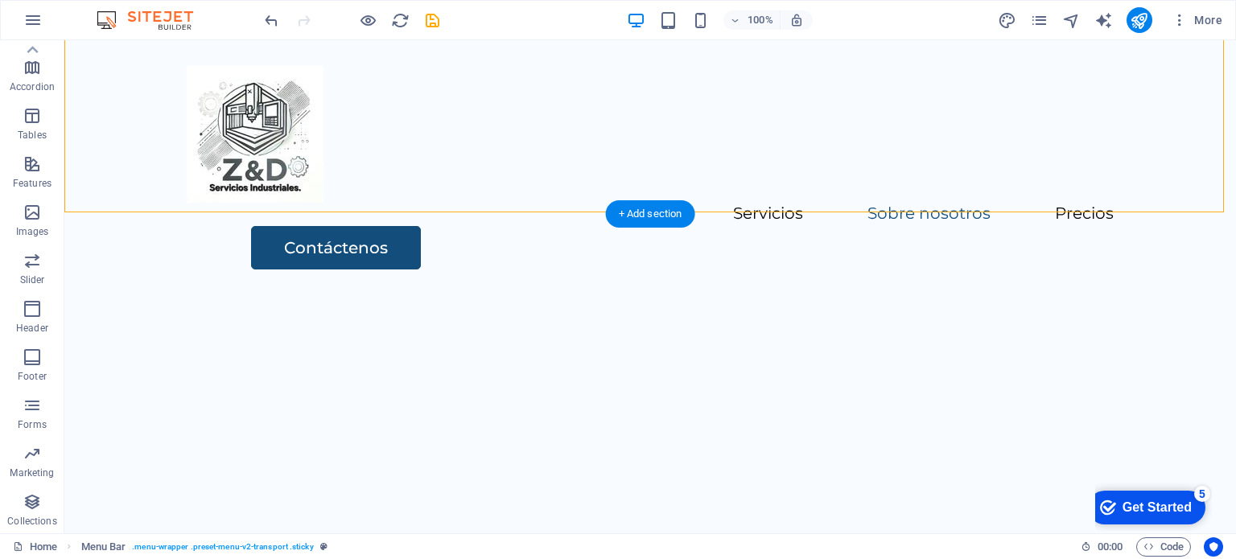
click at [558, 160] on div "Hogar Servicios Sobre nosotros Precios Contáctenos" at bounding box center [649, 286] width 1171 height 493
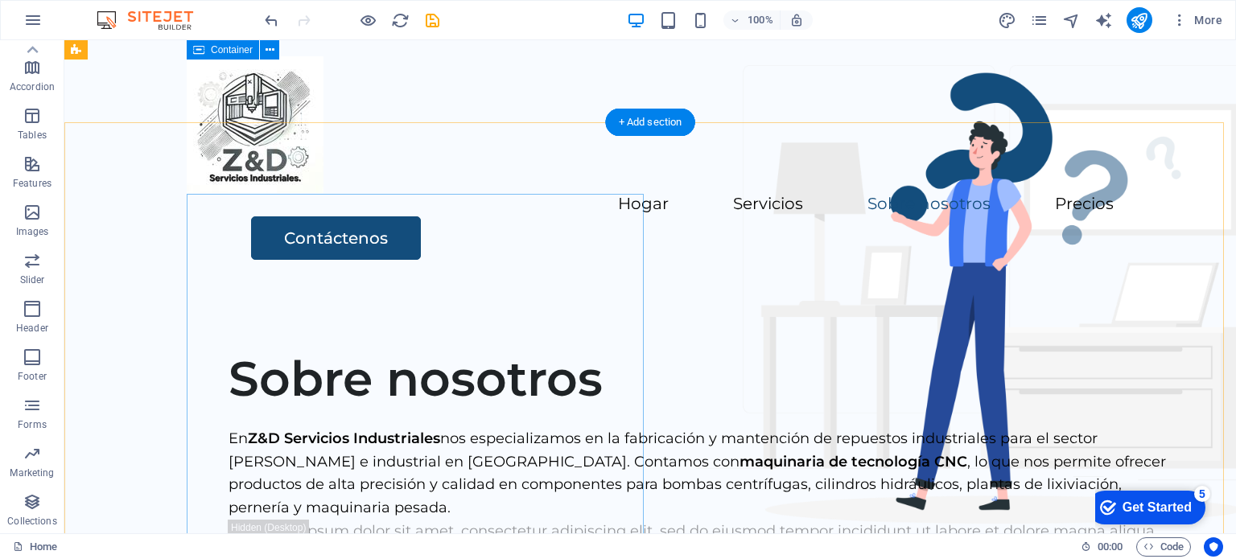
scroll to position [0, 0]
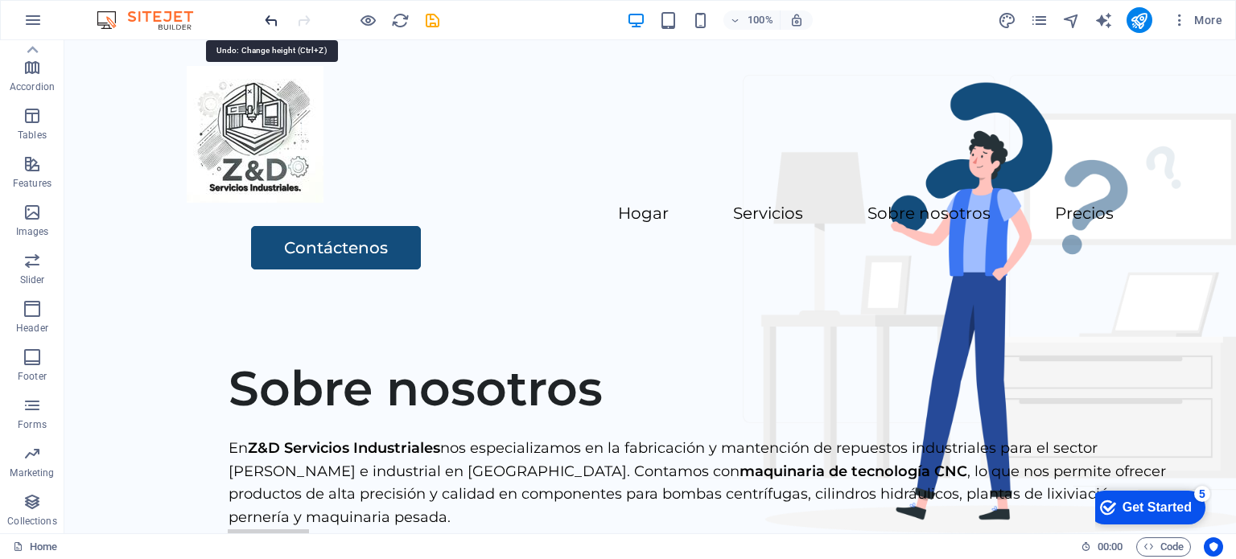
click at [270, 19] on icon "undo" at bounding box center [271, 20] width 19 height 19
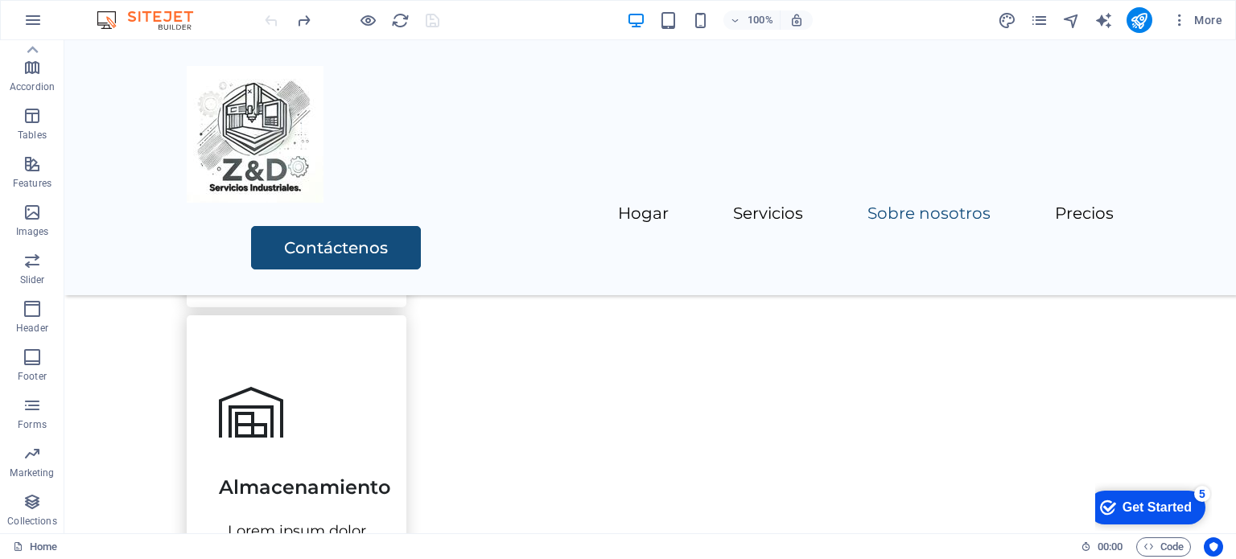
scroll to position [1650, 0]
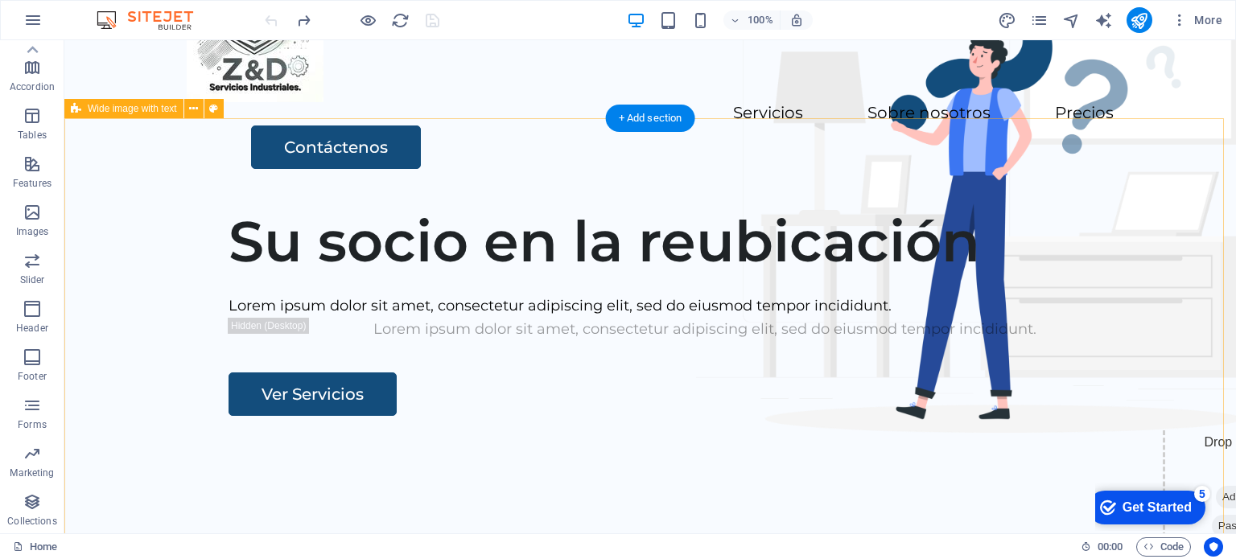
scroll to position [0, 0]
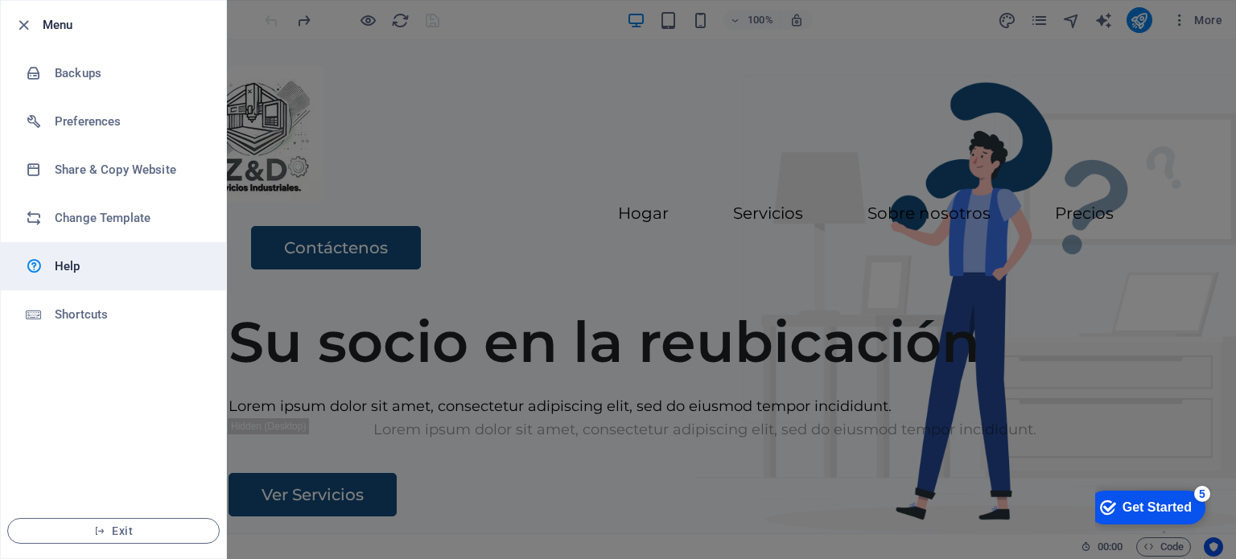
click at [65, 273] on h6 "Help" at bounding box center [129, 266] width 149 height 19
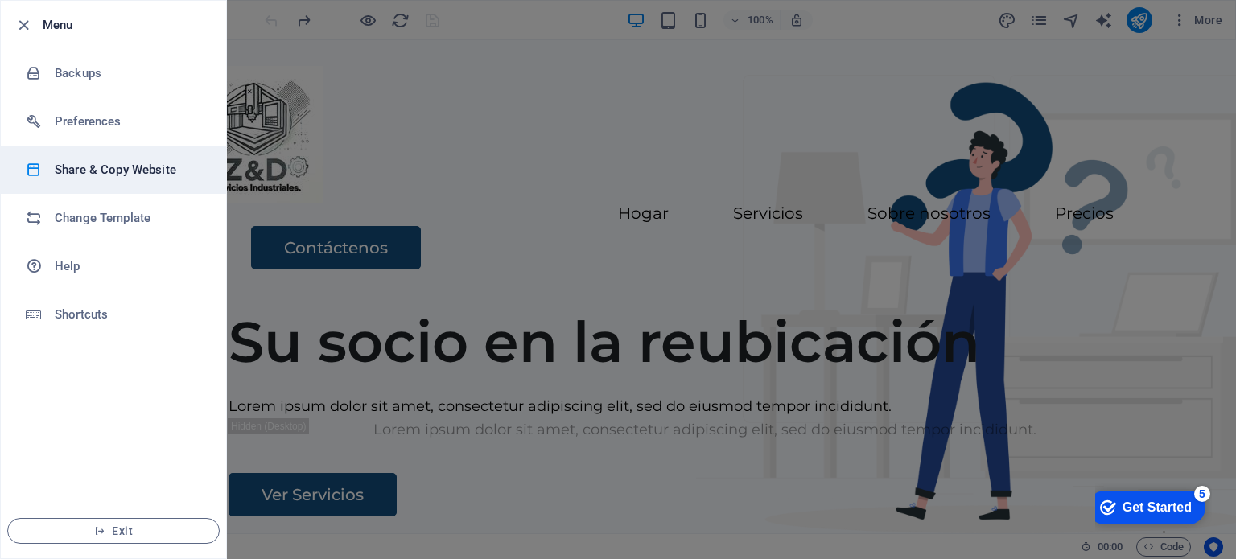
click at [80, 158] on li "Share & Copy Website" at bounding box center [113, 170] width 225 height 48
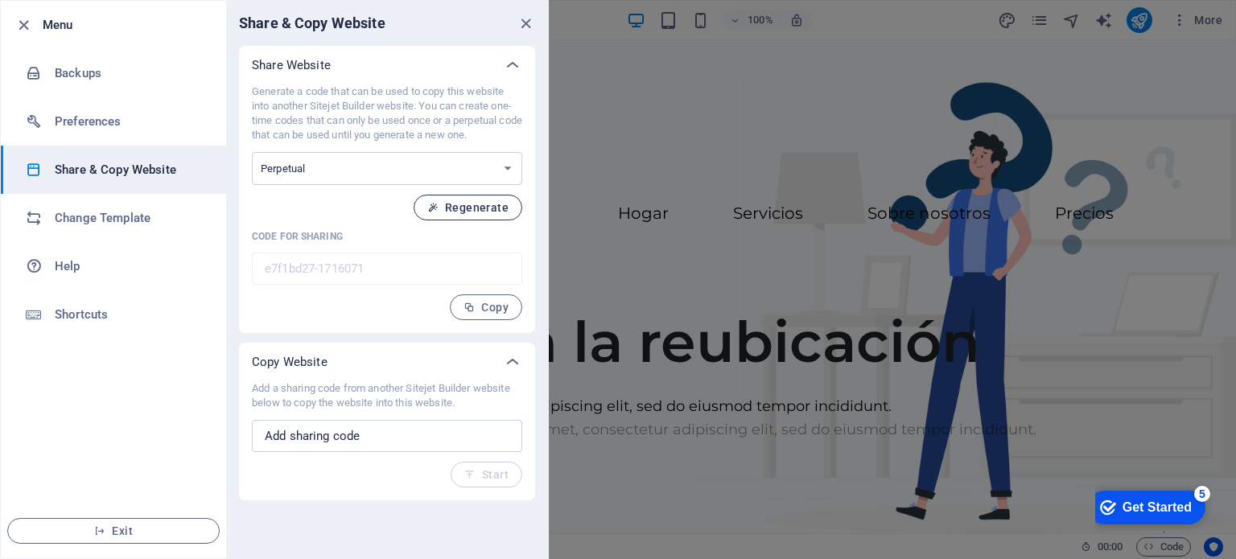
click at [490, 204] on span "Regenerate" at bounding box center [467, 207] width 81 height 13
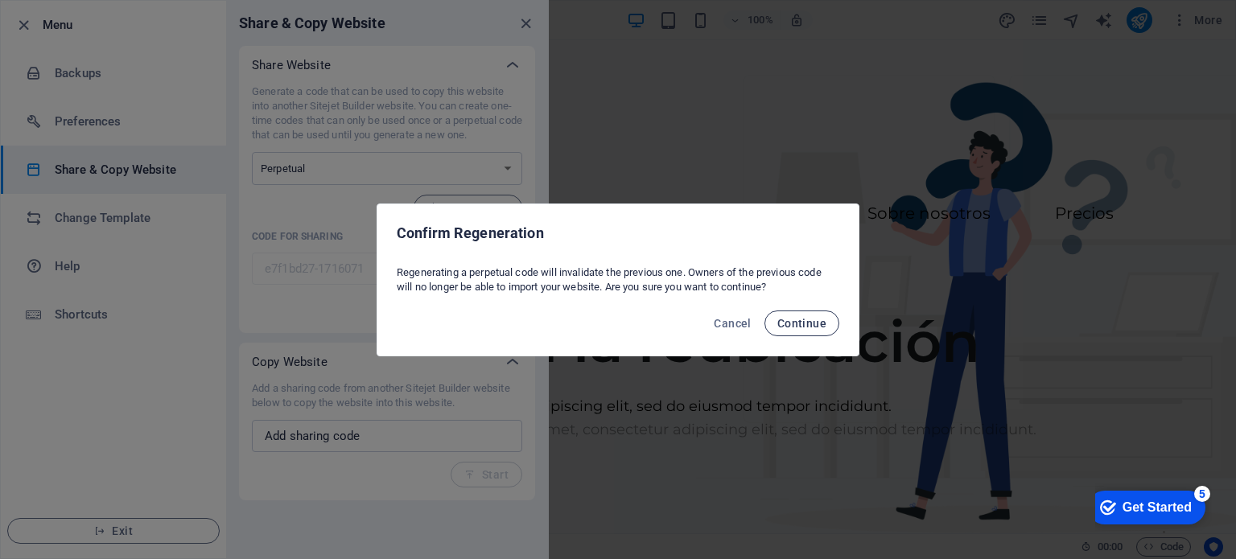
click at [794, 326] on span "Continue" at bounding box center [801, 323] width 49 height 13
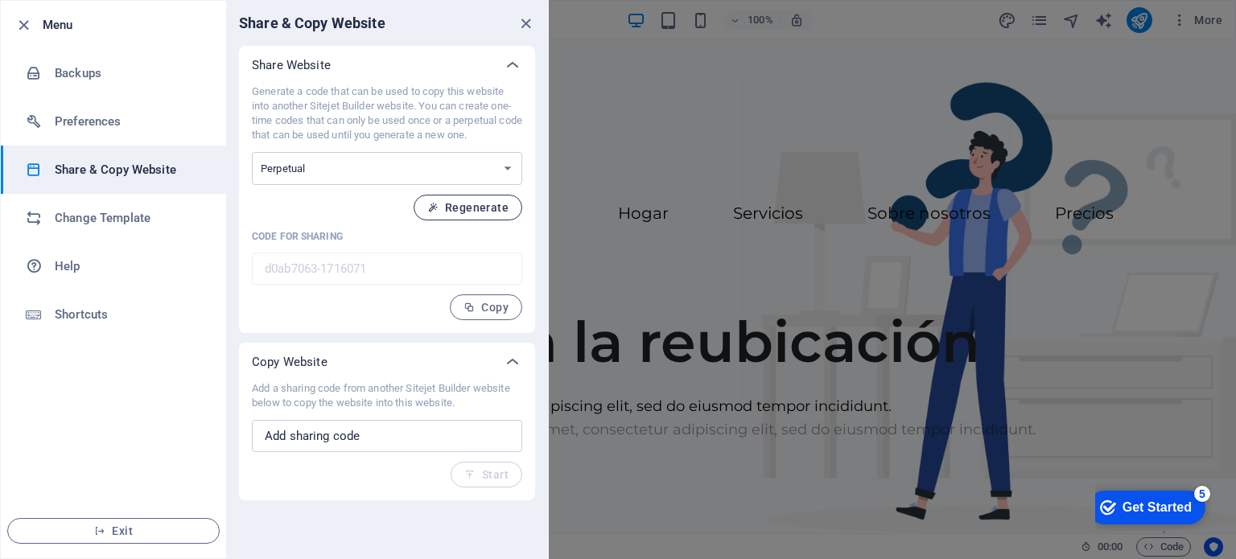
click at [475, 210] on span "Regenerate" at bounding box center [467, 207] width 81 height 13
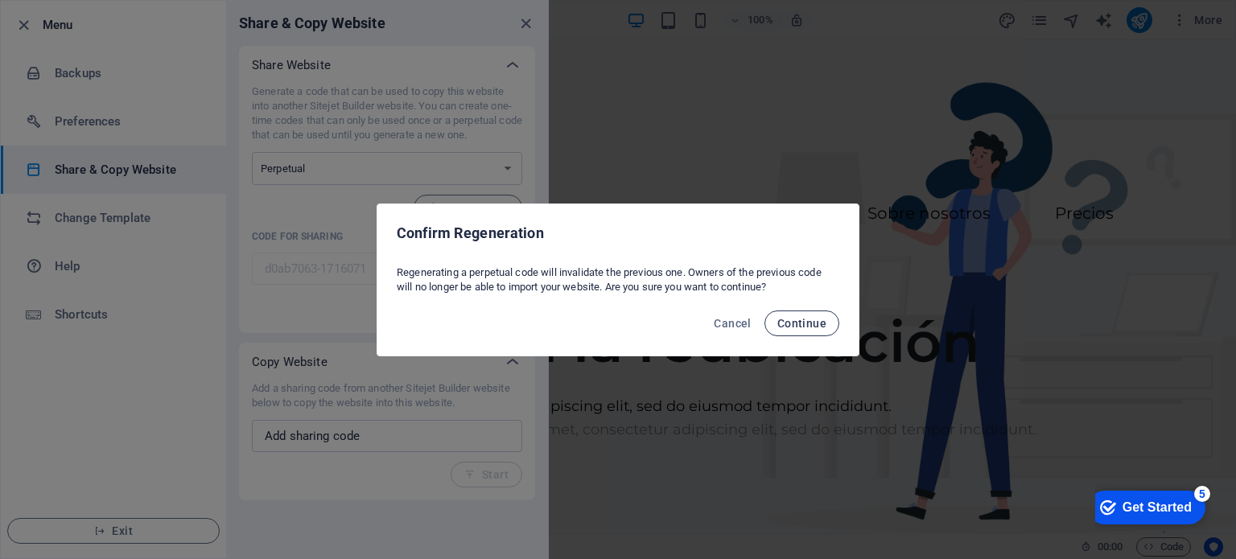
click at [801, 324] on span "Continue" at bounding box center [801, 323] width 49 height 13
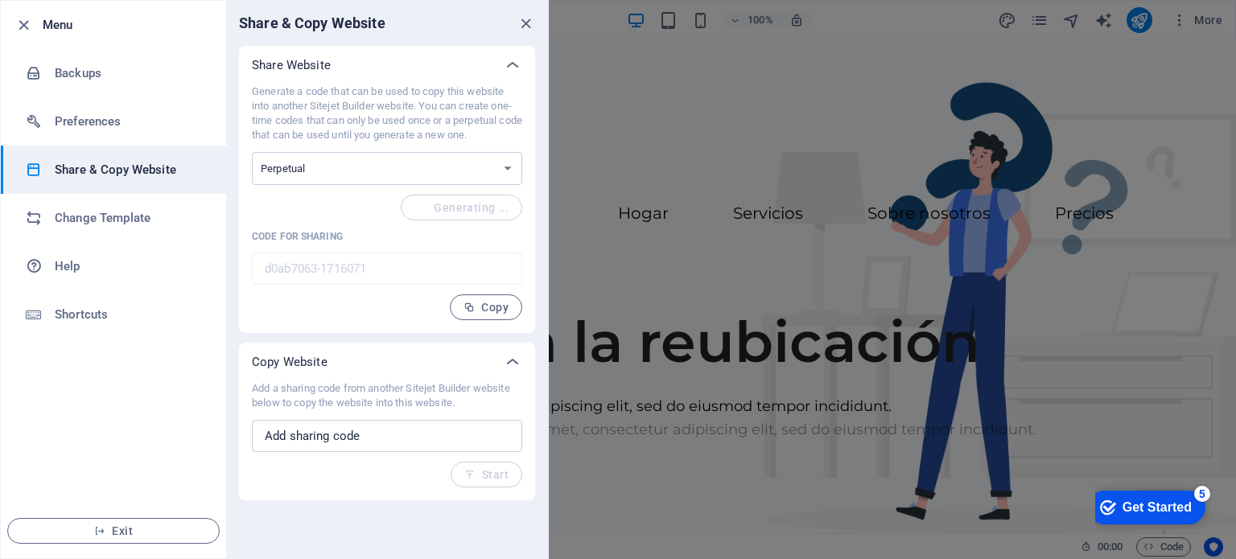
type input "afb637ae-1716071"
click at [528, 23] on icon "close" at bounding box center [526, 23] width 19 height 19
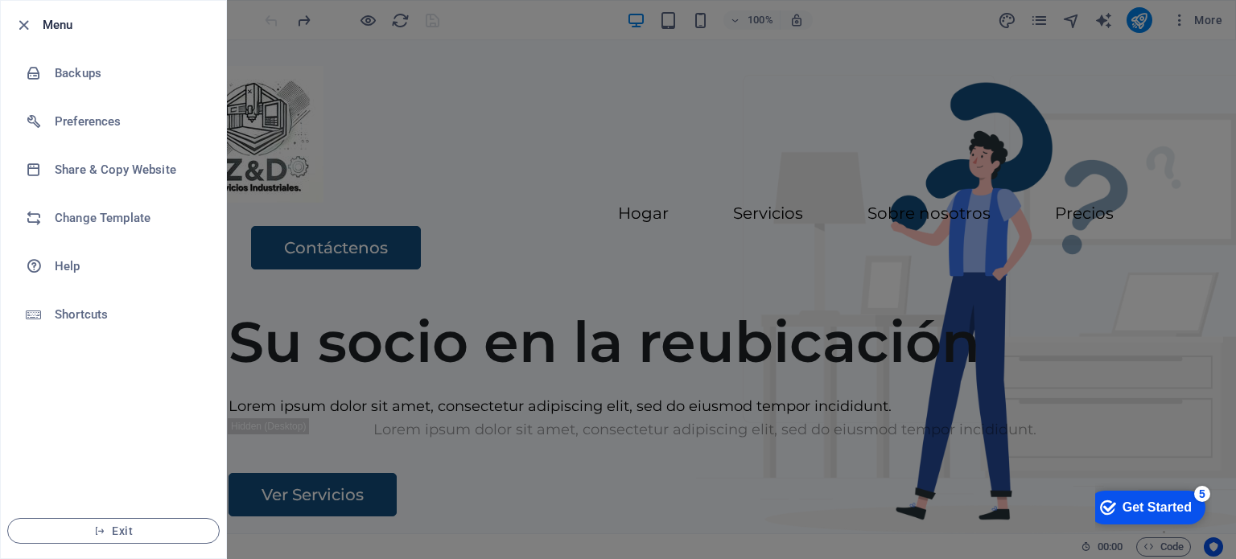
click at [573, 196] on div at bounding box center [618, 279] width 1236 height 559
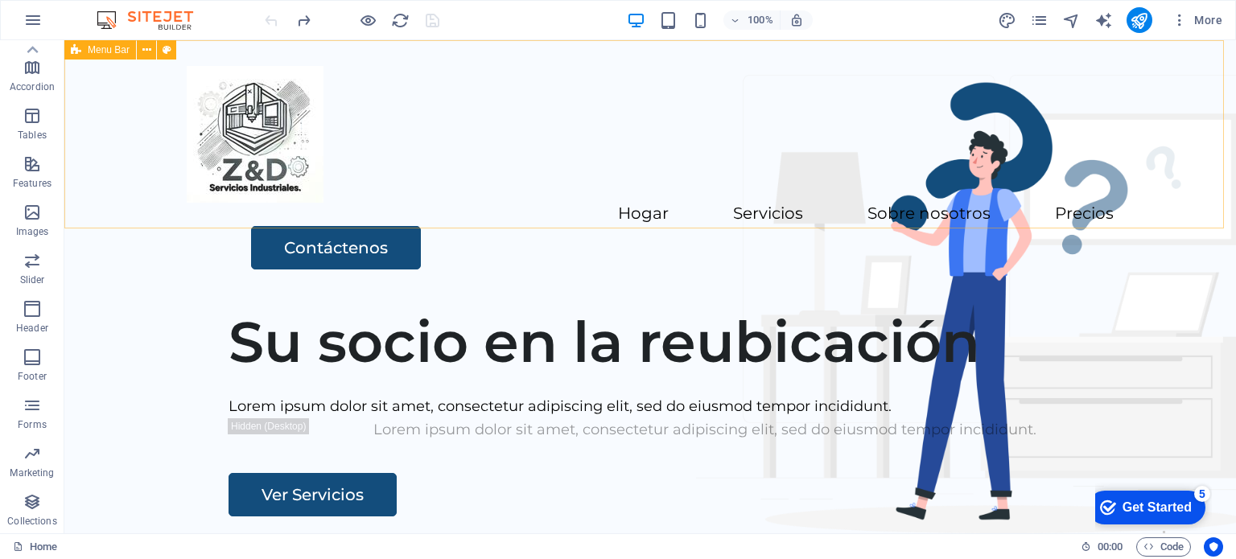
click at [122, 199] on div "Hogar Servicios Sobre nosotros Precios Contáctenos" at bounding box center [649, 167] width 1171 height 255
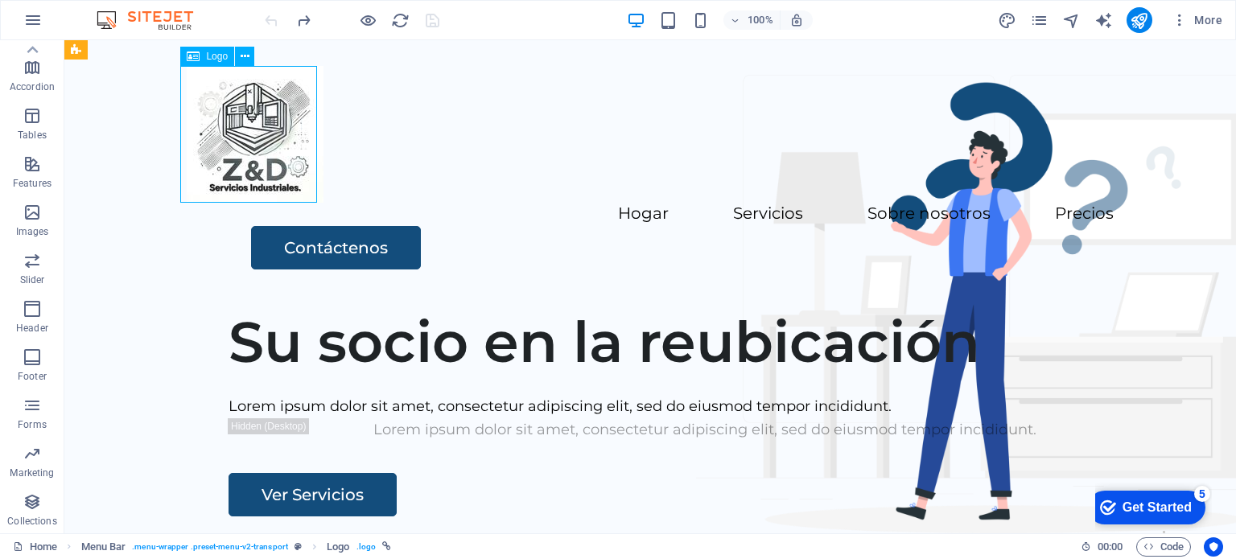
drag, startPoint x: 251, startPoint y: 99, endPoint x: 224, endPoint y: 101, distance: 27.5
click at [224, 101] on div at bounding box center [650, 134] width 927 height 137
drag, startPoint x: 229, startPoint y: 116, endPoint x: 200, endPoint y: 117, distance: 29.8
click at [200, 117] on div at bounding box center [650, 134] width 927 height 137
drag, startPoint x: 225, startPoint y: 124, endPoint x: 195, endPoint y: 116, distance: 31.6
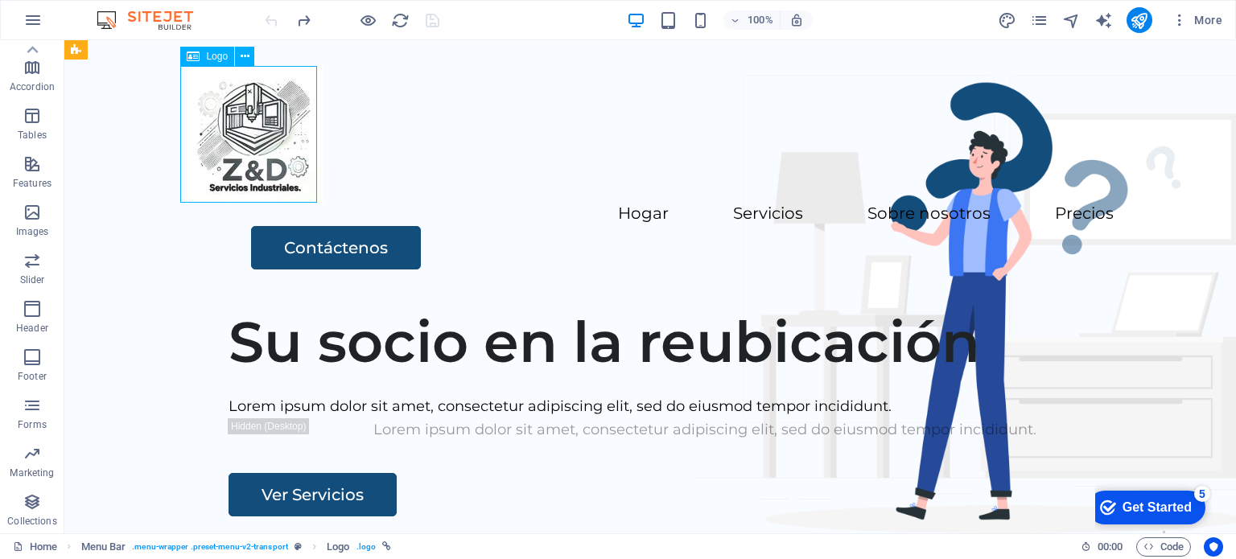
click at [195, 116] on div at bounding box center [650, 134] width 927 height 137
click at [261, 126] on div at bounding box center [650, 134] width 927 height 137
select select "px"
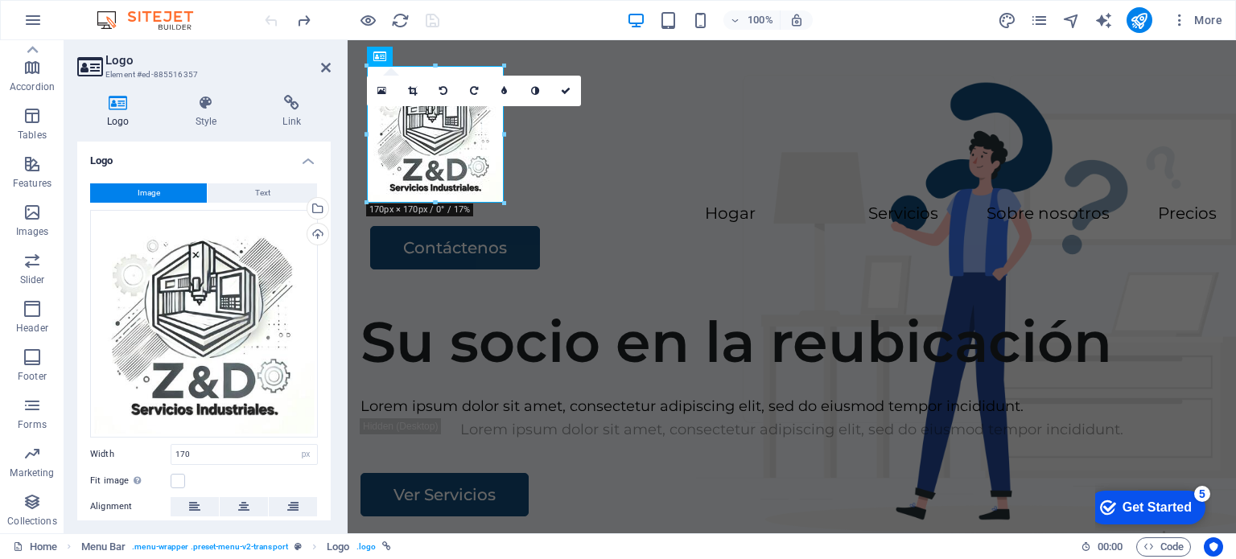
click at [318, 63] on h2 "Logo" at bounding box center [217, 60] width 225 height 14
click at [330, 61] on icon at bounding box center [326, 67] width 10 height 13
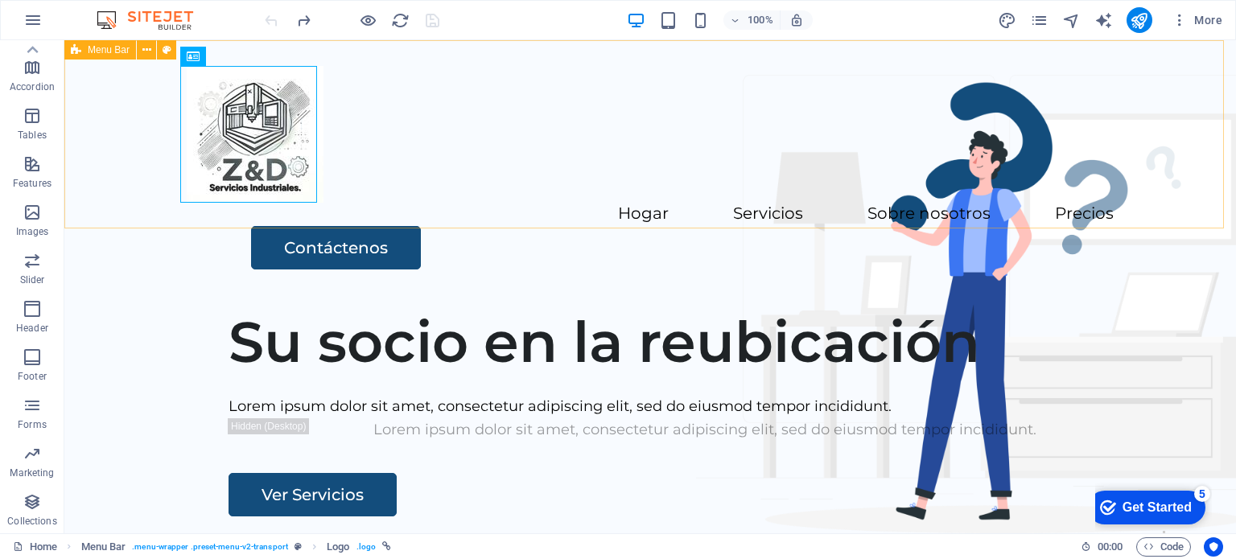
click at [568, 208] on div "Hogar Servicios Sobre nosotros Precios Contáctenos" at bounding box center [649, 167] width 1171 height 255
select select "header"
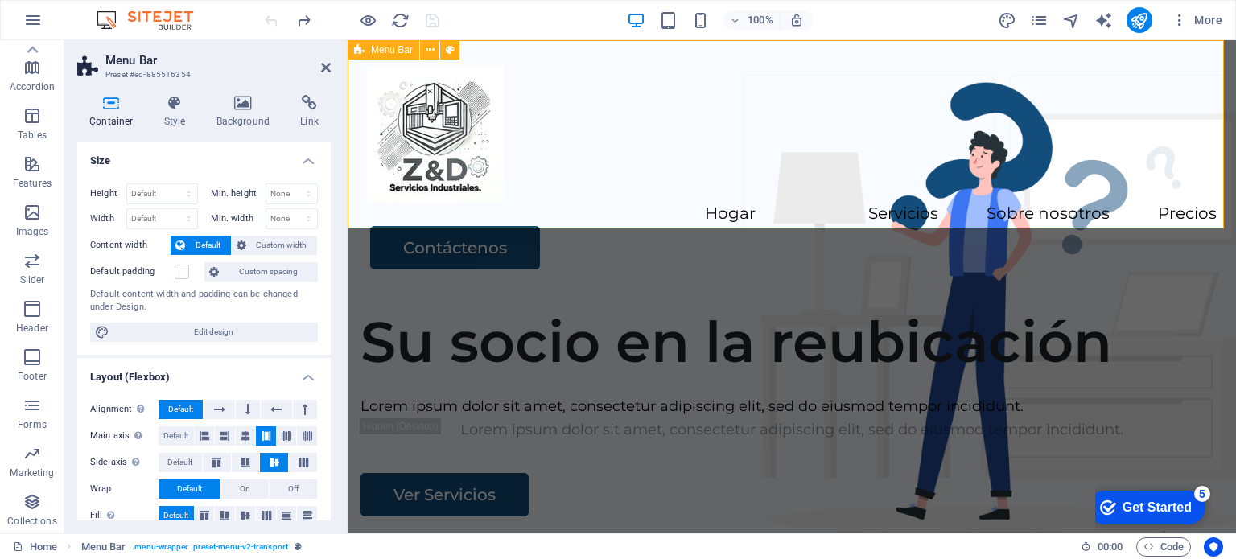
drag, startPoint x: 540, startPoint y: 231, endPoint x: 557, endPoint y: 170, distance: 63.4
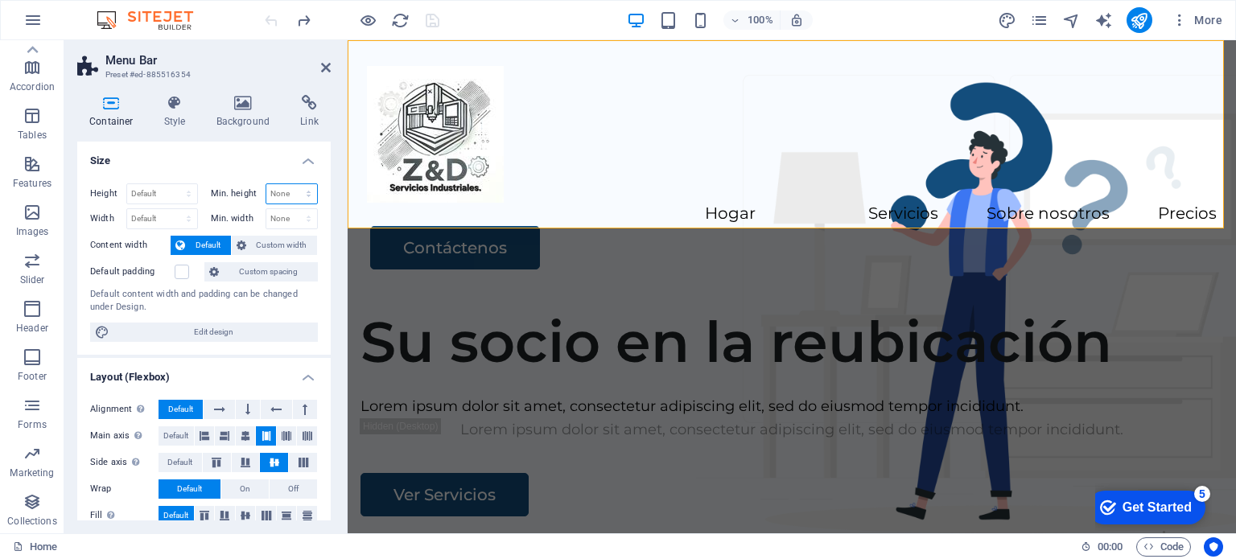
click at [299, 192] on select "None px rem % vh vw" at bounding box center [291, 193] width 51 height 19
select select "px"
click at [291, 184] on select "None px rem % vh vw" at bounding box center [291, 193] width 51 height 19
type input "0"
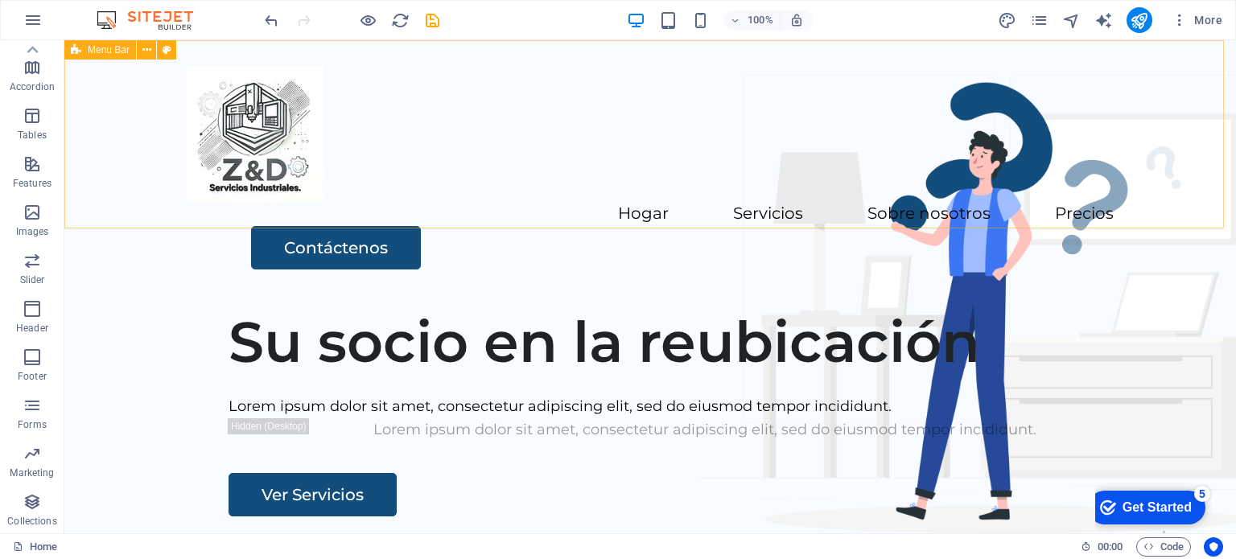
click at [673, 196] on div "Hogar Servicios Sobre nosotros Precios Contáctenos" at bounding box center [649, 167] width 1171 height 255
click at [32, 134] on p "Tables" at bounding box center [32, 135] width 29 height 13
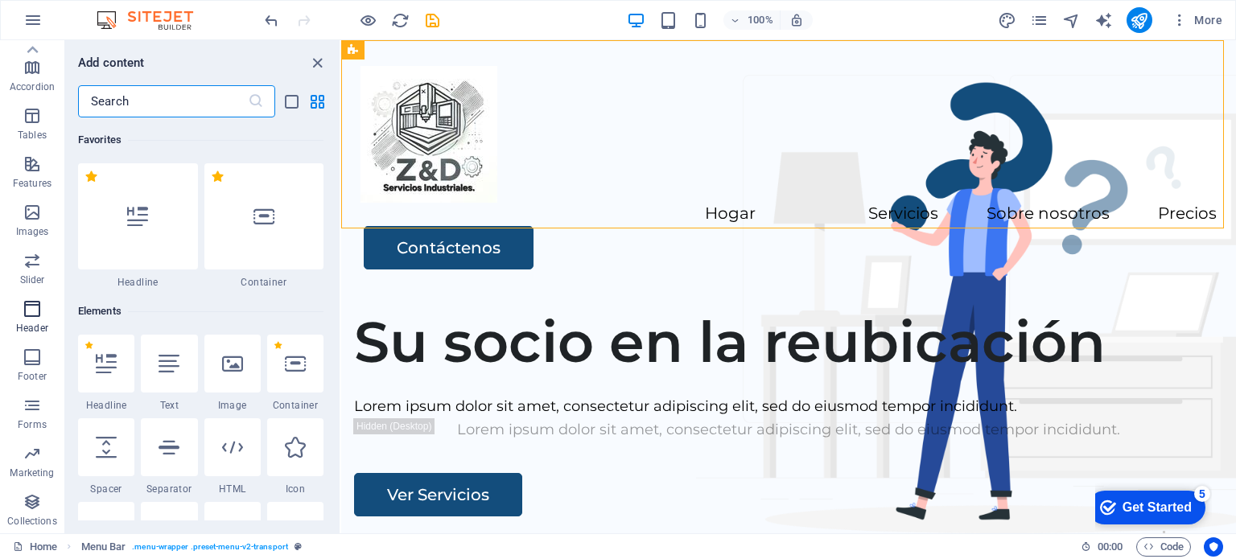
click at [41, 315] on span "Header" at bounding box center [32, 318] width 64 height 39
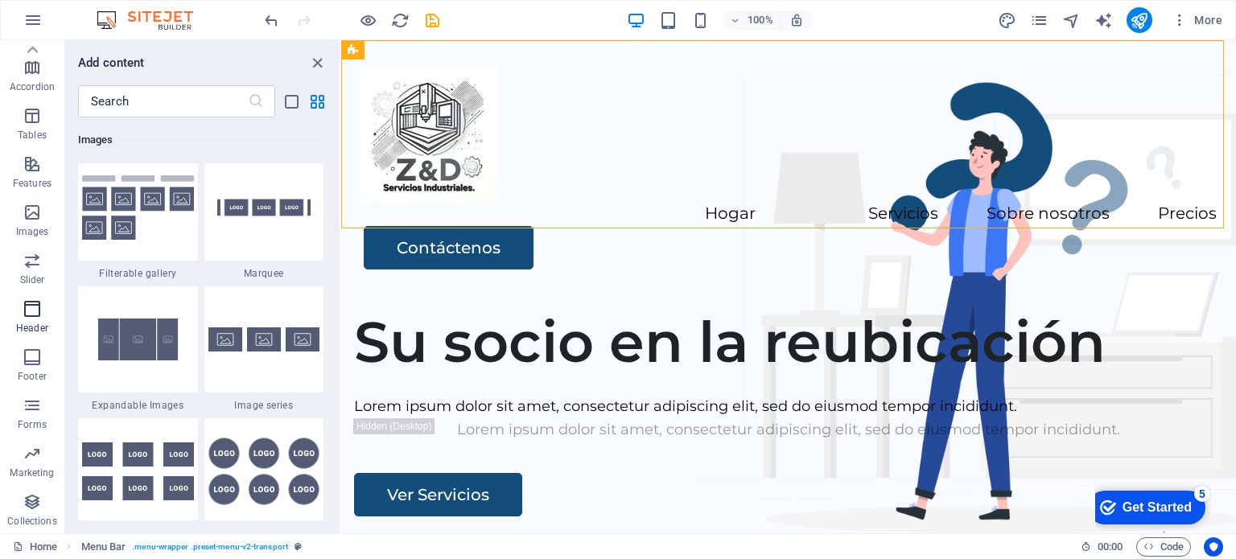
scroll to position [9688, 0]
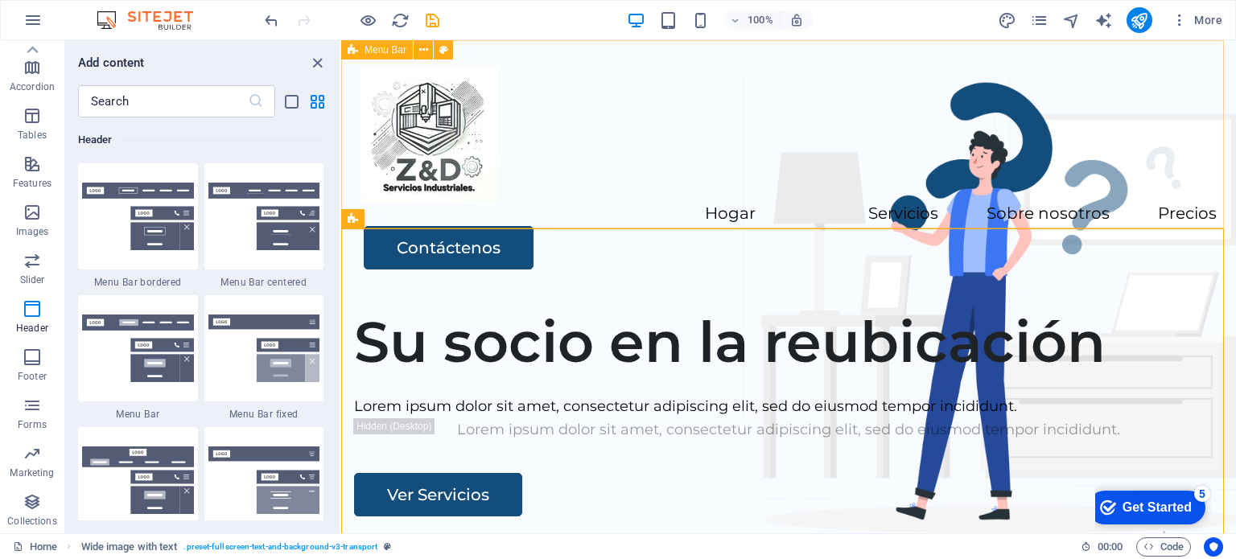
click at [673, 195] on div "Hogar Servicios Sobre nosotros Precios Contáctenos" at bounding box center [788, 167] width 895 height 255
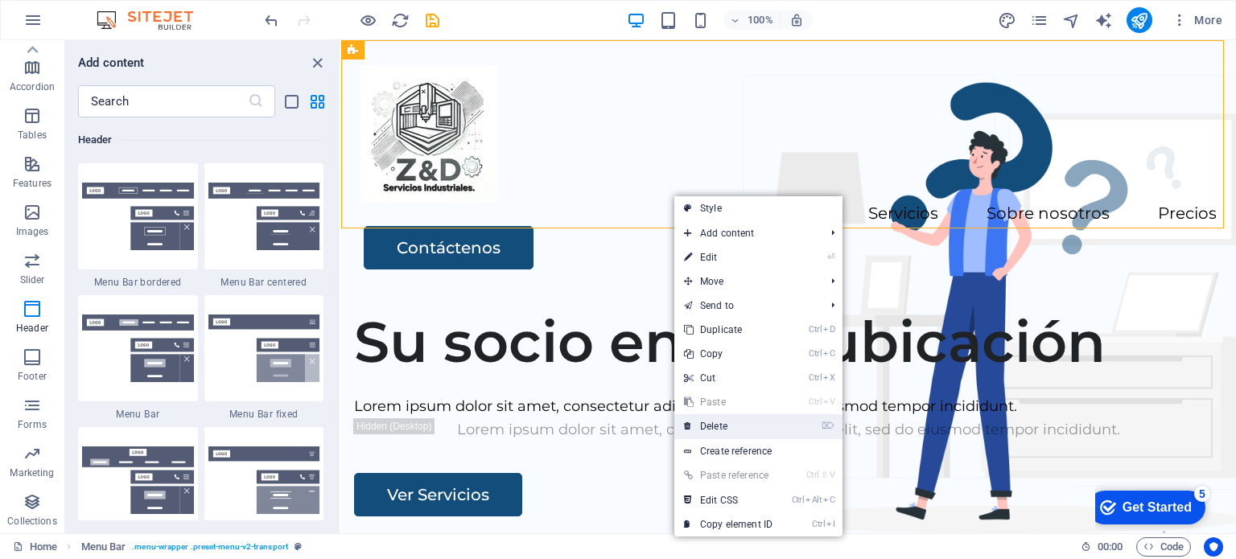
click at [721, 430] on link "⌦ Delete" at bounding box center [728, 426] width 108 height 24
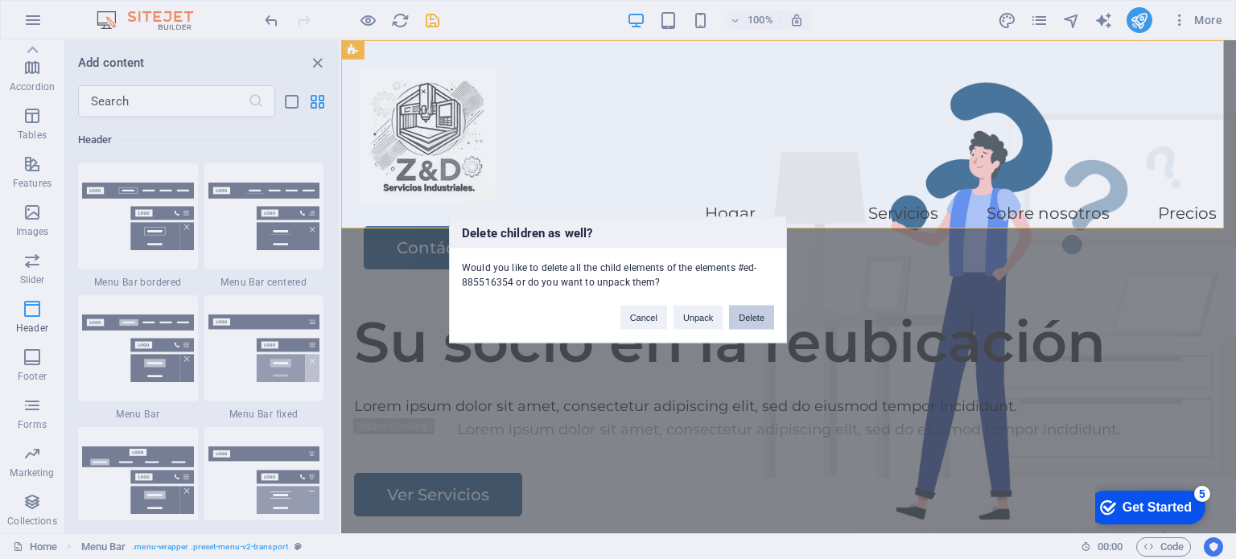
click at [766, 319] on button "Delete" at bounding box center [751, 317] width 45 height 24
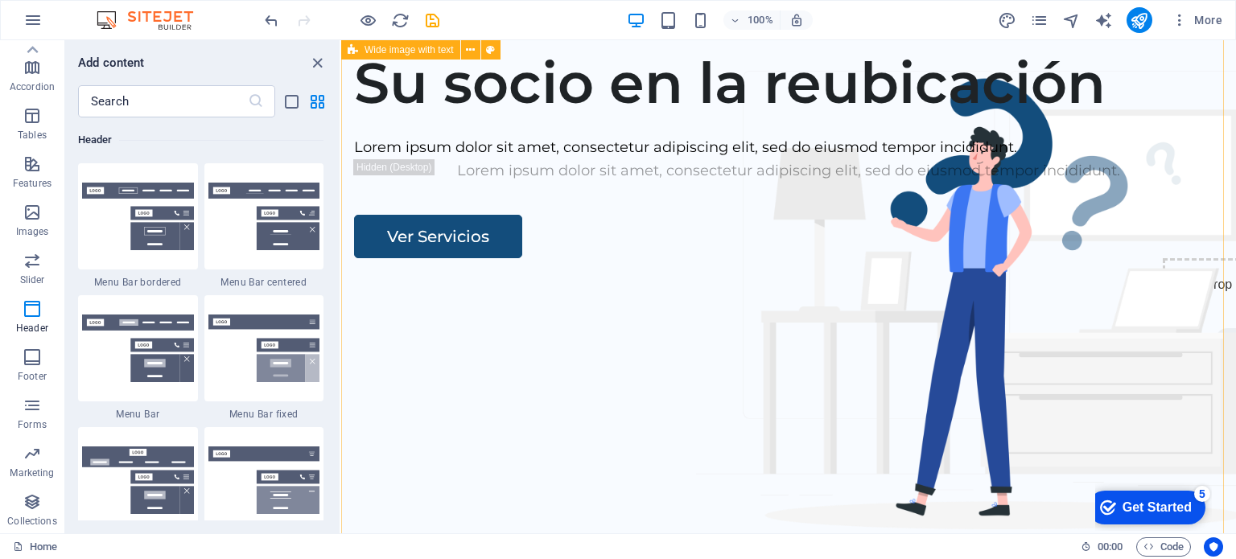
scroll to position [0, 0]
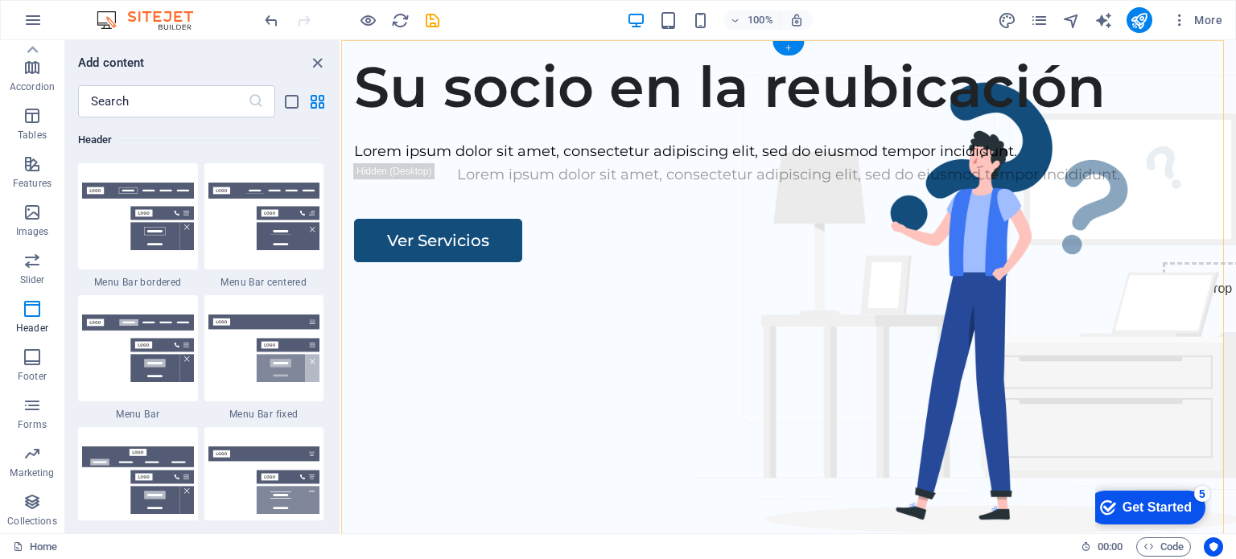
click at [784, 49] on div "+" at bounding box center [787, 48] width 31 height 14
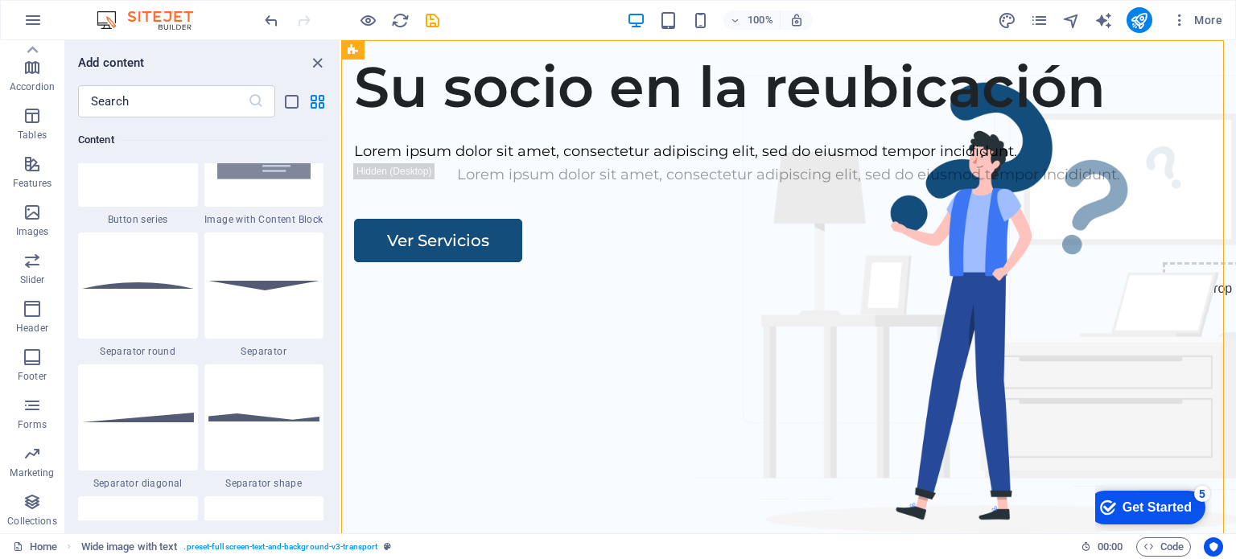
scroll to position [3861, 0]
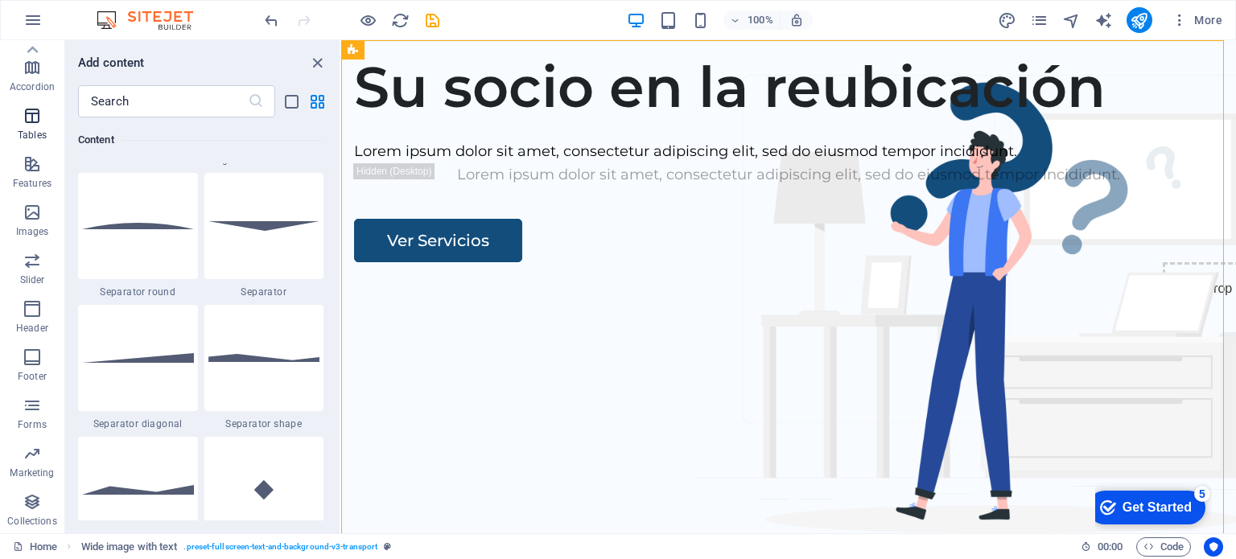
click at [26, 130] on p "Tables" at bounding box center [32, 135] width 29 height 13
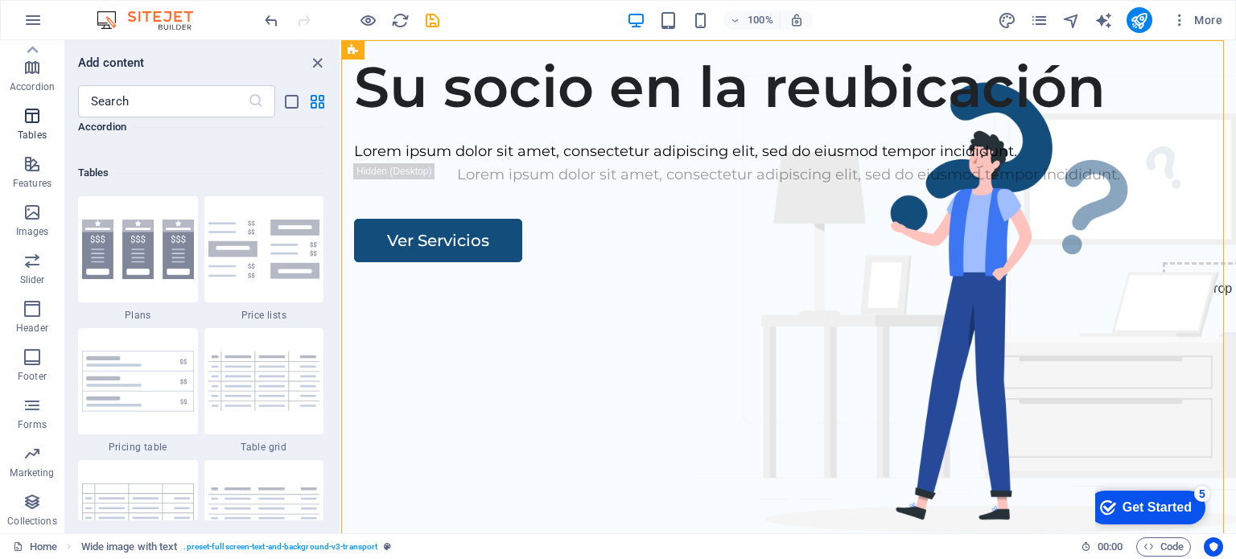
scroll to position [5572, 0]
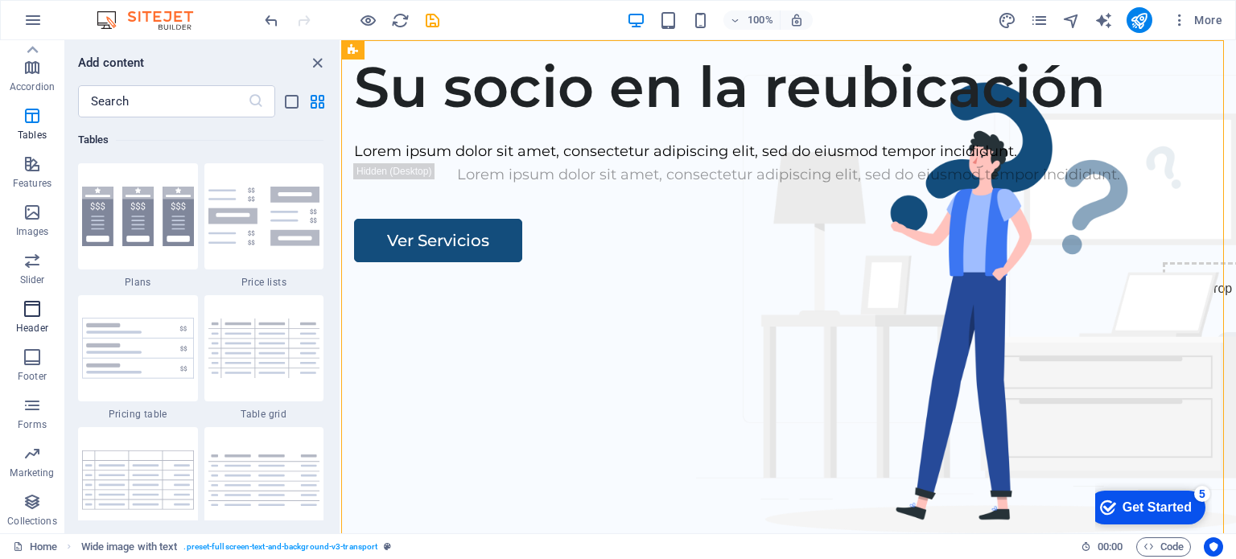
click at [40, 306] on icon "button" at bounding box center [32, 308] width 19 height 19
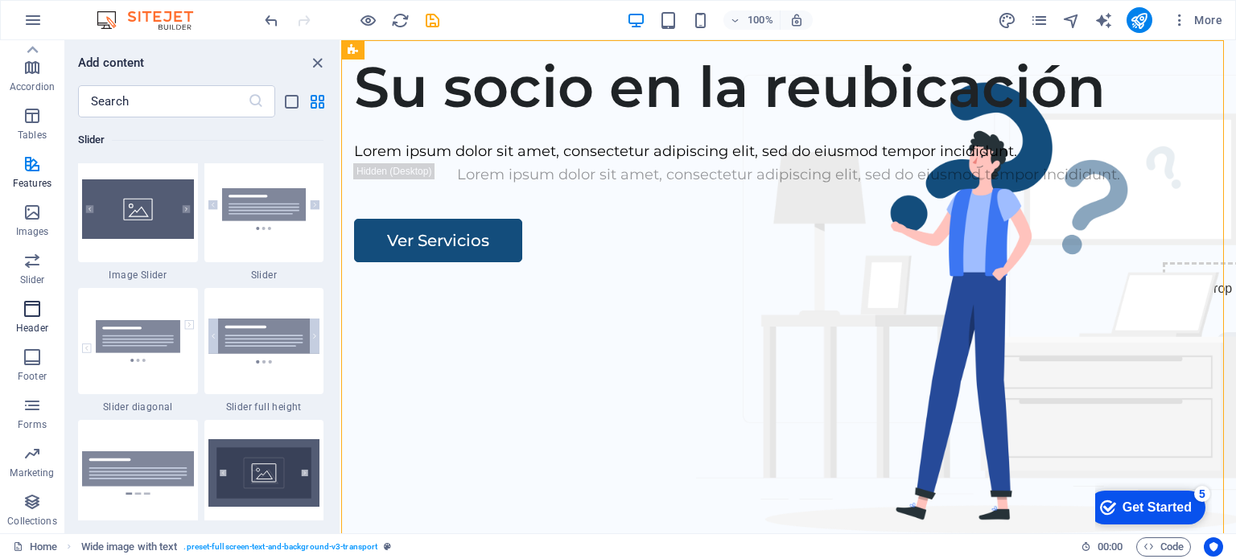
scroll to position [9688, 0]
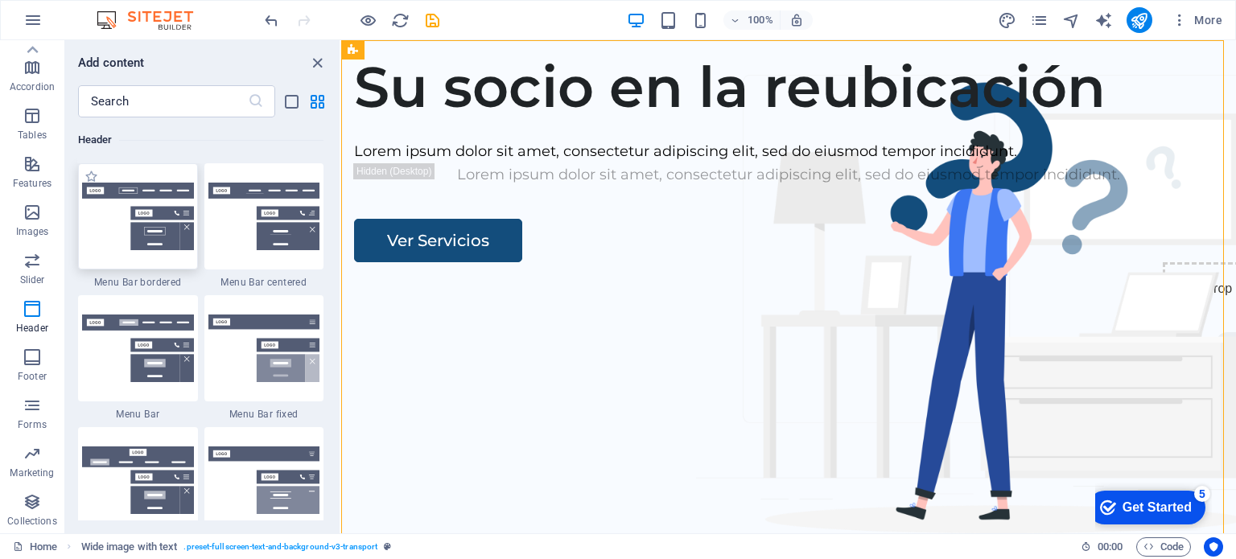
click at [138, 231] on img at bounding box center [138, 217] width 112 height 68
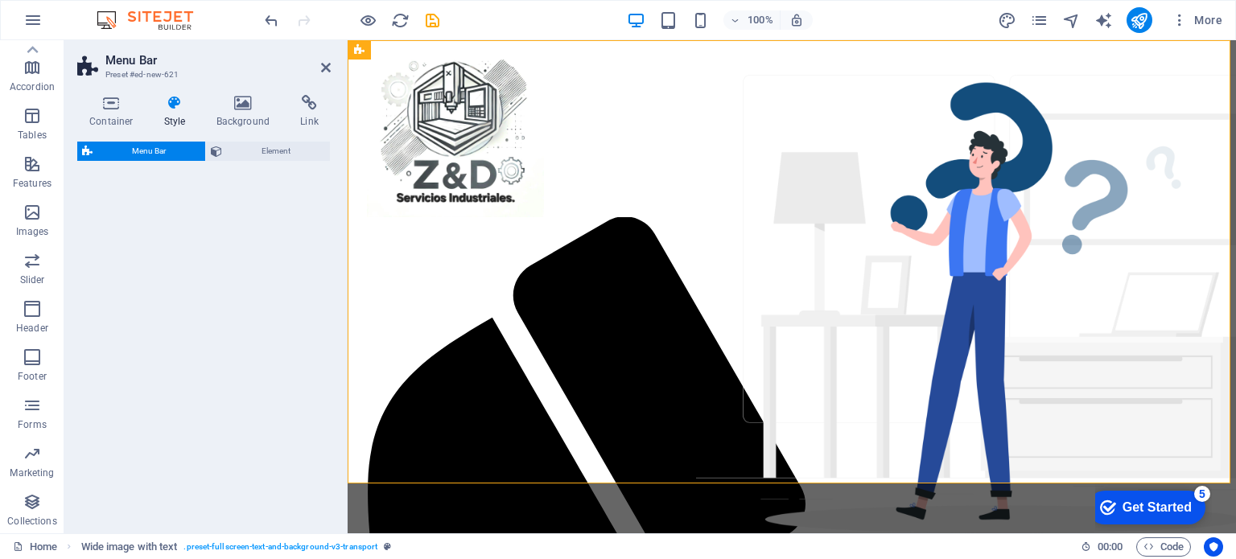
select select "rem"
select select "preset-menu-v2-border"
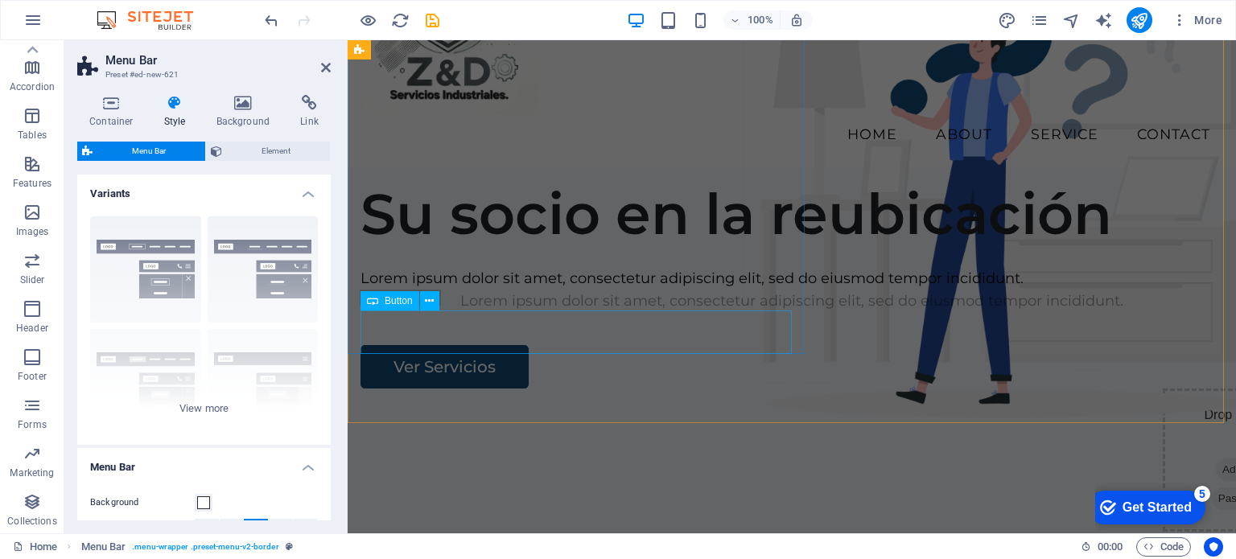
scroll to position [80, 0]
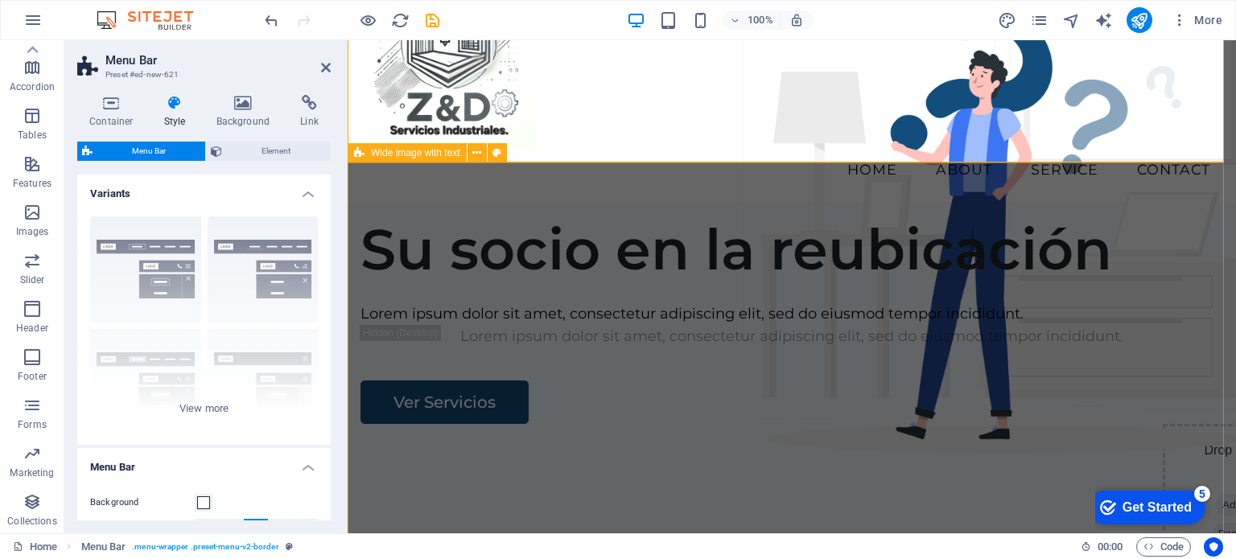
click at [965, 229] on div "Su socio en la reubicación Lorem ipsum dolor sit amet, consectetur adipiscing e…" at bounding box center [792, 511] width 888 height 616
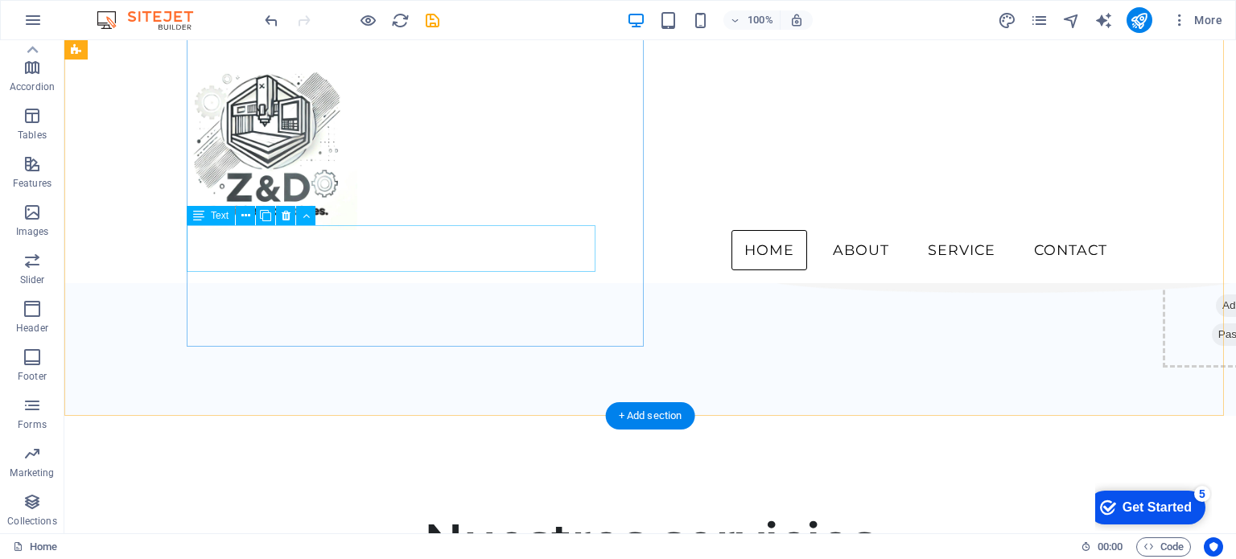
scroll to position [0, 0]
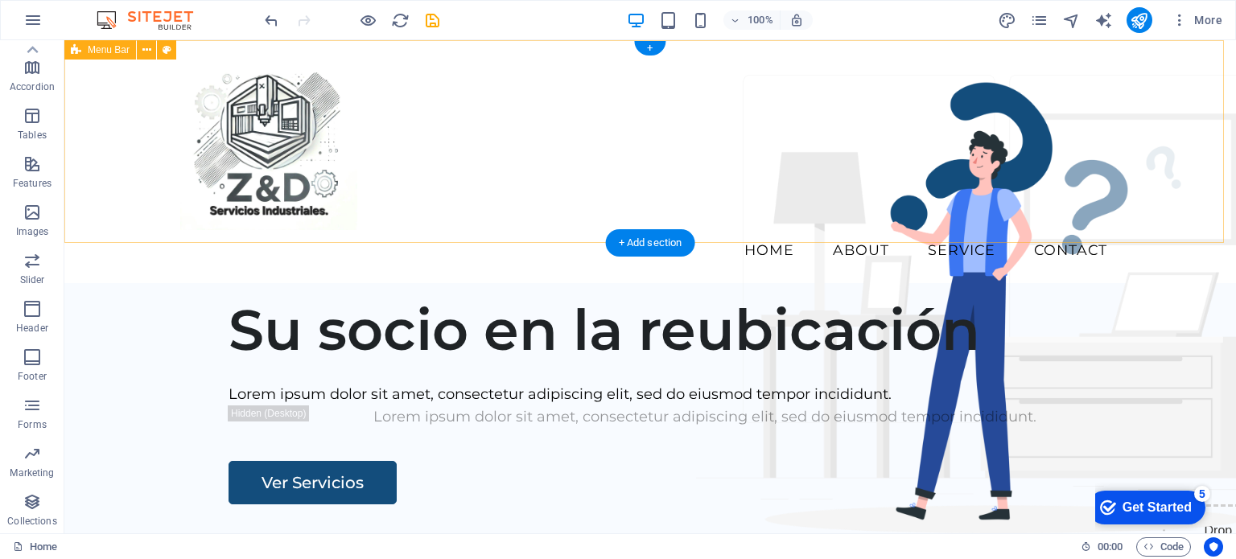
click at [449, 173] on div "Menu Home About Service Contact" at bounding box center [649, 161] width 1171 height 243
drag, startPoint x: 397, startPoint y: 241, endPoint x: 344, endPoint y: 274, distance: 62.3
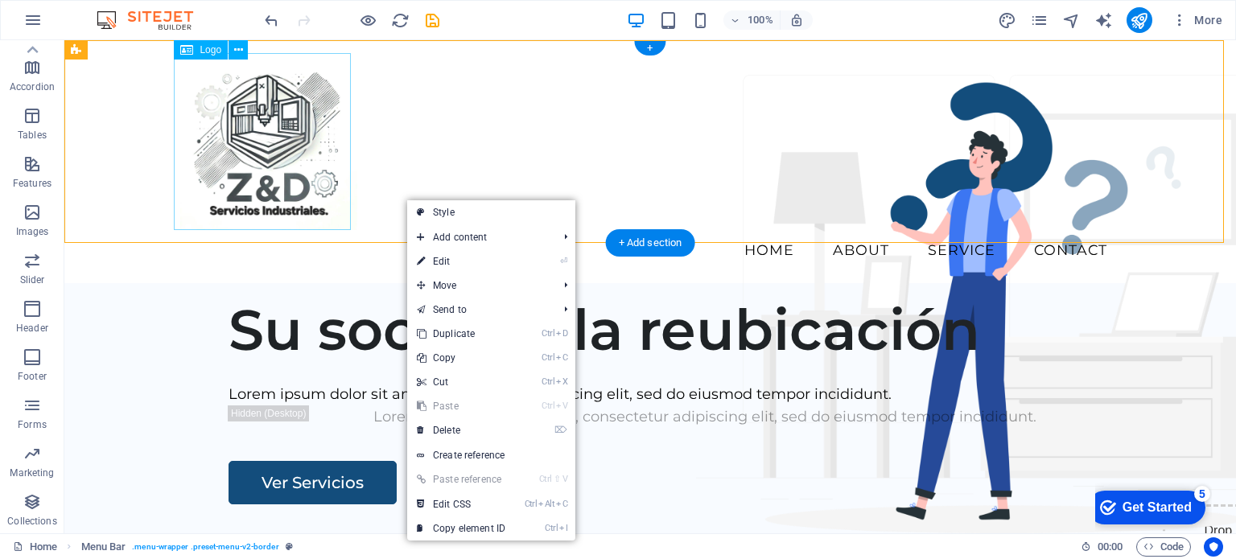
click at [254, 165] on div at bounding box center [650, 141] width 940 height 177
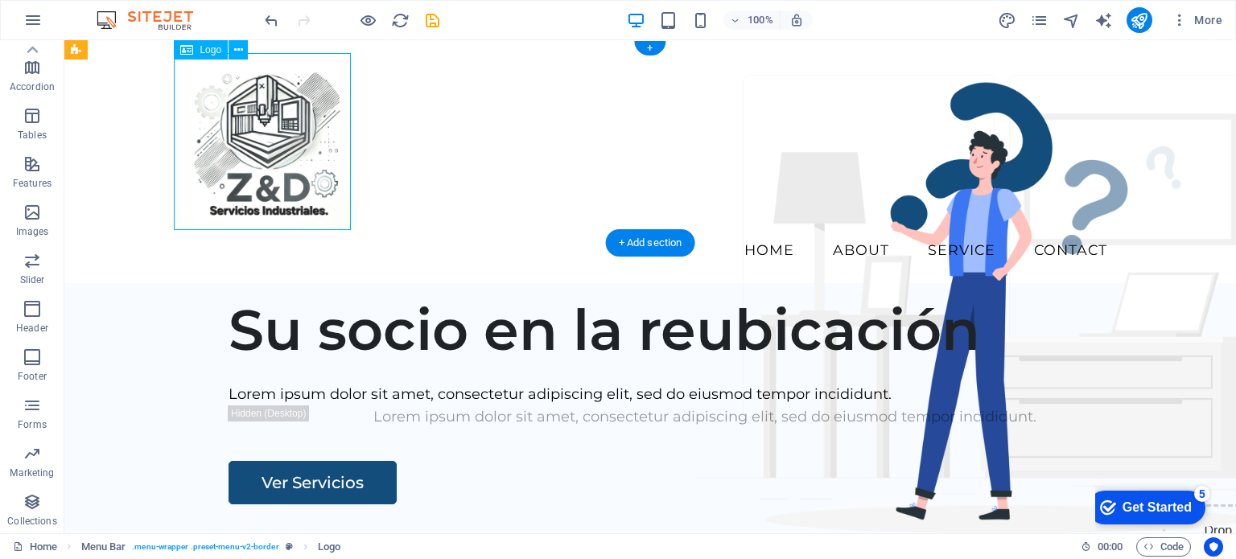
drag, startPoint x: 240, startPoint y: 186, endPoint x: 185, endPoint y: 171, distance: 56.6
click at [185, 171] on div at bounding box center [650, 141] width 940 height 177
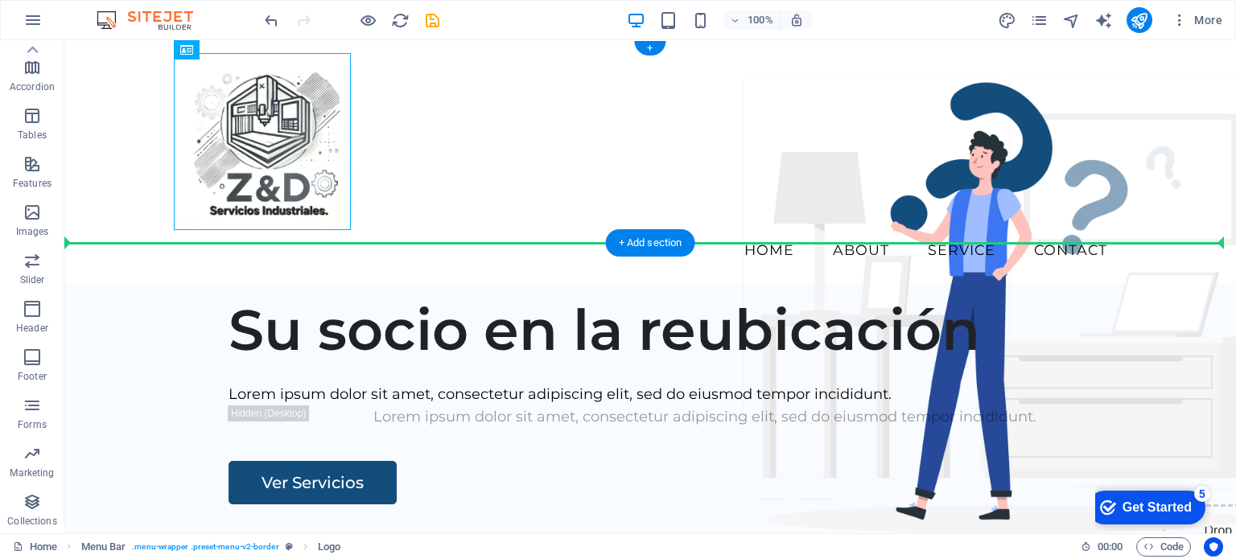
drag, startPoint x: 231, startPoint y: 133, endPoint x: 132, endPoint y: 150, distance: 100.4
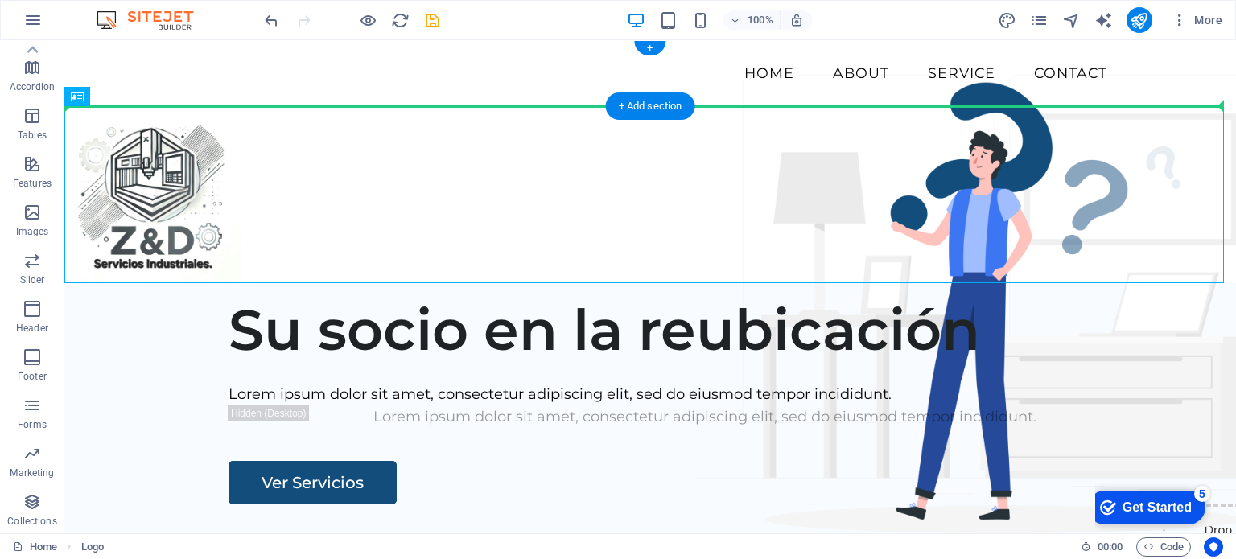
drag, startPoint x: 146, startPoint y: 173, endPoint x: 150, endPoint y: 76, distance: 96.7
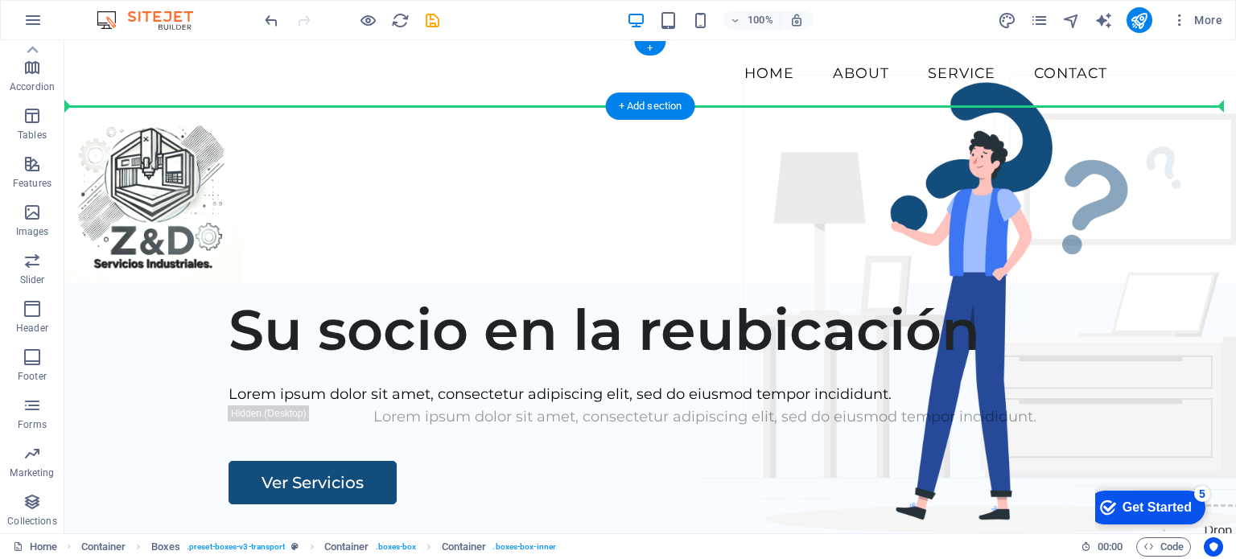
drag, startPoint x: 174, startPoint y: 176, endPoint x: 171, endPoint y: 94, distance: 82.1
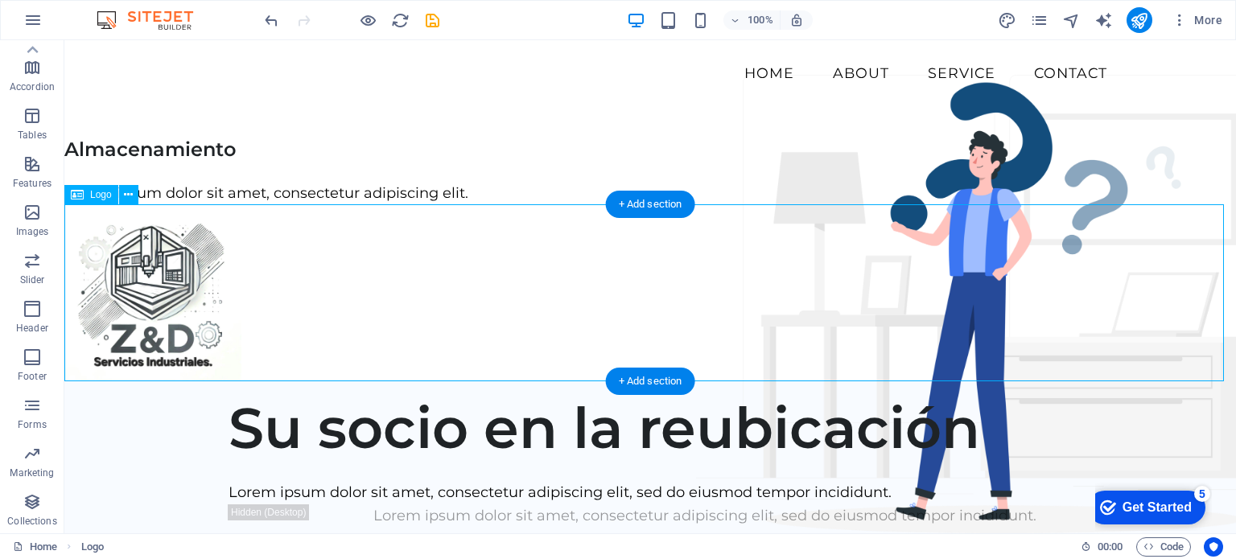
drag, startPoint x: 188, startPoint y: 257, endPoint x: 215, endPoint y: 241, distance: 30.6
click at [212, 244] on div at bounding box center [649, 292] width 1171 height 177
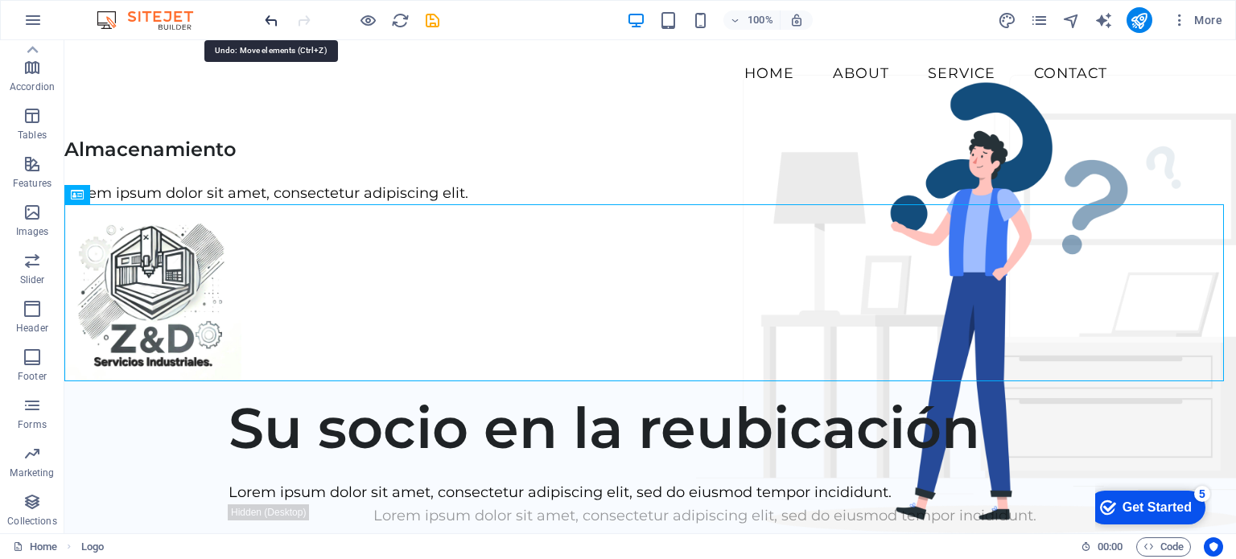
click at [265, 19] on icon "undo" at bounding box center [271, 20] width 19 height 19
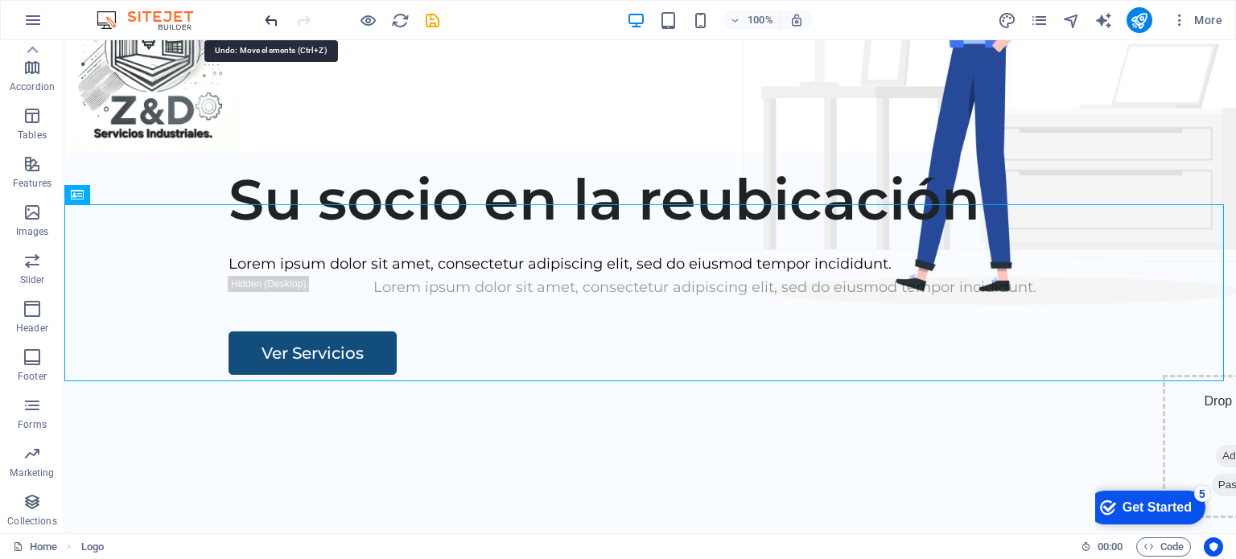
click at [265, 19] on icon "undo" at bounding box center [271, 20] width 19 height 19
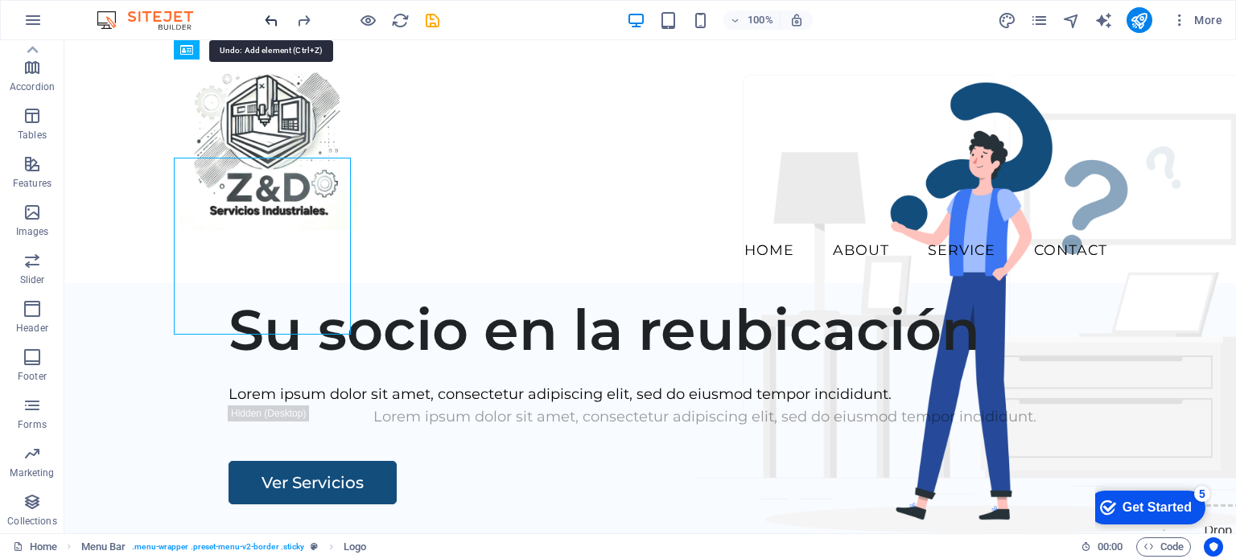
click at [265, 19] on icon "undo" at bounding box center [271, 20] width 19 height 19
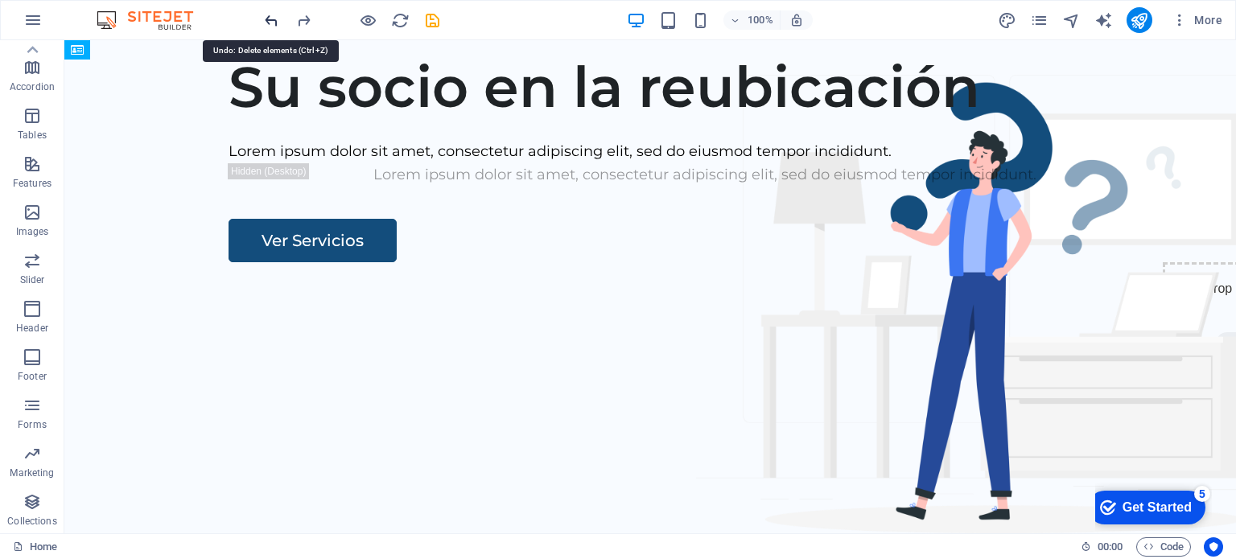
click at [265, 19] on icon "undo" at bounding box center [271, 20] width 19 height 19
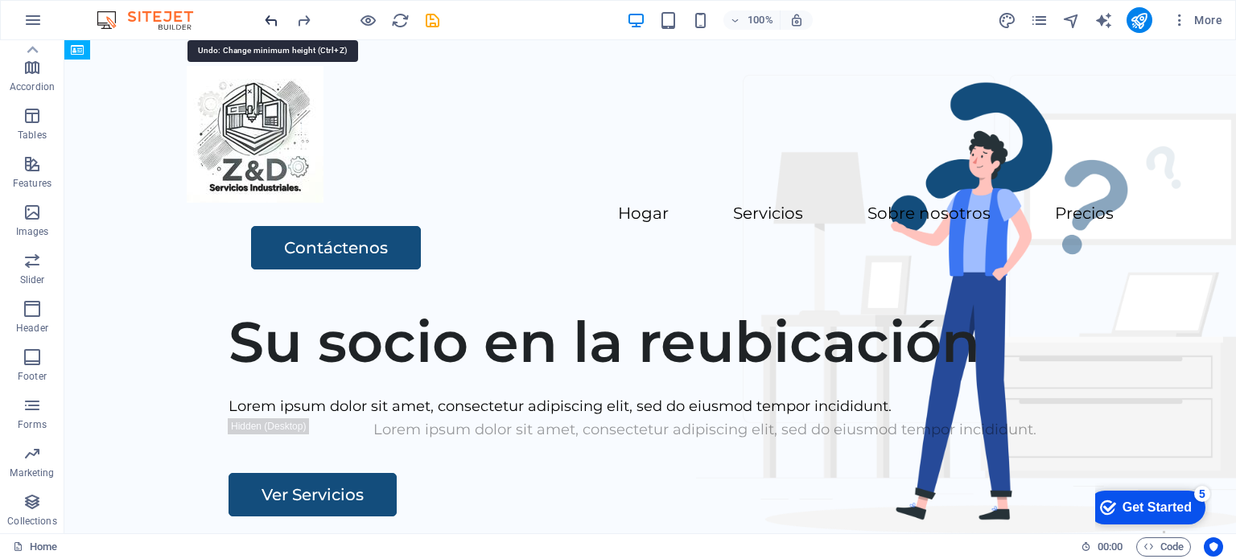
click at [265, 19] on icon "undo" at bounding box center [271, 20] width 19 height 19
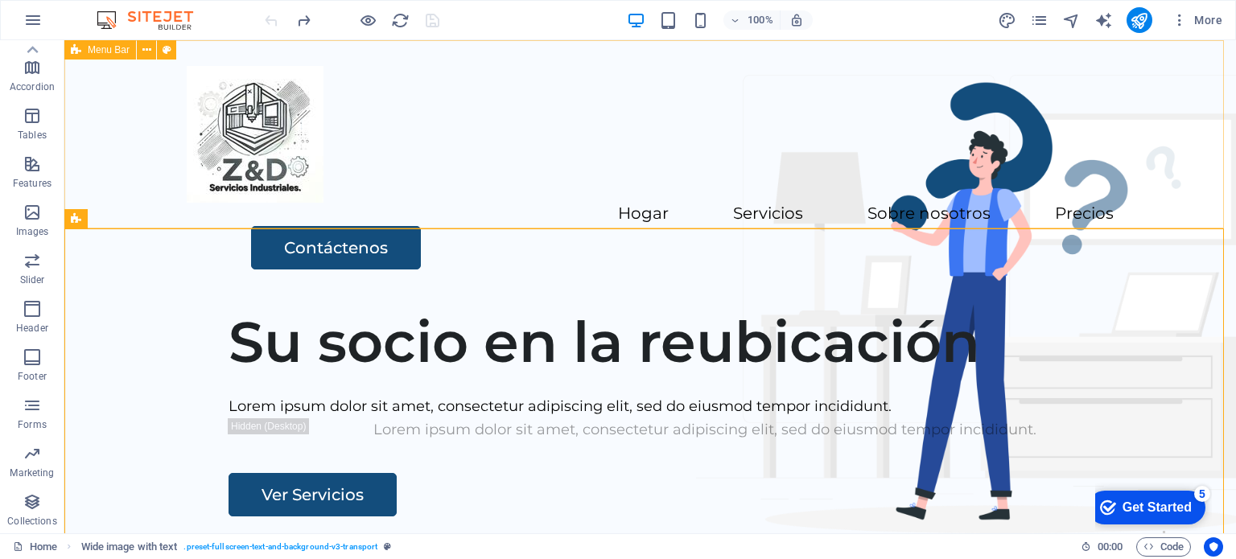
click at [538, 227] on div "Hogar Servicios Sobre nosotros Precios Contáctenos" at bounding box center [649, 167] width 1171 height 255
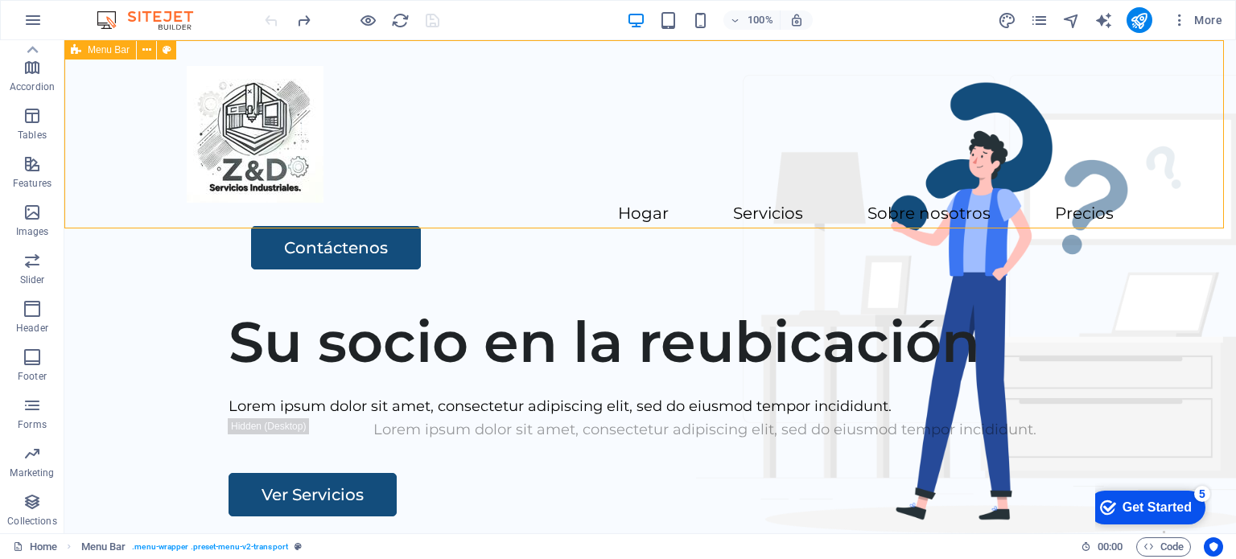
drag, startPoint x: 557, startPoint y: 226, endPoint x: 573, endPoint y: 189, distance: 40.4
click at [573, 189] on div "Hogar Servicios Sobre nosotros Precios Contáctenos" at bounding box center [649, 167] width 1171 height 255
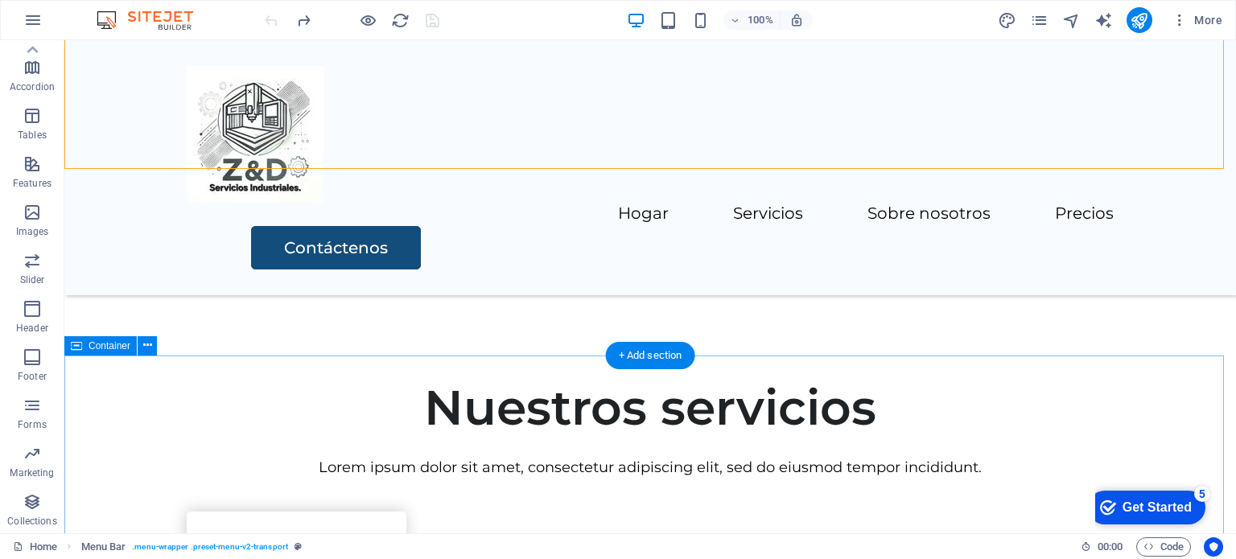
scroll to position [402, 0]
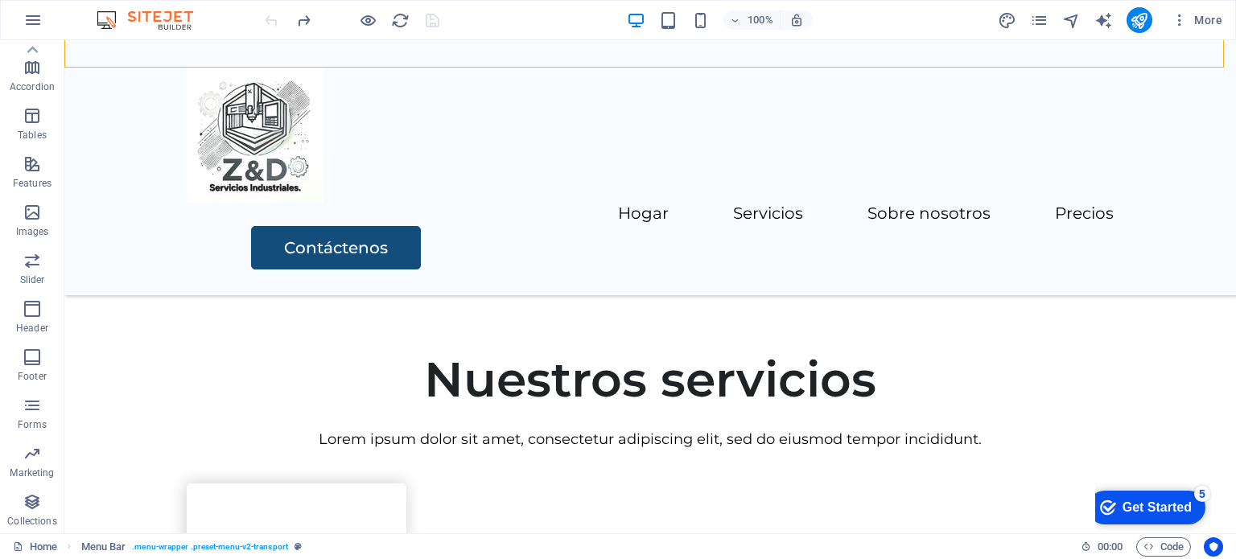
click at [719, 208] on div "Hogar Servicios Sobre nosotros Precios Contáctenos" at bounding box center [649, 167] width 1171 height 255
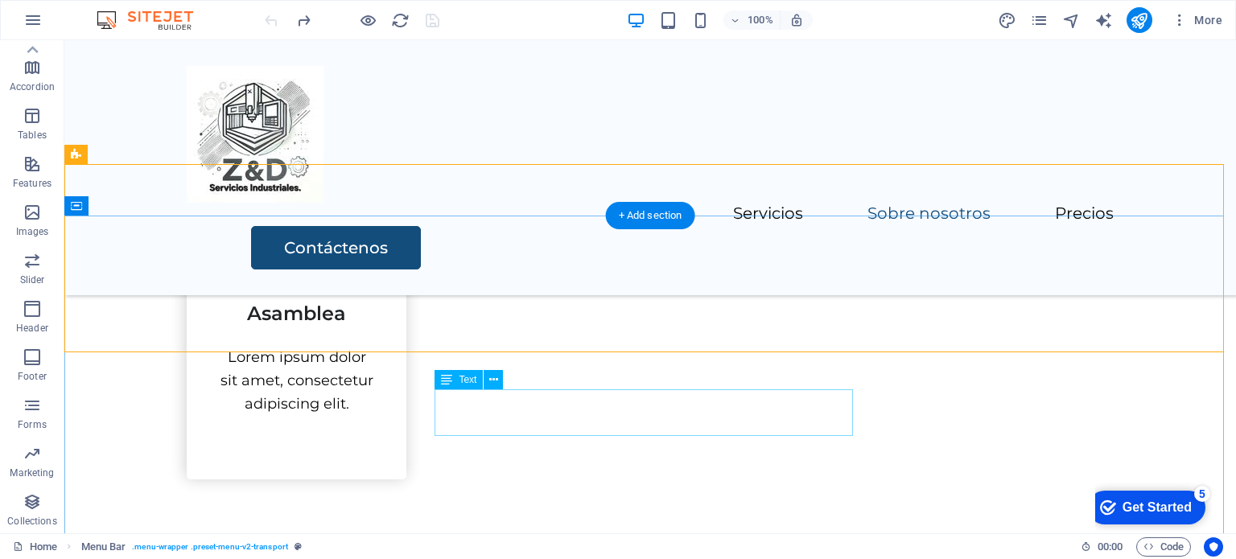
scroll to position [1770, 0]
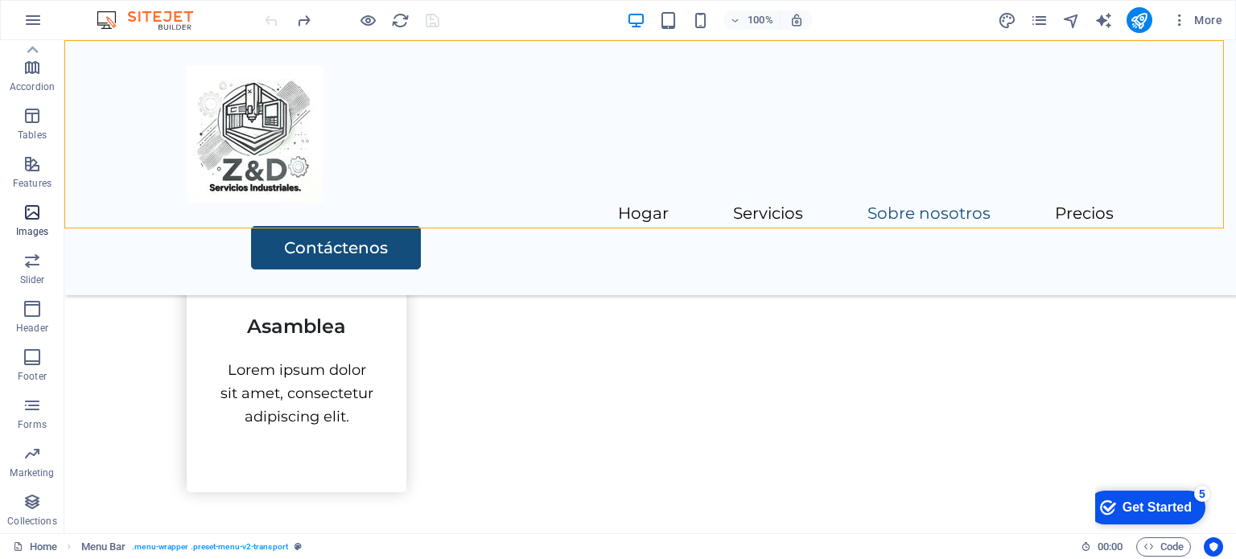
click at [35, 221] on icon "button" at bounding box center [32, 212] width 19 height 19
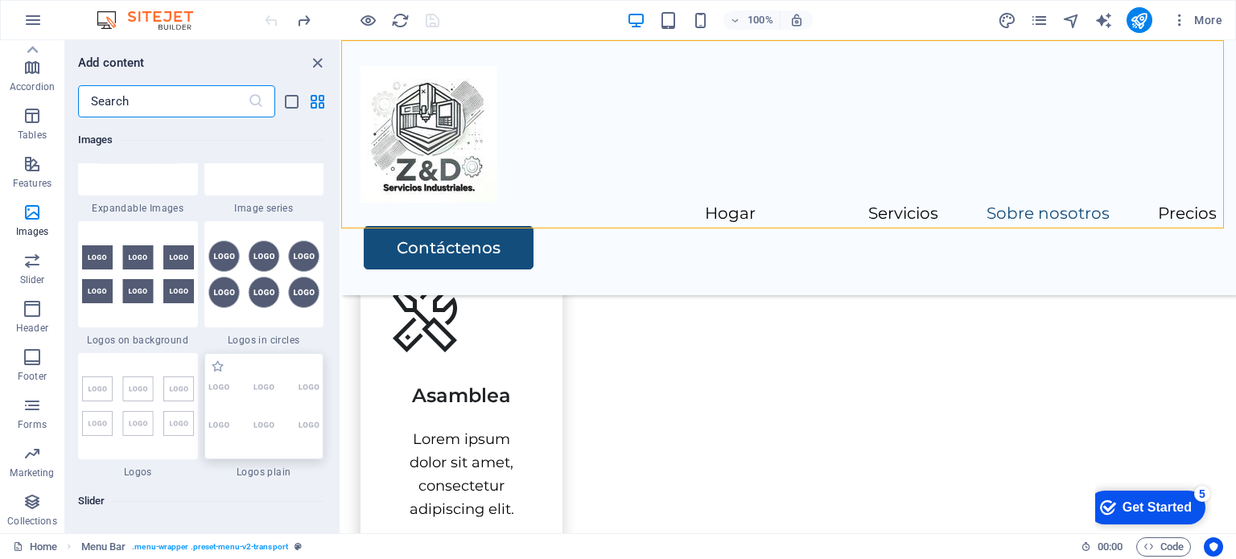
scroll to position [8802, 0]
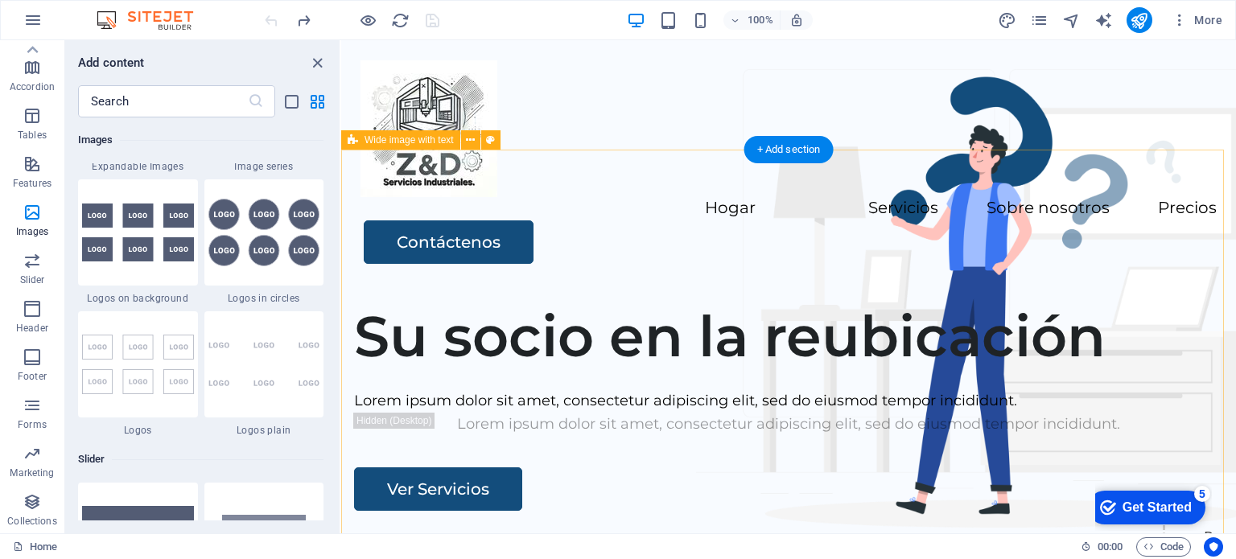
scroll to position [0, 0]
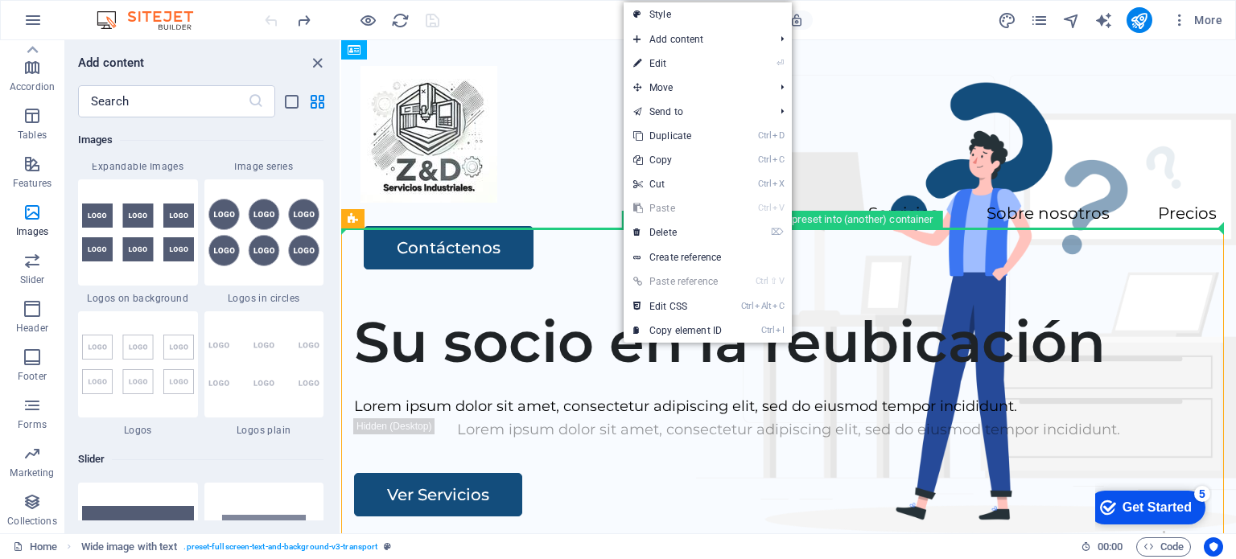
drag, startPoint x: 615, startPoint y: 233, endPoint x: 615, endPoint y: 196, distance: 37.8
drag, startPoint x: 605, startPoint y: 233, endPoint x: 605, endPoint y: 192, distance: 41.0
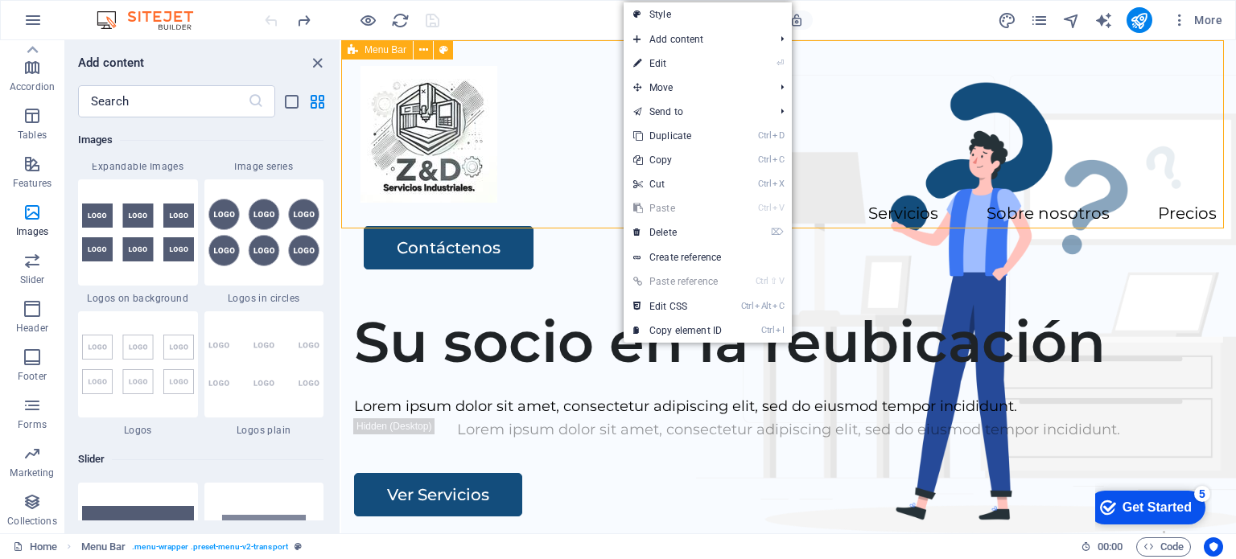
drag, startPoint x: 603, startPoint y: 228, endPoint x: 604, endPoint y: 189, distance: 38.6
click at [604, 189] on div "Hogar Servicios Sobre nosotros Precios Contáctenos" at bounding box center [788, 167] width 895 height 255
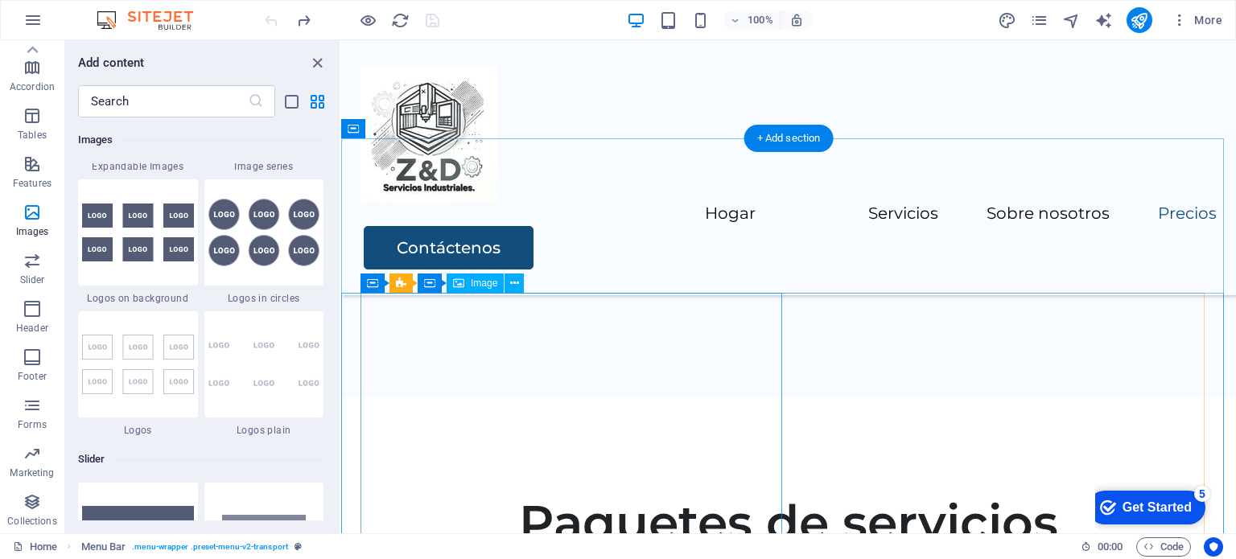
scroll to position [2735, 0]
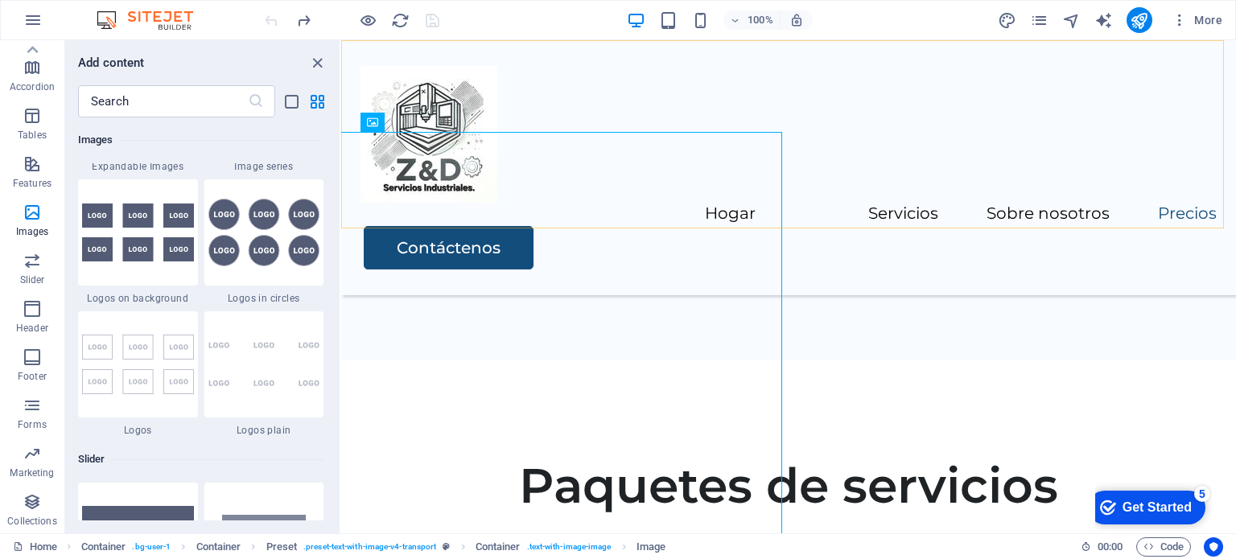
click at [568, 196] on div "Hogar Servicios Sobre nosotros Precios Contáctenos" at bounding box center [788, 167] width 895 height 255
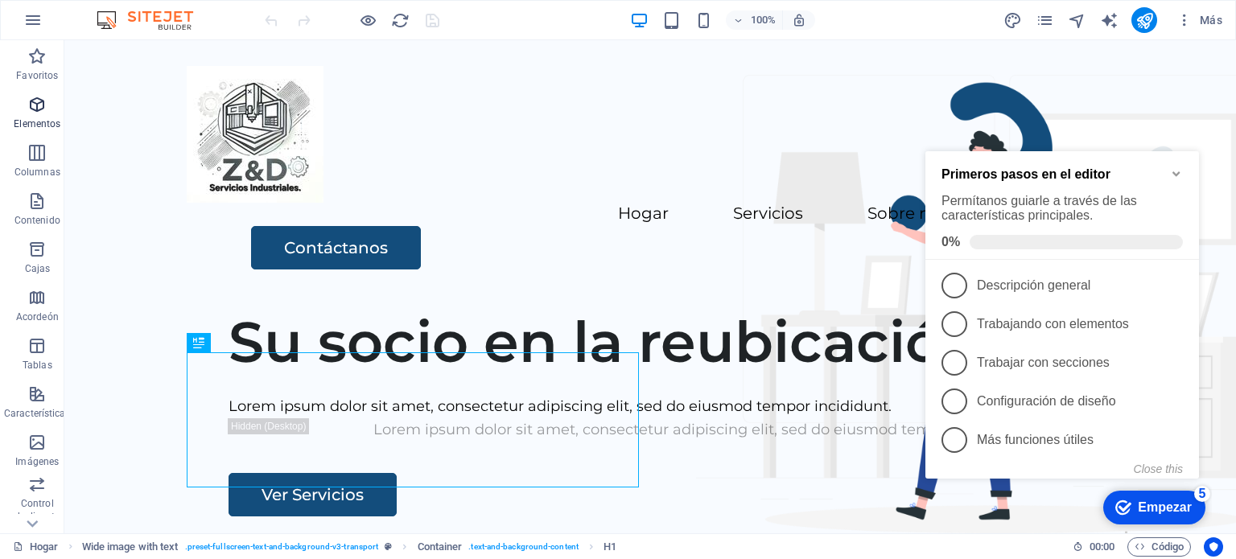
click at [43, 113] on icon "button" at bounding box center [36, 104] width 19 height 19
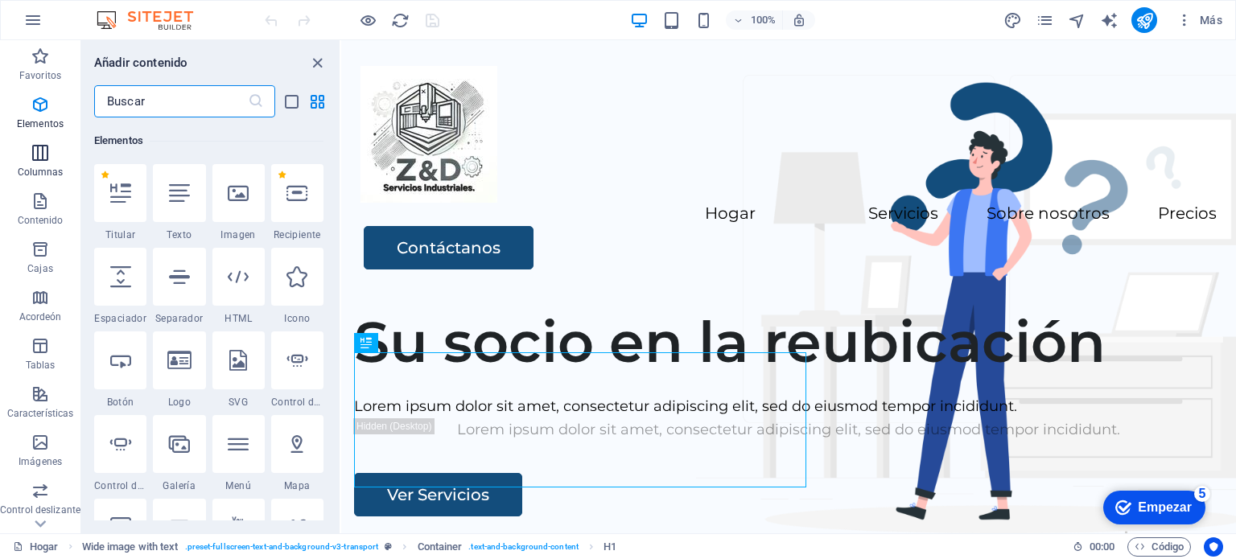
click at [27, 169] on font "Columnas" at bounding box center [41, 172] width 46 height 11
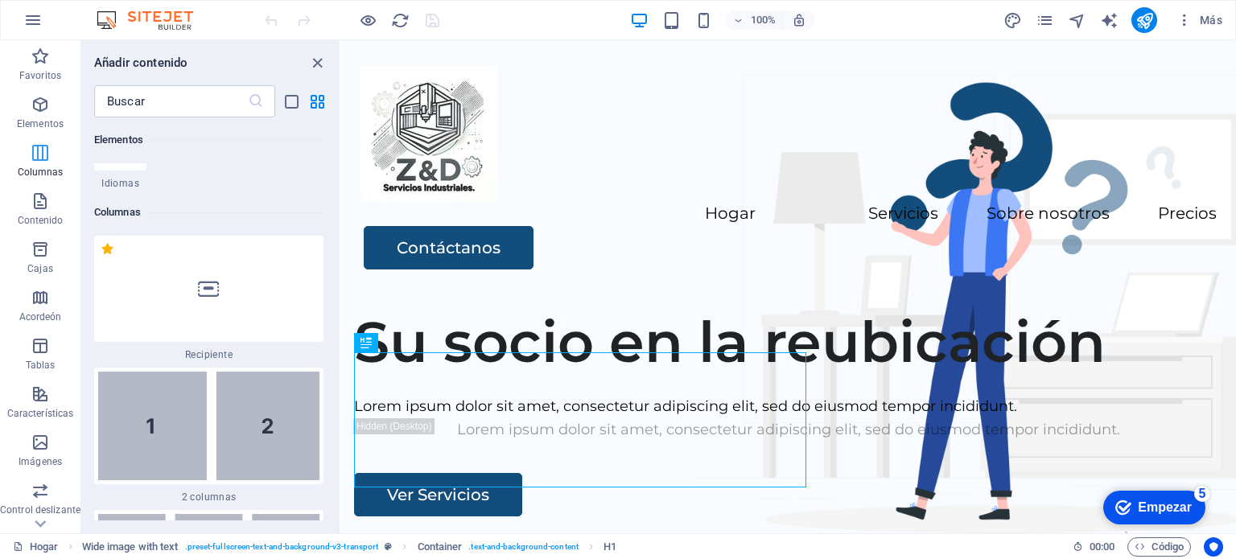
scroll to position [928, 0]
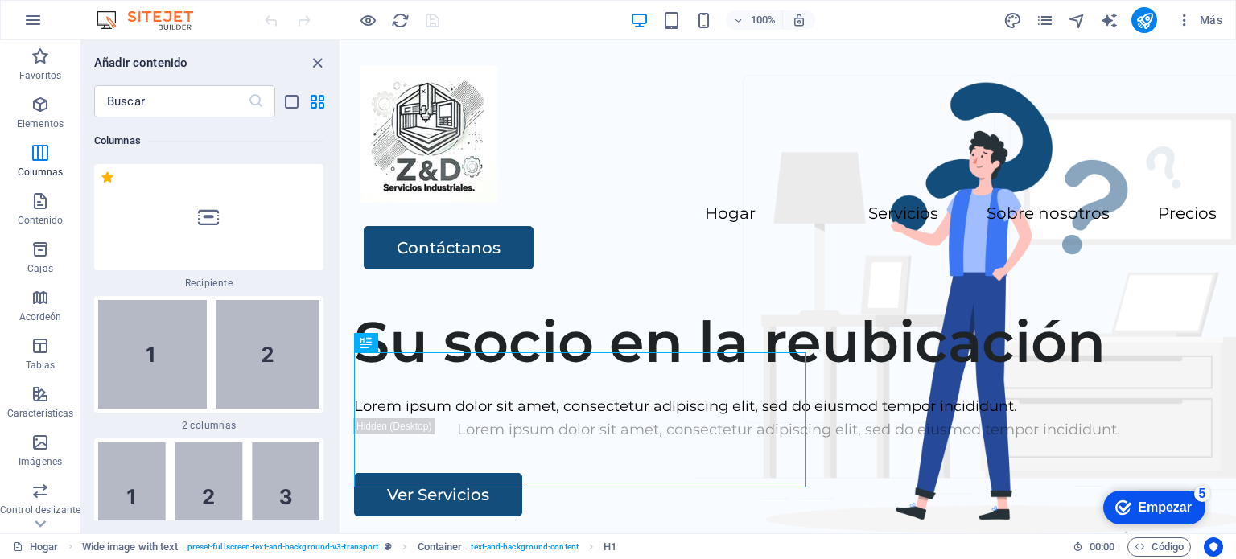
click at [313, 76] on div "Añadir contenido ​ Favoritos 1 estrella Titular 1 estrella Recipiente Elementos…" at bounding box center [210, 286] width 258 height 493
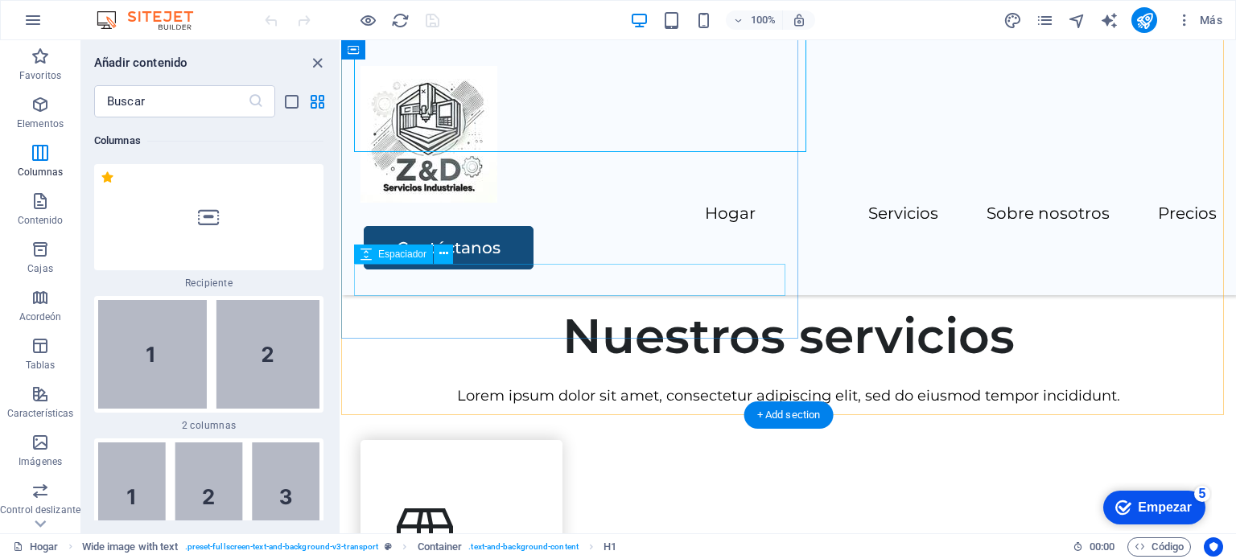
scroll to position [241, 0]
